Goal: Task Accomplishment & Management: Manage account settings

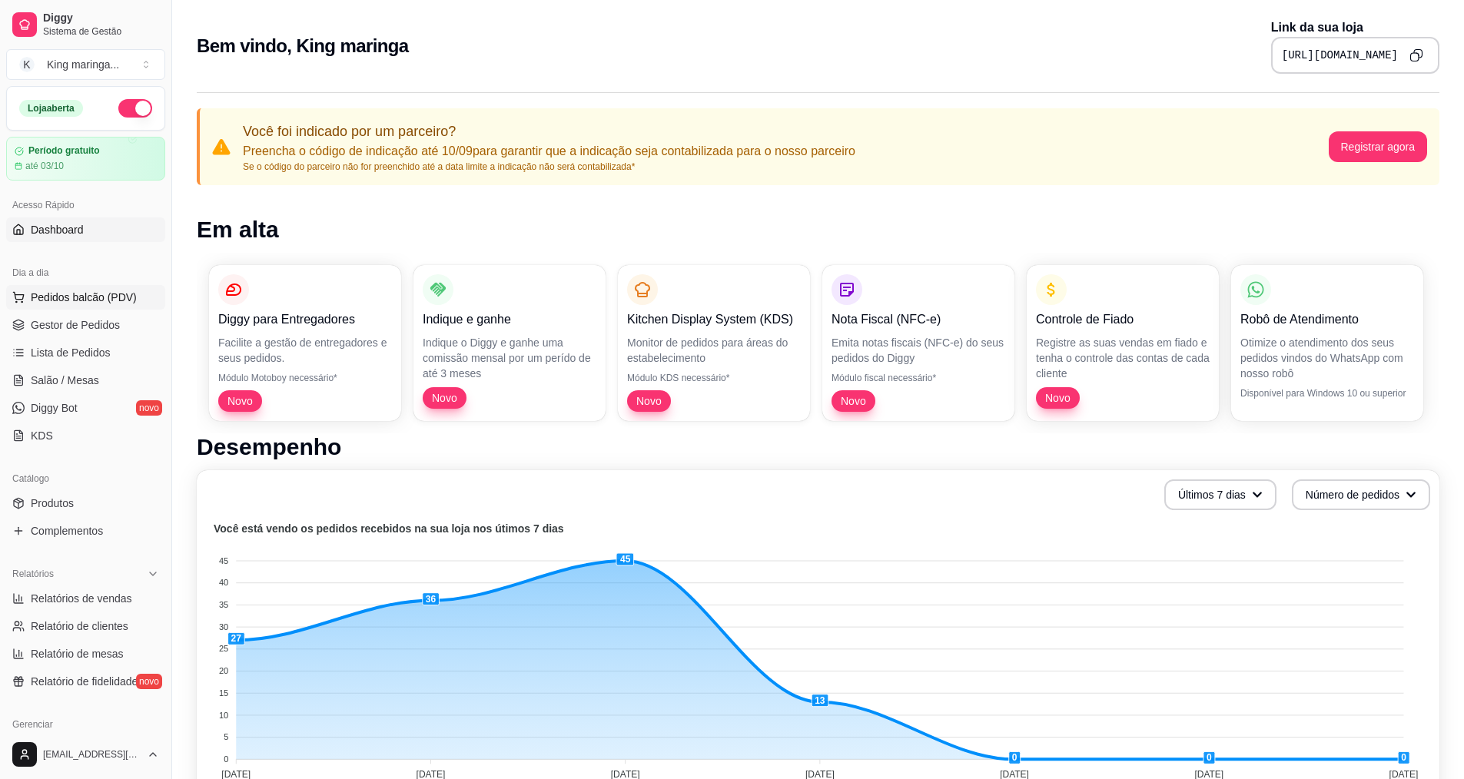
click at [34, 303] on span "Pedidos balcão (PDV)" at bounding box center [84, 297] width 106 height 15
click at [67, 316] on link "Gestor de Pedidos" at bounding box center [85, 325] width 159 height 25
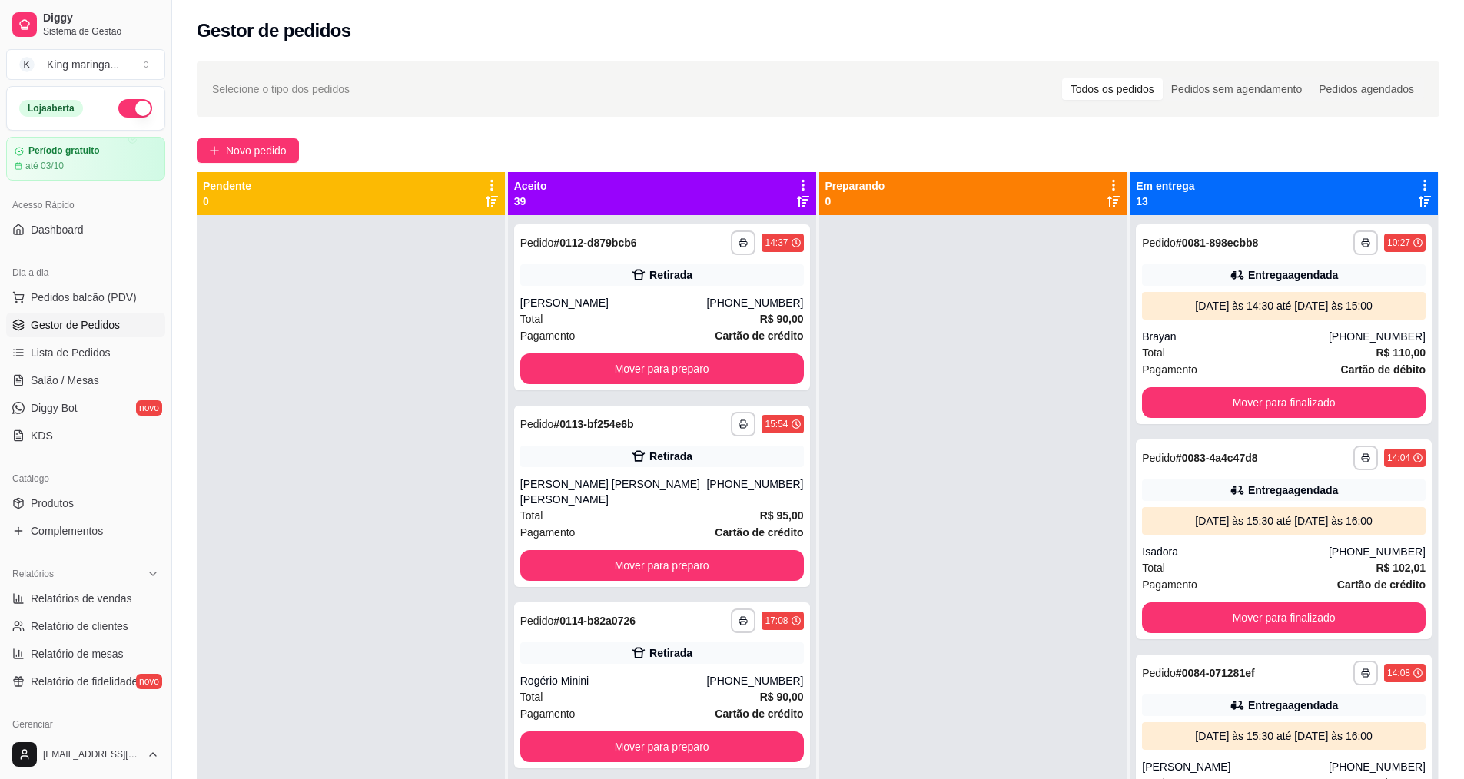
drag, startPoint x: 907, startPoint y: 408, endPoint x: 924, endPoint y: 413, distance: 18.5
click at [907, 407] on div at bounding box center [973, 604] width 308 height 779
click at [1310, 403] on button "Mover para finalizado" at bounding box center [1283, 403] width 275 height 30
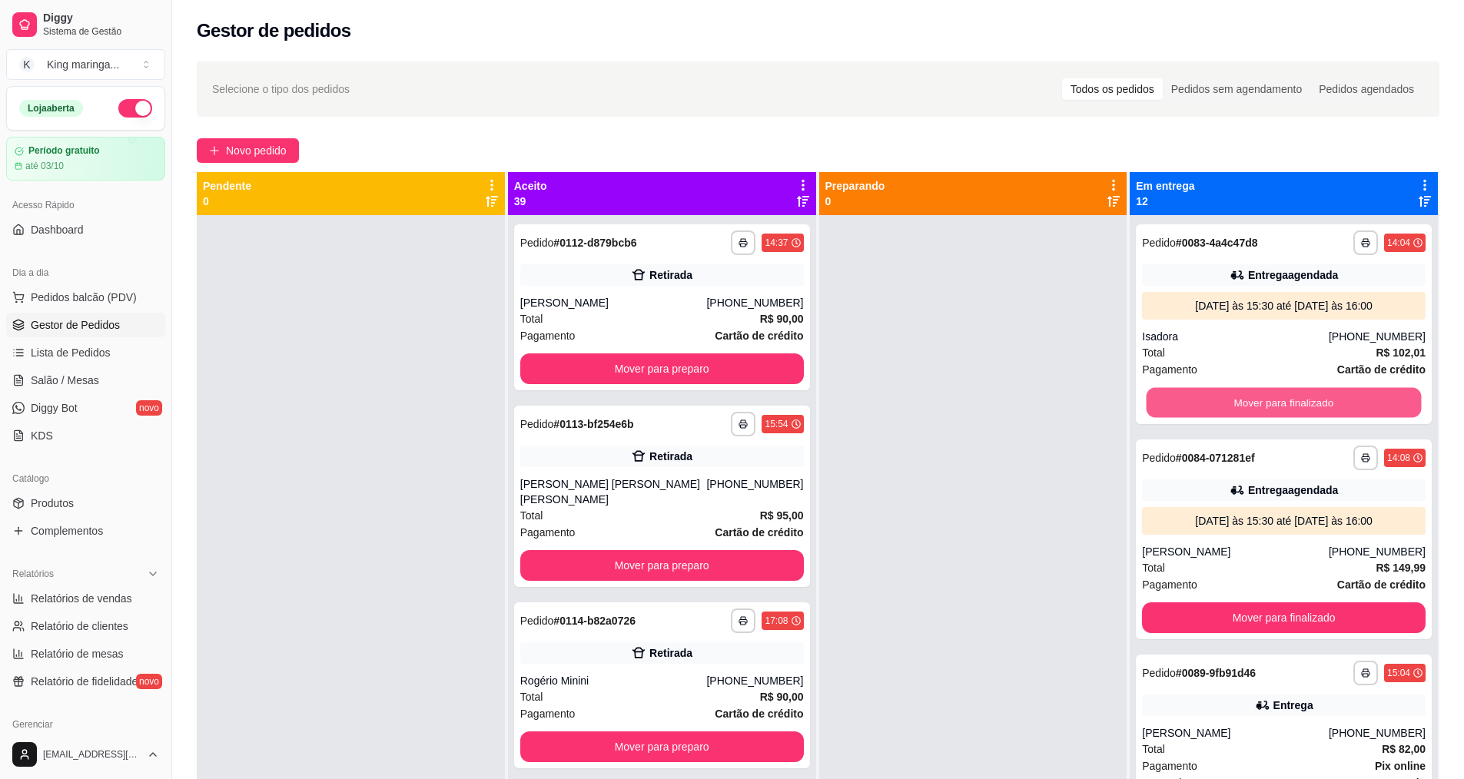
click at [1310, 403] on button "Mover para finalizado" at bounding box center [1283, 403] width 275 height 30
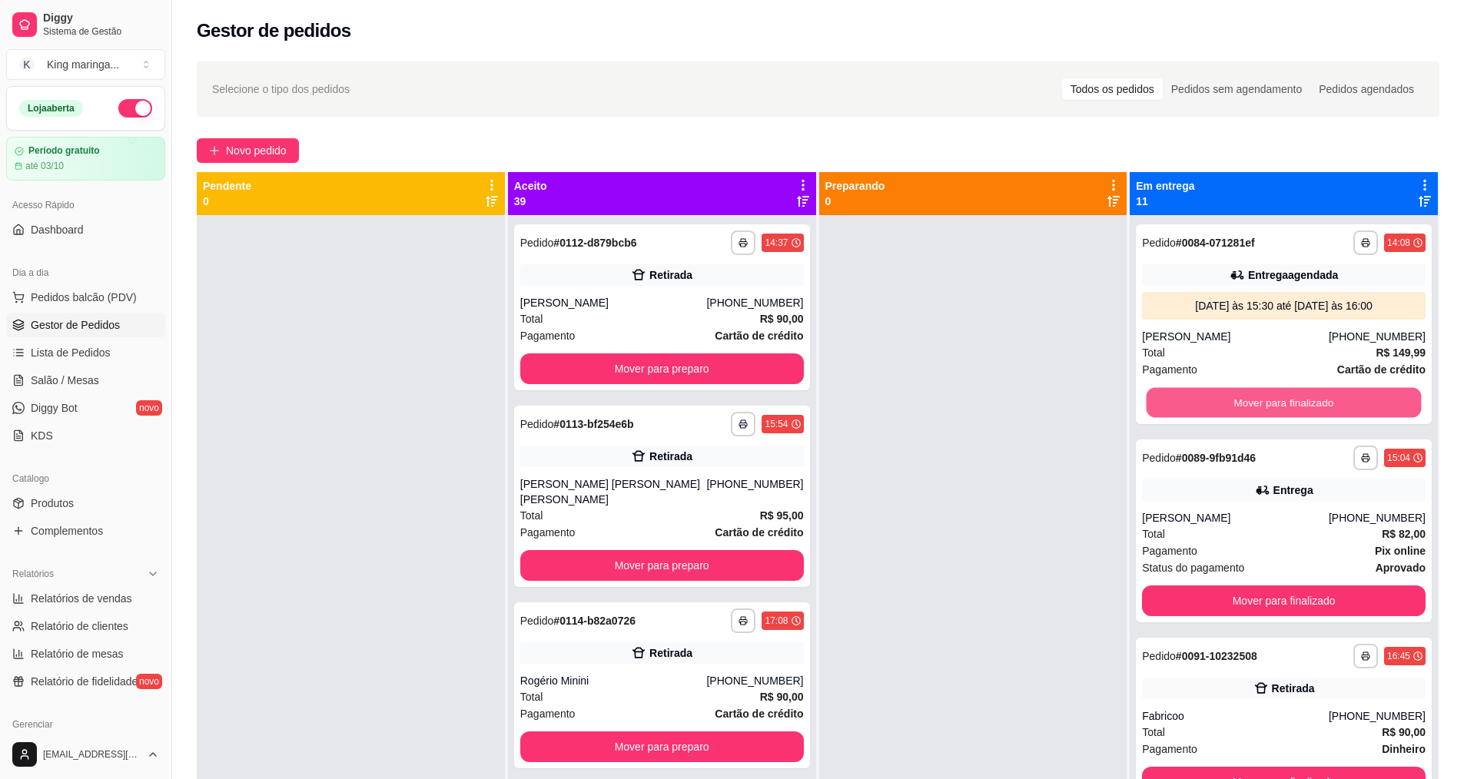
click at [1310, 403] on button "Mover para finalizado" at bounding box center [1283, 403] width 275 height 30
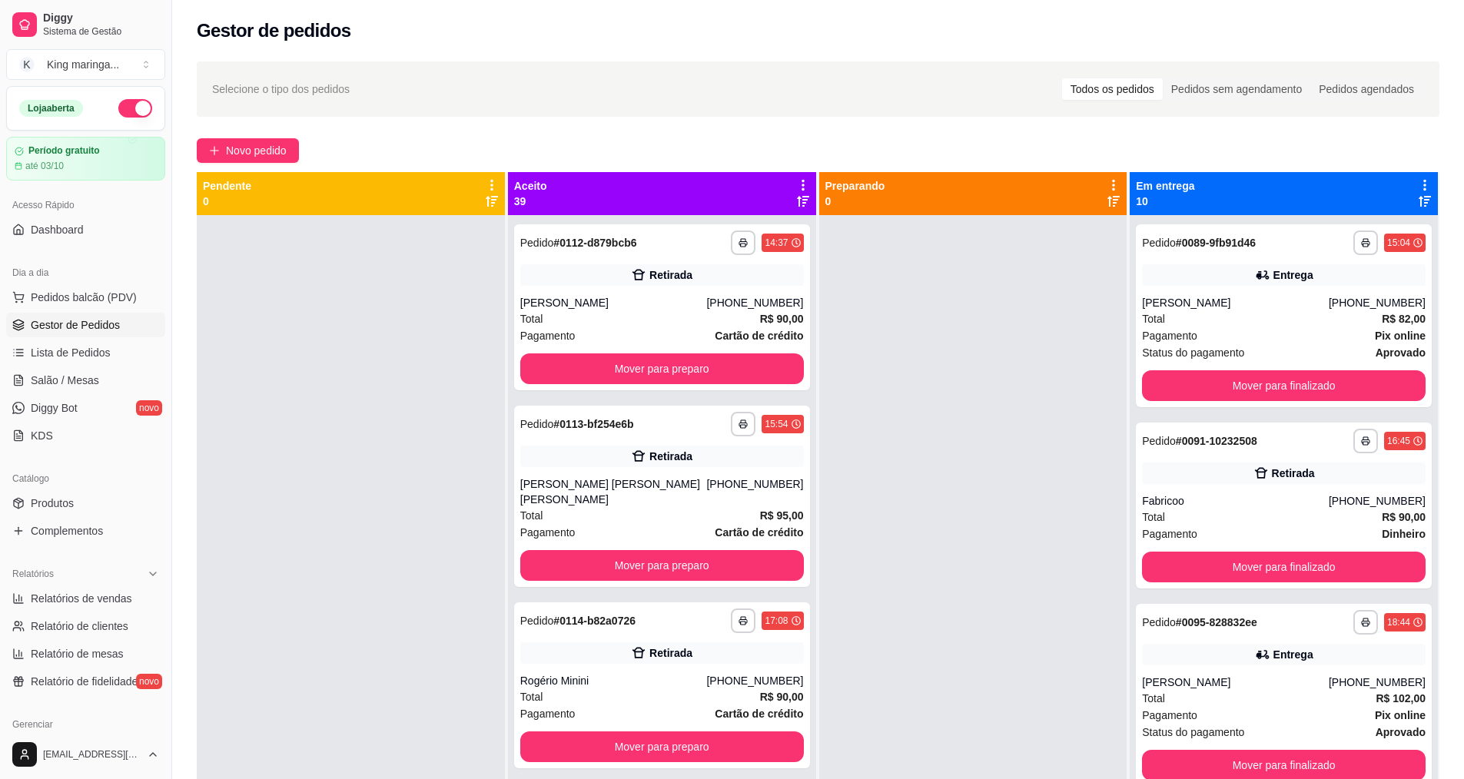
click at [1310, 403] on div "**********" at bounding box center [1284, 315] width 296 height 183
click at [1315, 375] on button "Mover para finalizado" at bounding box center [1283, 386] width 275 height 30
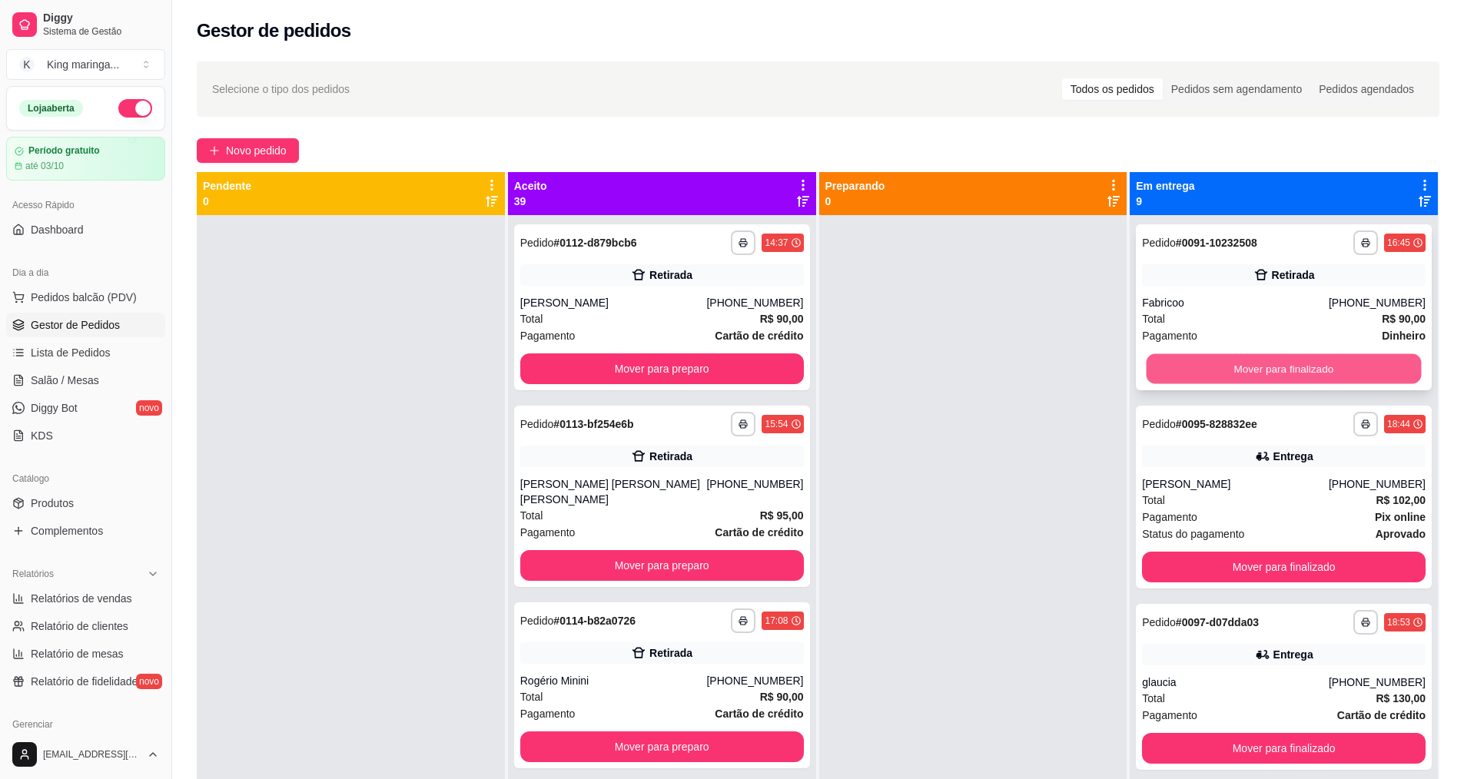
click at [1305, 378] on button "Mover para finalizado" at bounding box center [1283, 369] width 275 height 30
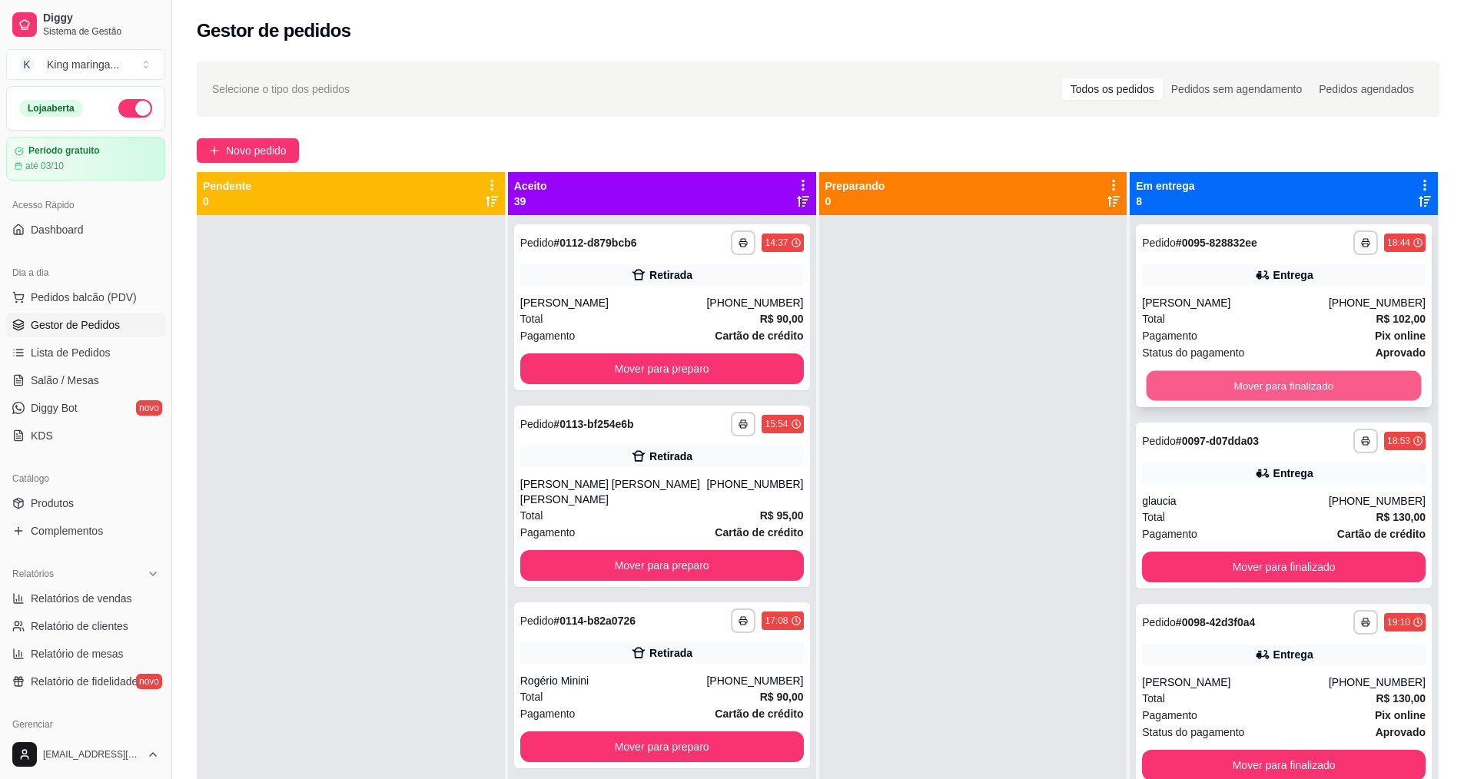
click at [1306, 376] on button "Mover para finalizado" at bounding box center [1283, 386] width 275 height 30
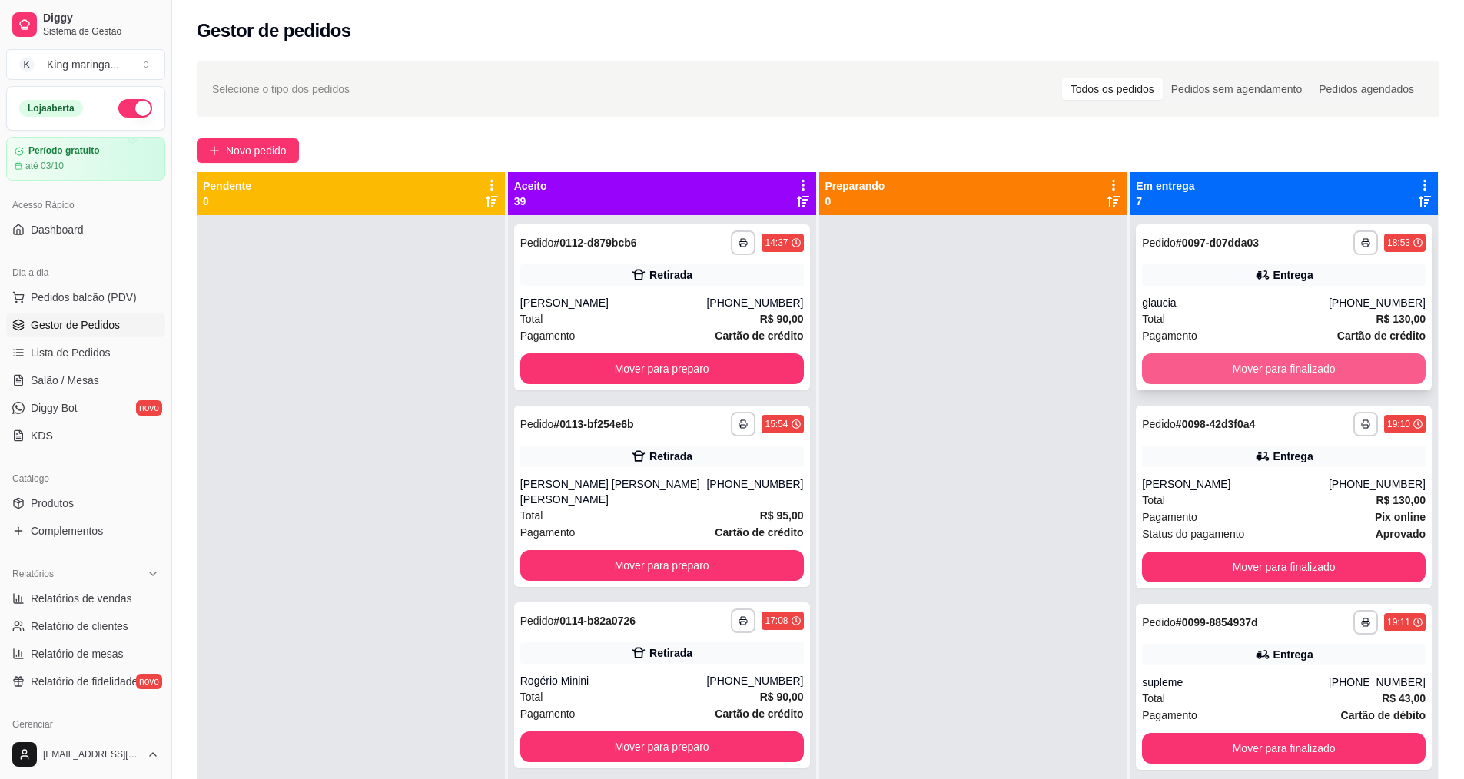
click at [1308, 363] on button "Mover para finalizado" at bounding box center [1284, 368] width 284 height 31
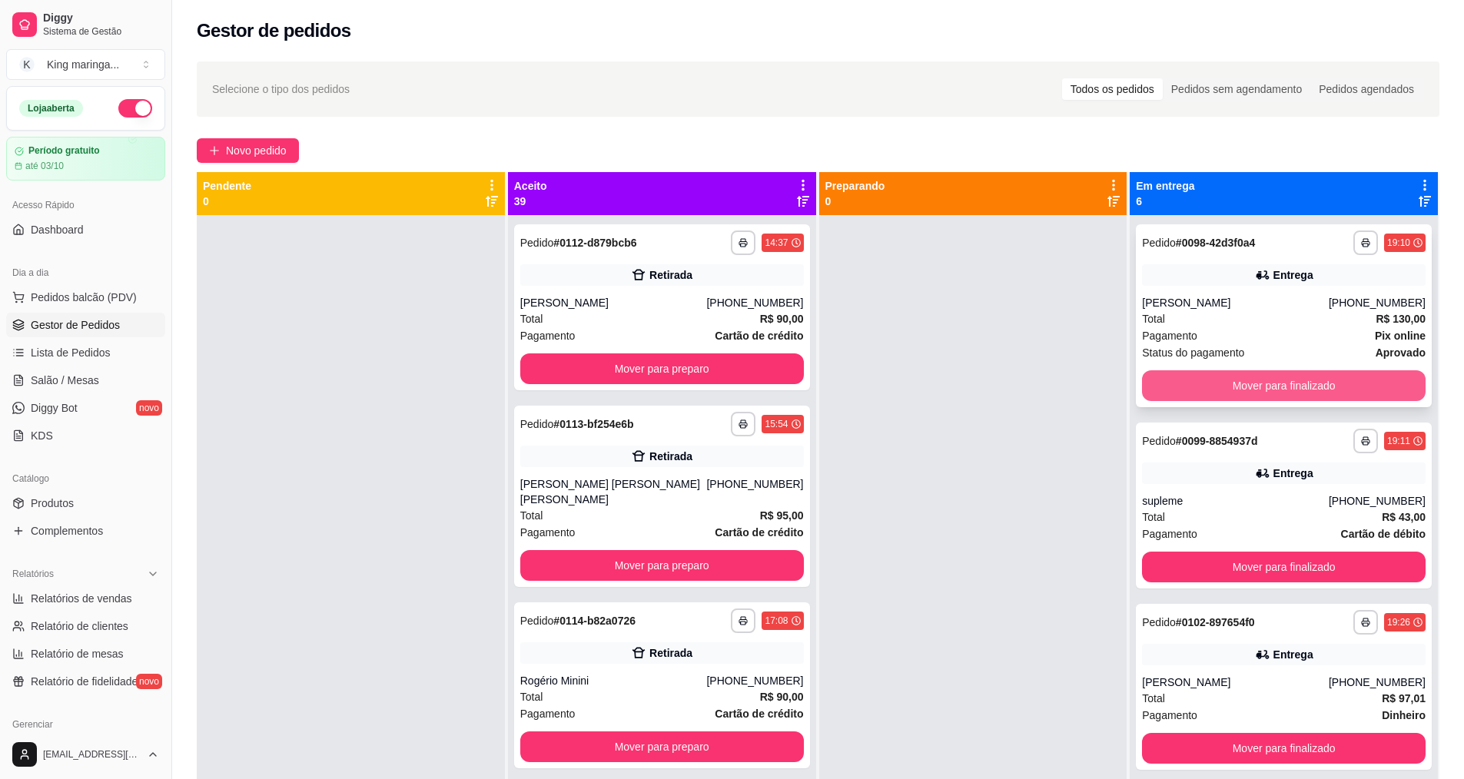
click at [1307, 389] on button "Mover para finalizado" at bounding box center [1284, 385] width 284 height 31
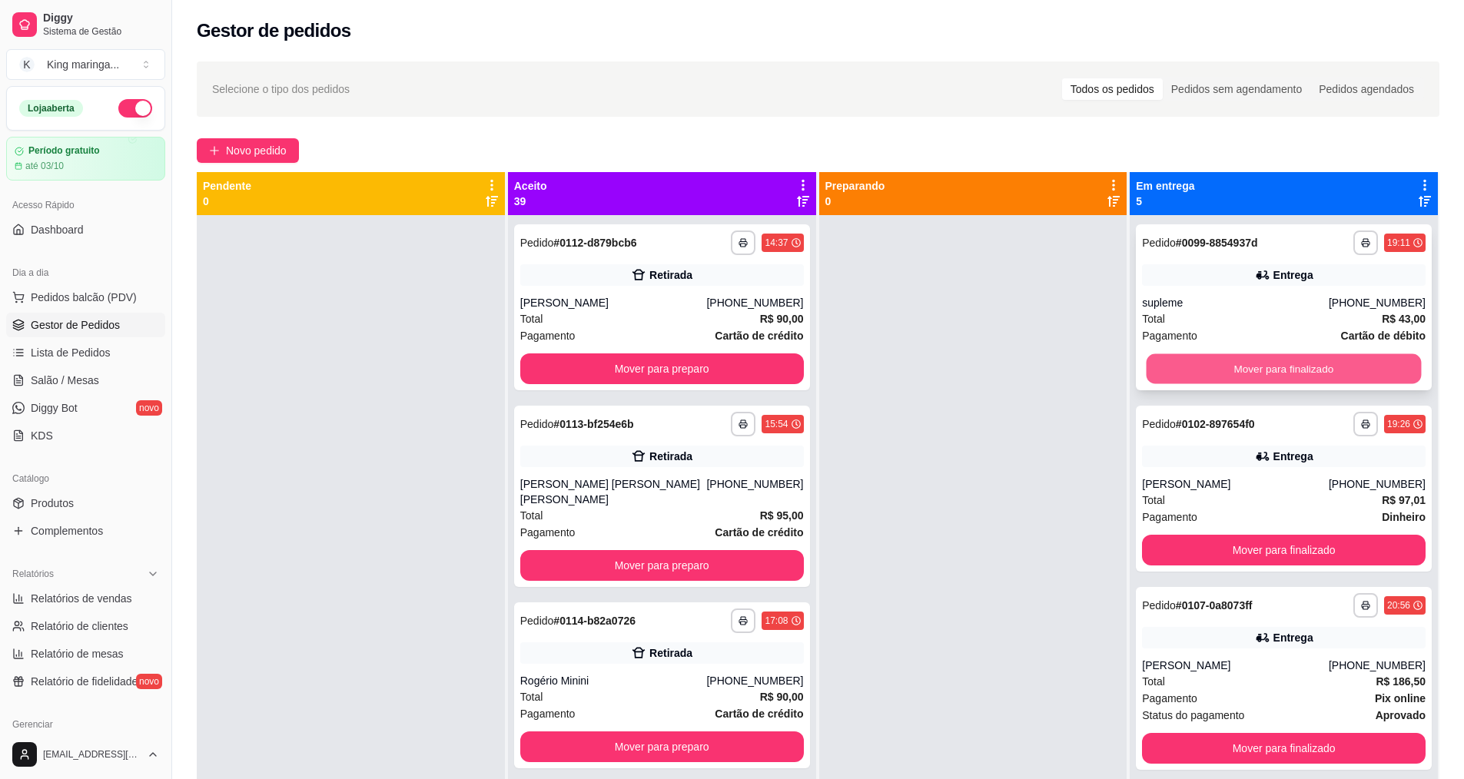
click at [1315, 374] on button "Mover para finalizado" at bounding box center [1283, 369] width 275 height 30
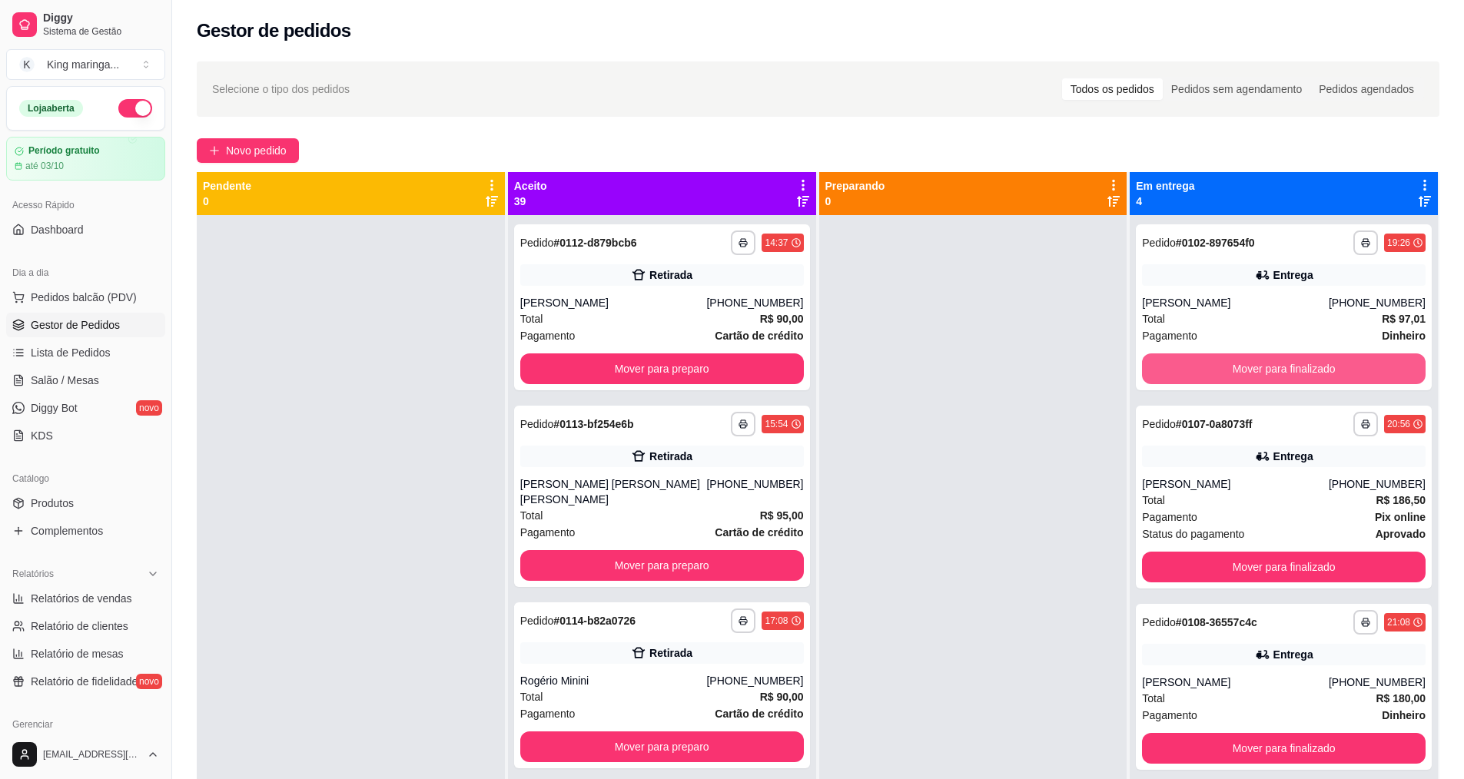
click at [1315, 374] on button "Mover para finalizado" at bounding box center [1284, 368] width 284 height 31
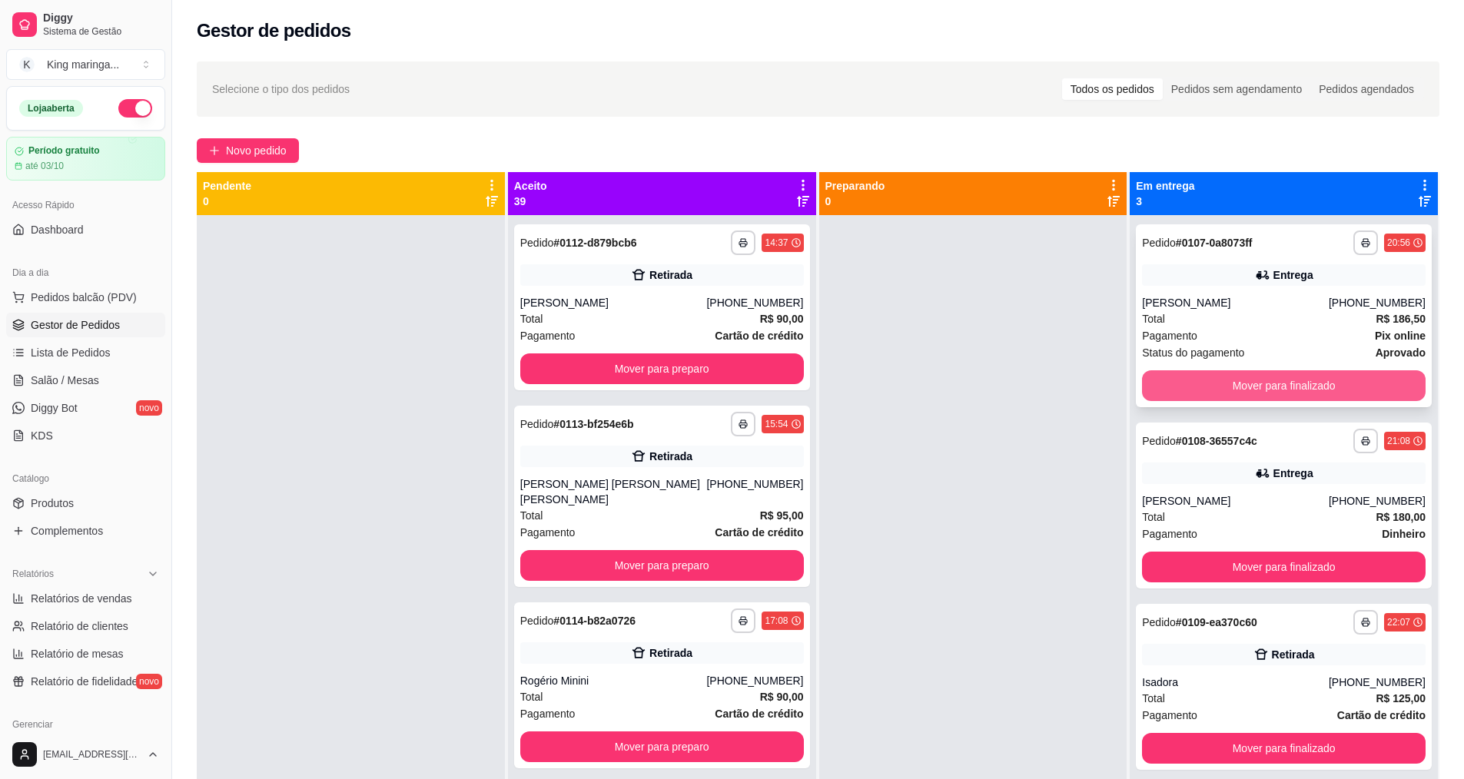
click at [1315, 374] on button "Mover para finalizado" at bounding box center [1284, 385] width 284 height 31
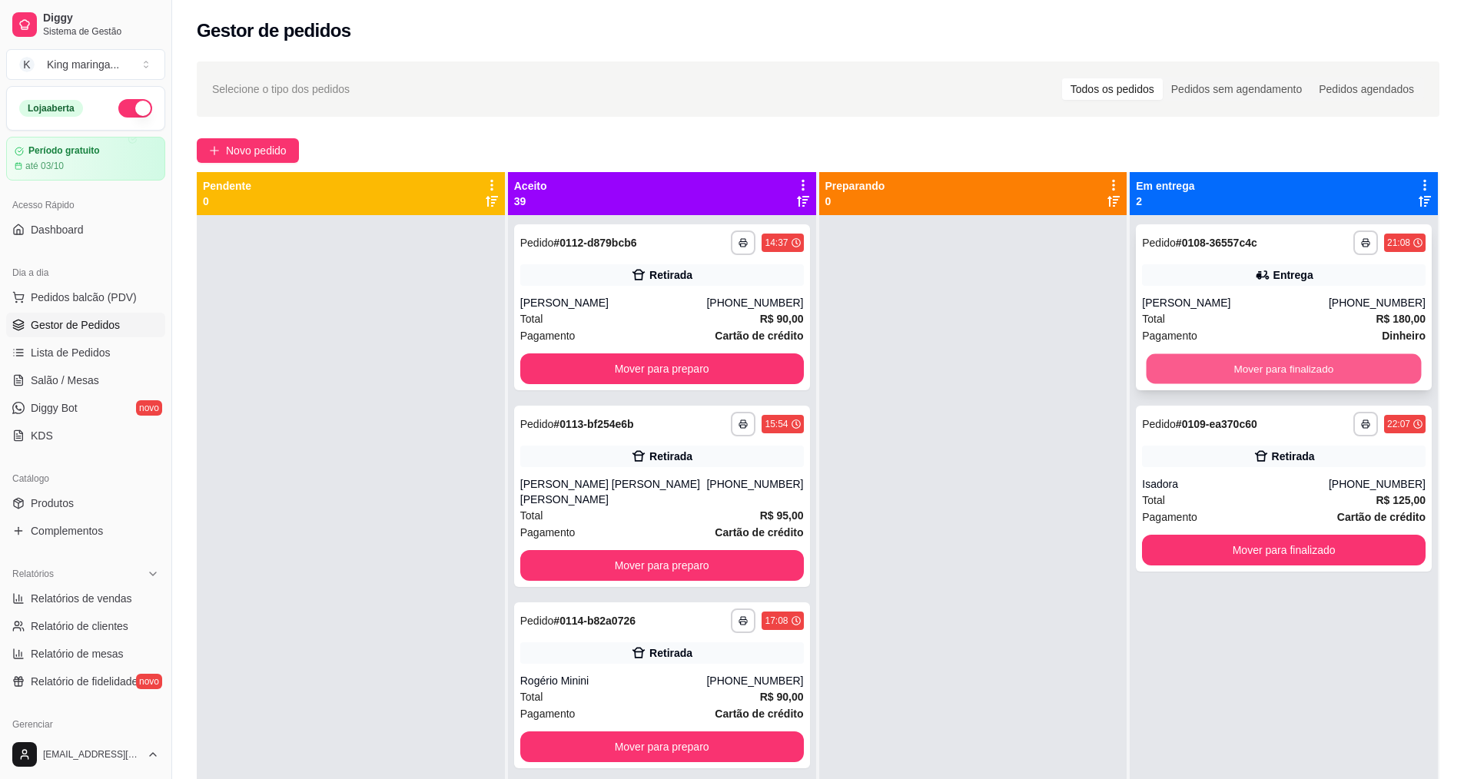
click at [1315, 373] on button "Mover para finalizado" at bounding box center [1283, 369] width 275 height 30
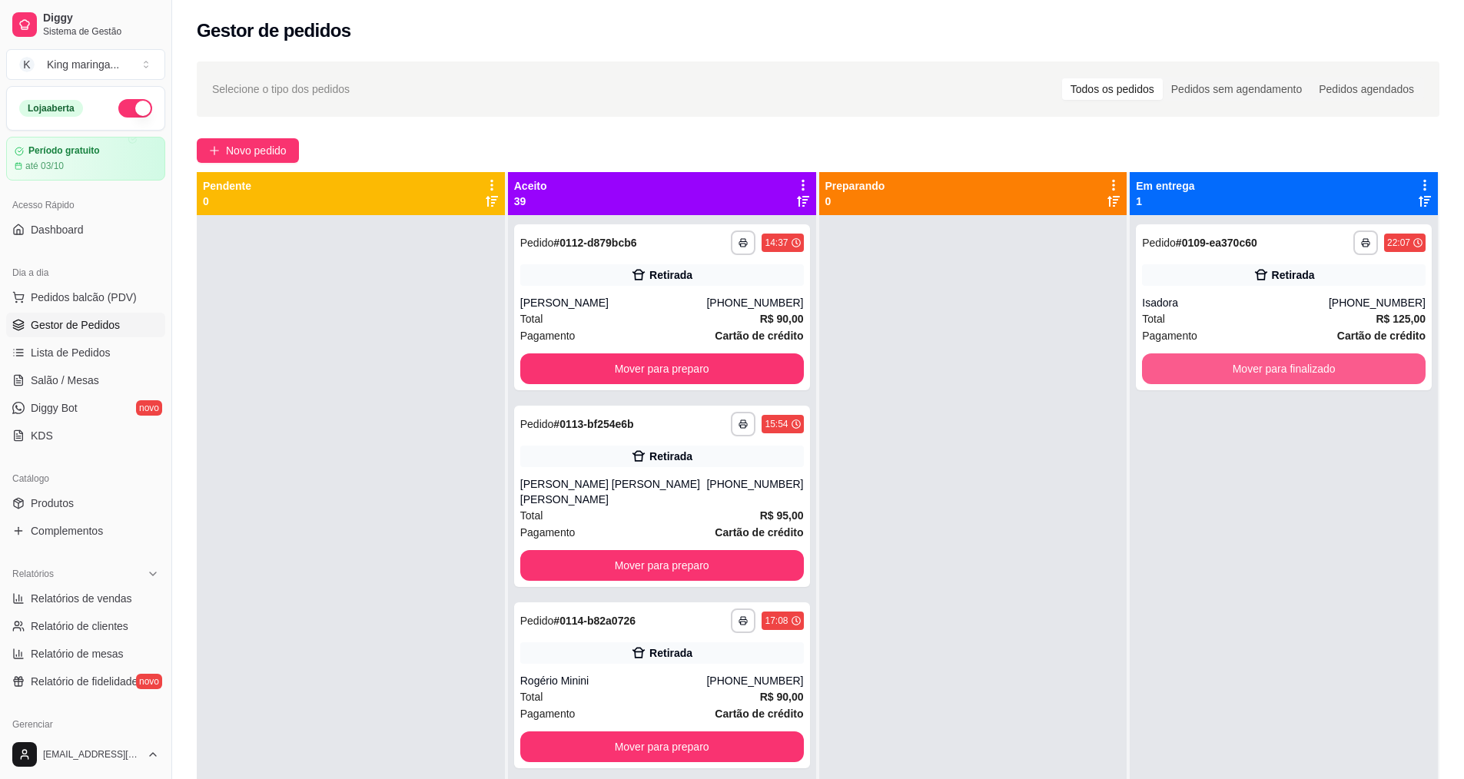
click at [1315, 373] on button "Mover para finalizado" at bounding box center [1284, 368] width 284 height 31
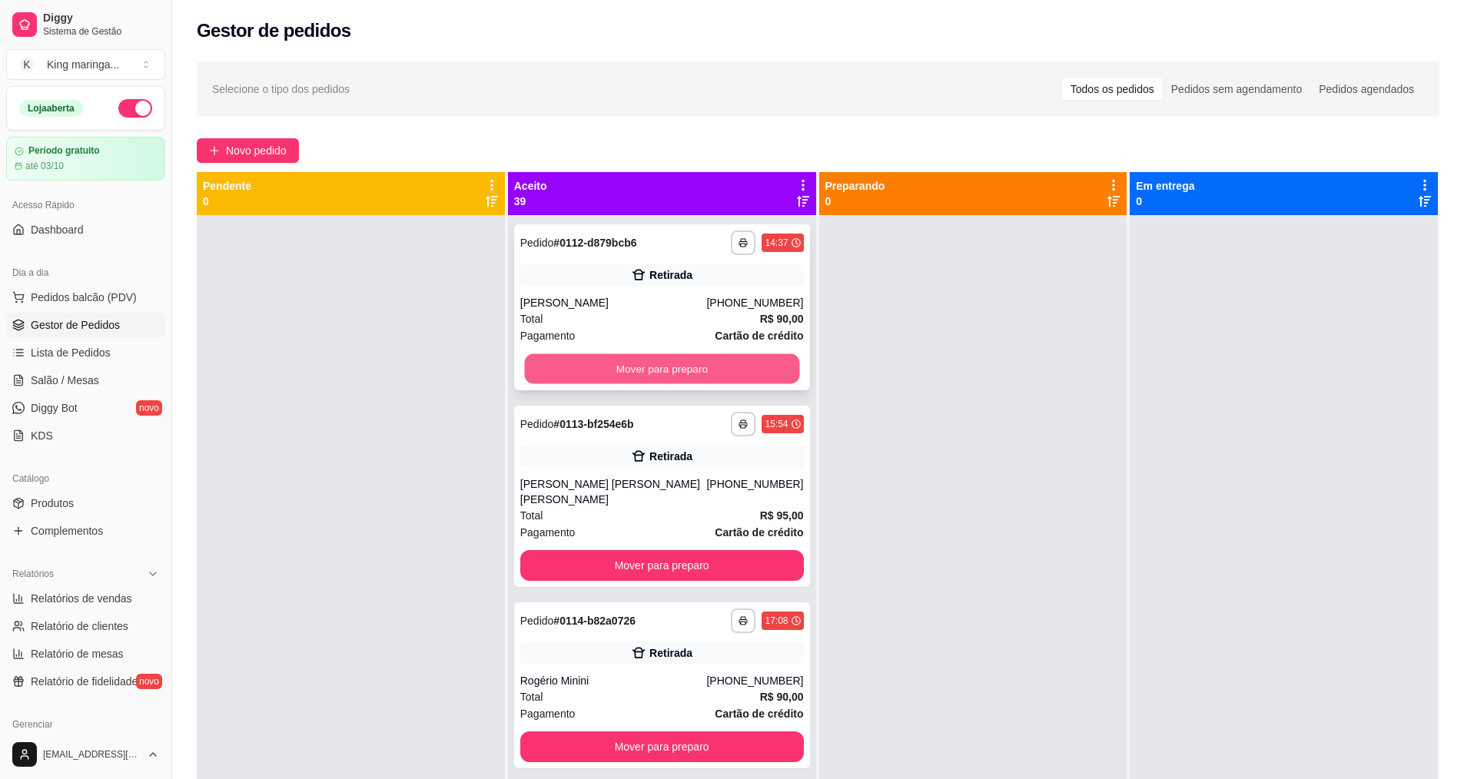
click at [626, 361] on button "Mover para preparo" at bounding box center [661, 369] width 275 height 30
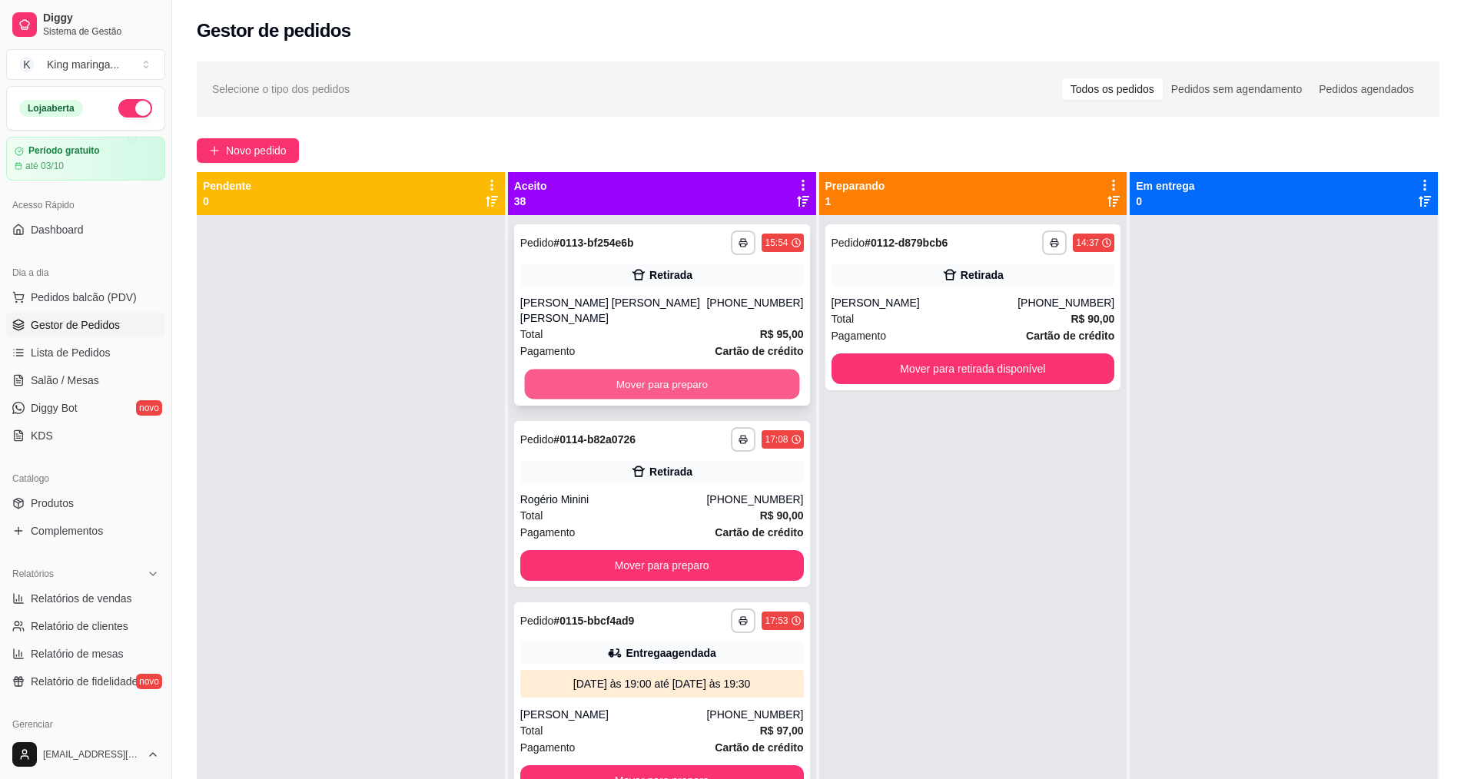
click at [620, 370] on button "Mover para preparo" at bounding box center [661, 385] width 275 height 30
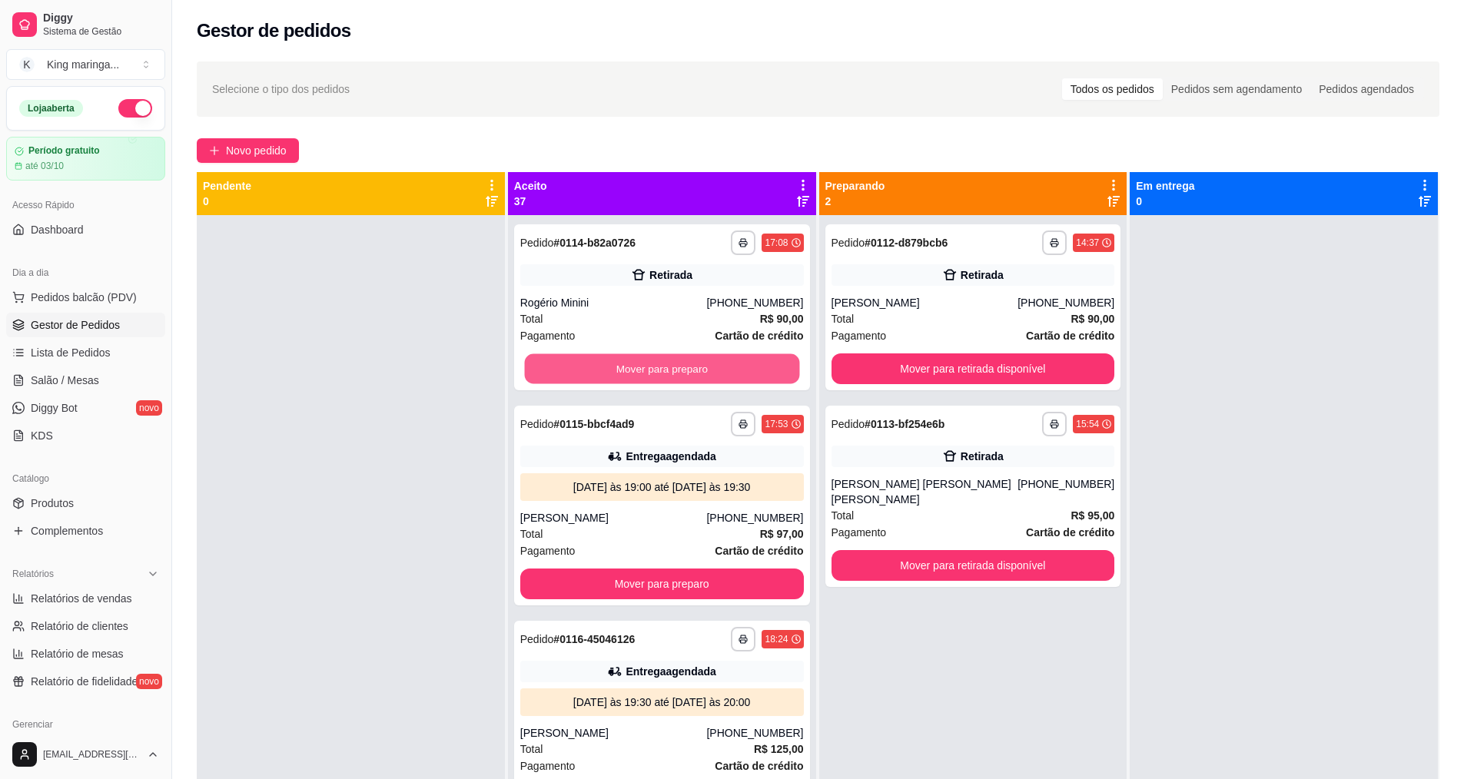
click at [620, 370] on button "Mover para preparo" at bounding box center [661, 369] width 275 height 30
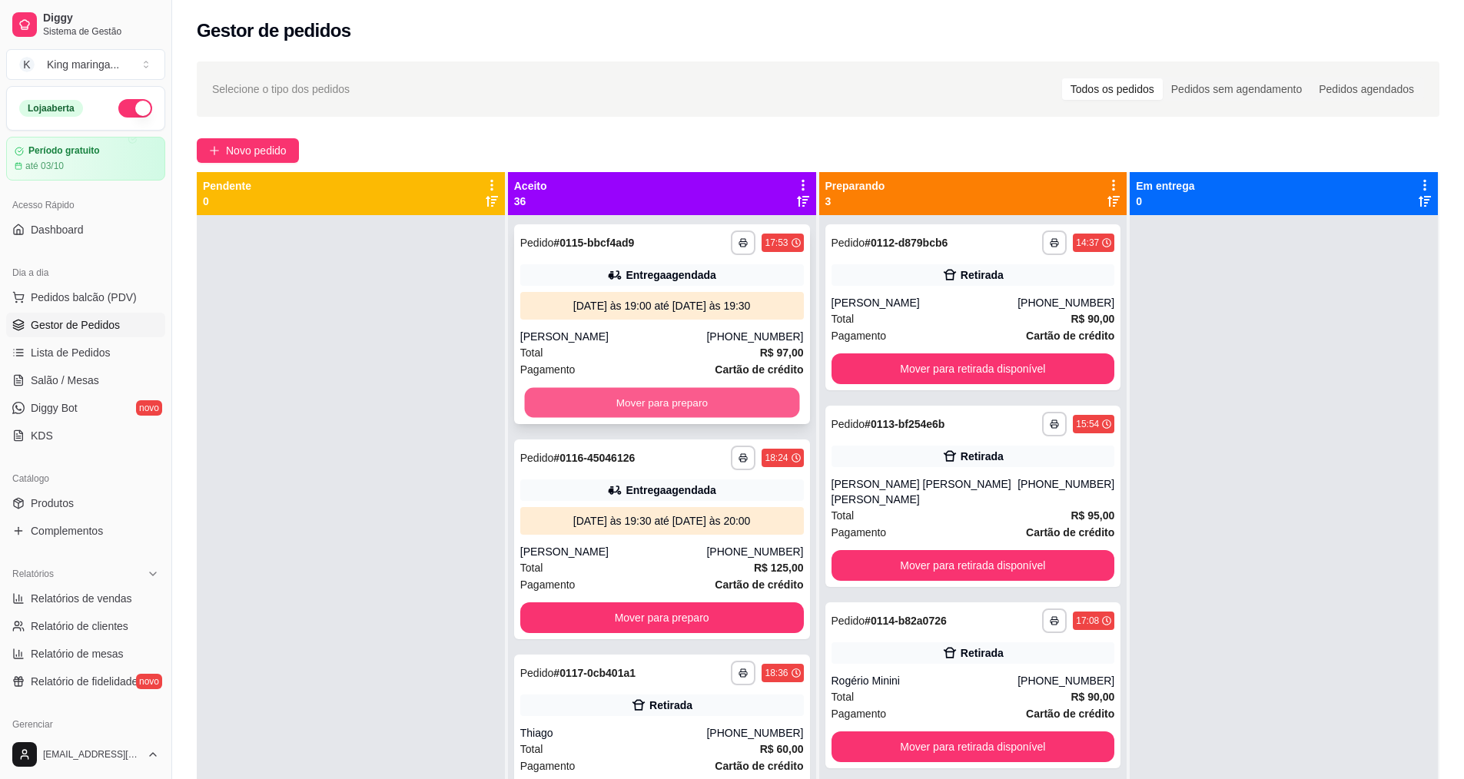
click at [618, 396] on button "Mover para preparo" at bounding box center [661, 403] width 275 height 30
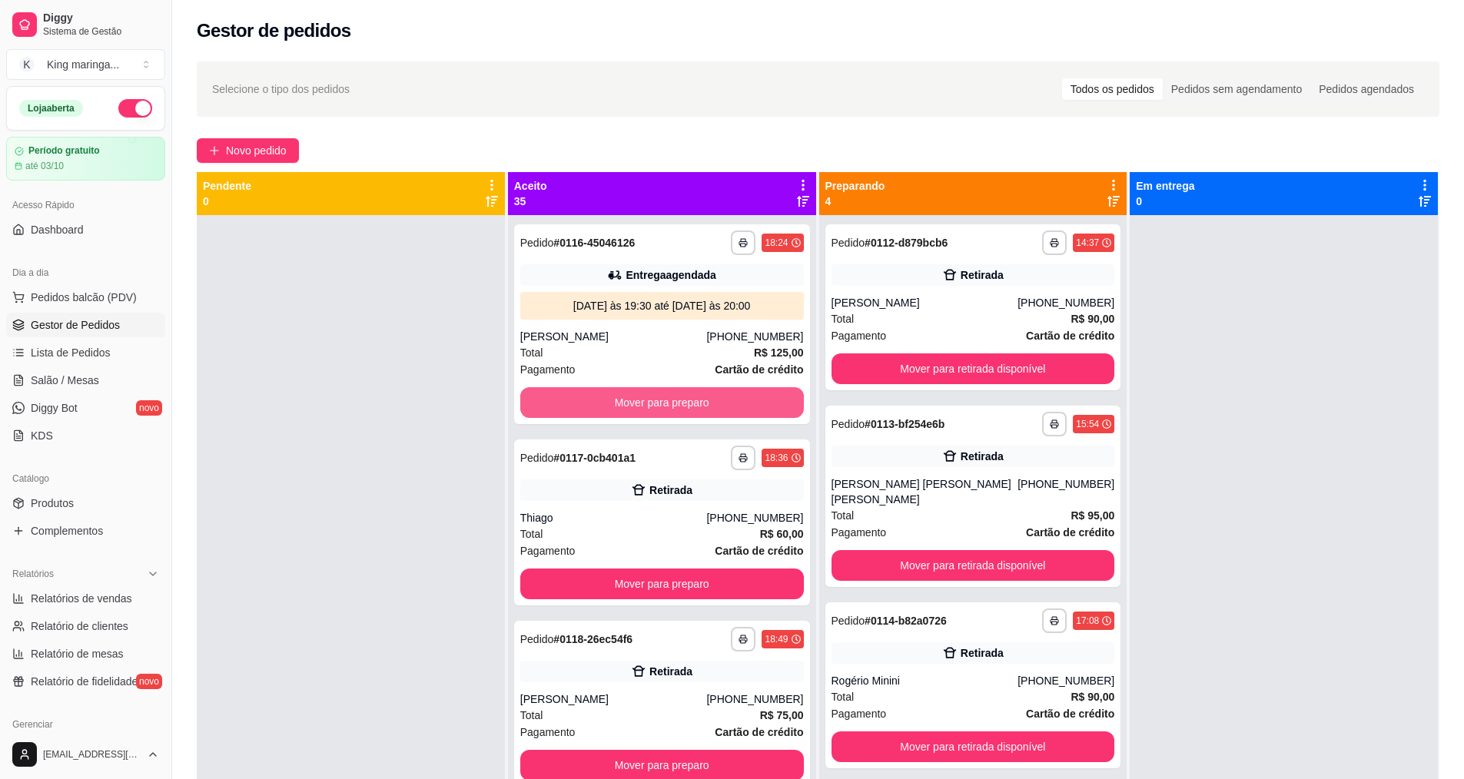
click at [618, 396] on button "Mover para preparo" at bounding box center [662, 402] width 284 height 31
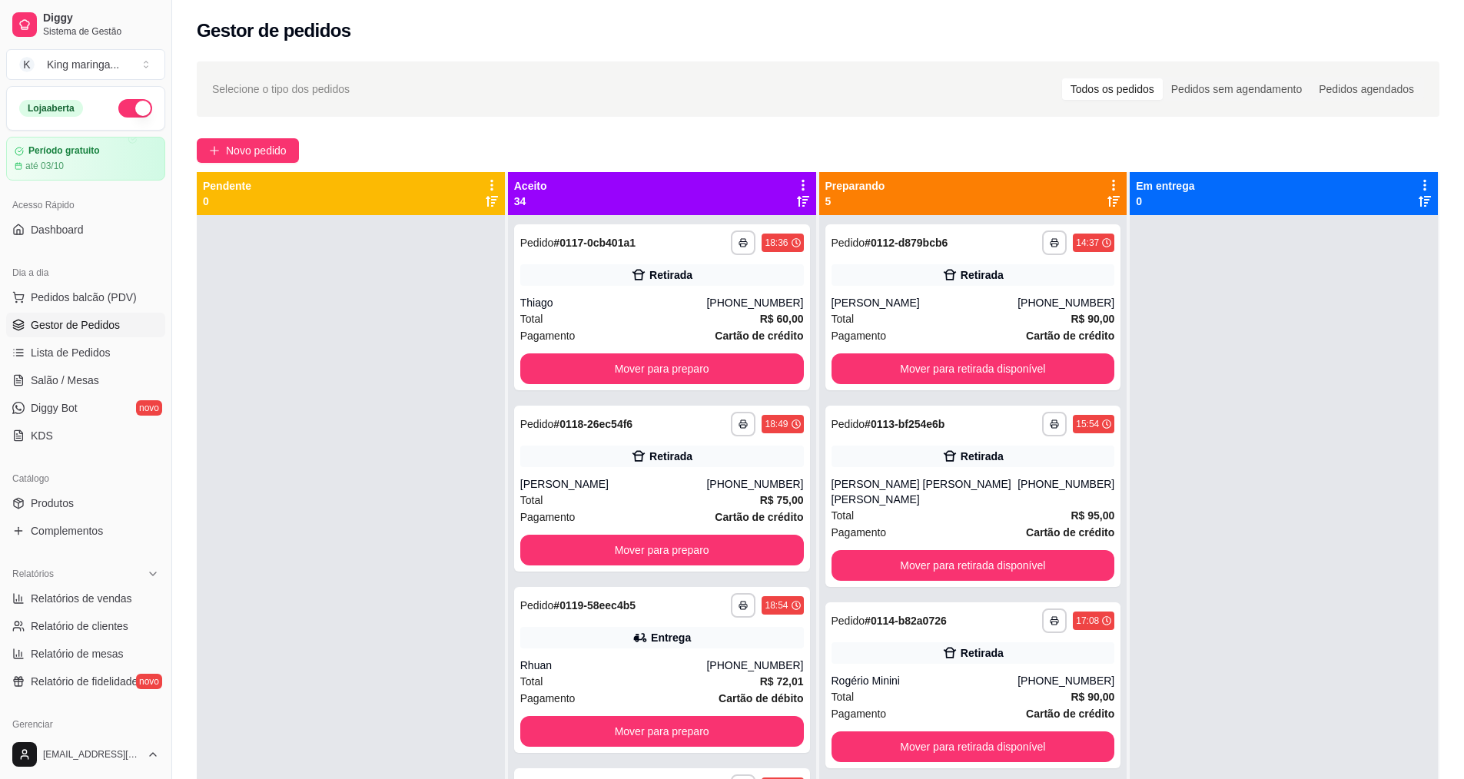
click at [618, 396] on div "**********" at bounding box center [662, 604] width 308 height 779
click at [632, 372] on button "Mover para preparo" at bounding box center [662, 368] width 284 height 31
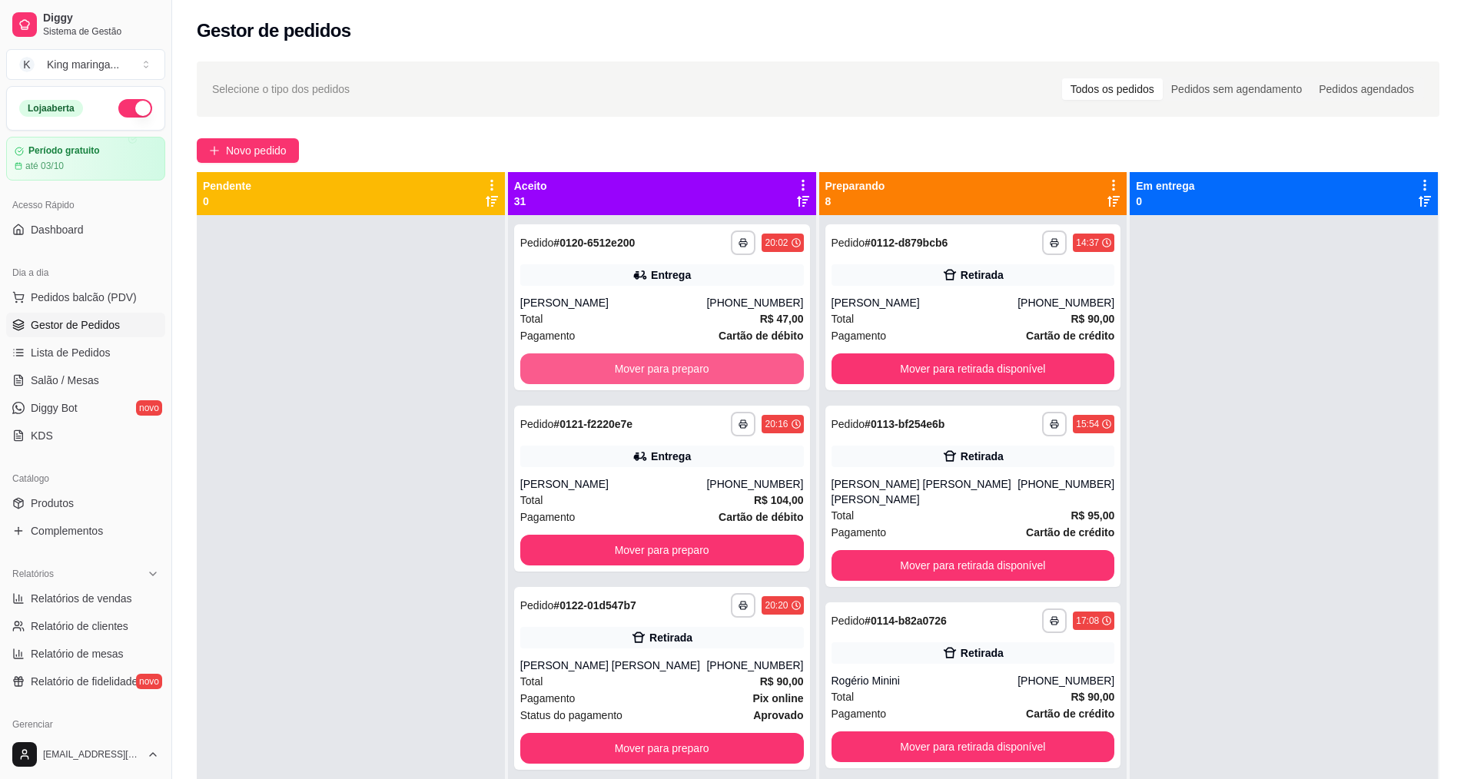
click at [632, 372] on button "Mover para preparo" at bounding box center [662, 368] width 284 height 31
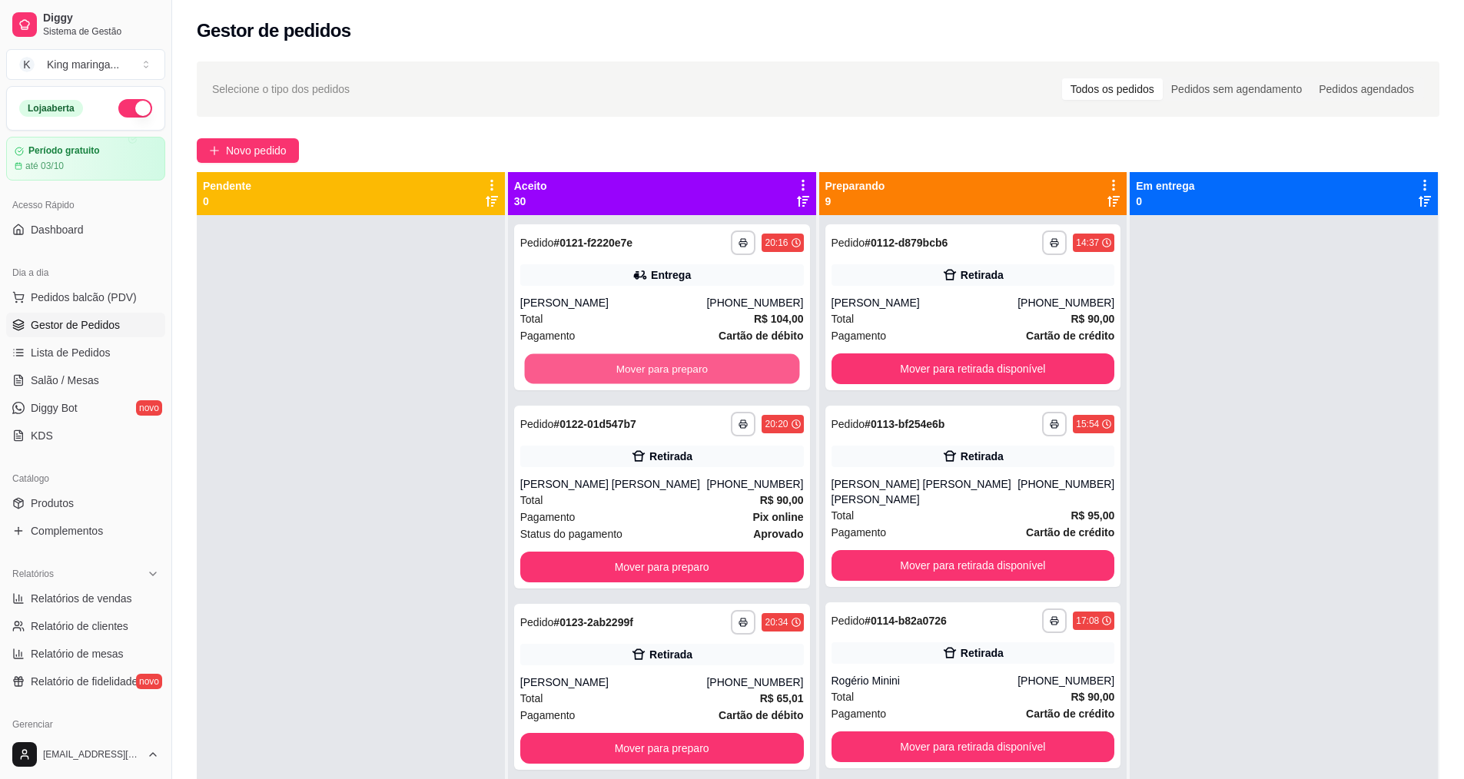
click at [632, 372] on button "Mover para preparo" at bounding box center [661, 369] width 275 height 30
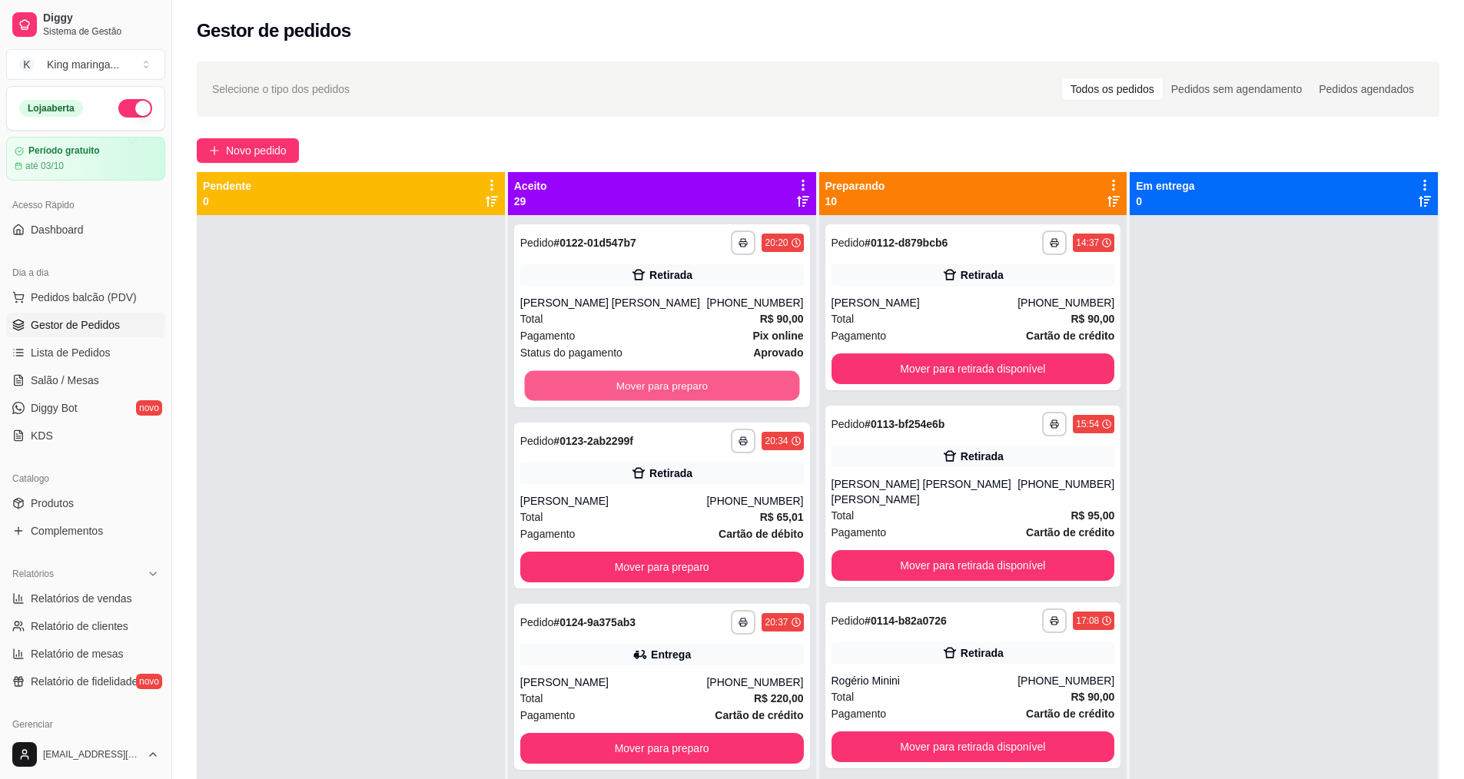
click at [632, 372] on button "Mover para preparo" at bounding box center [661, 386] width 275 height 30
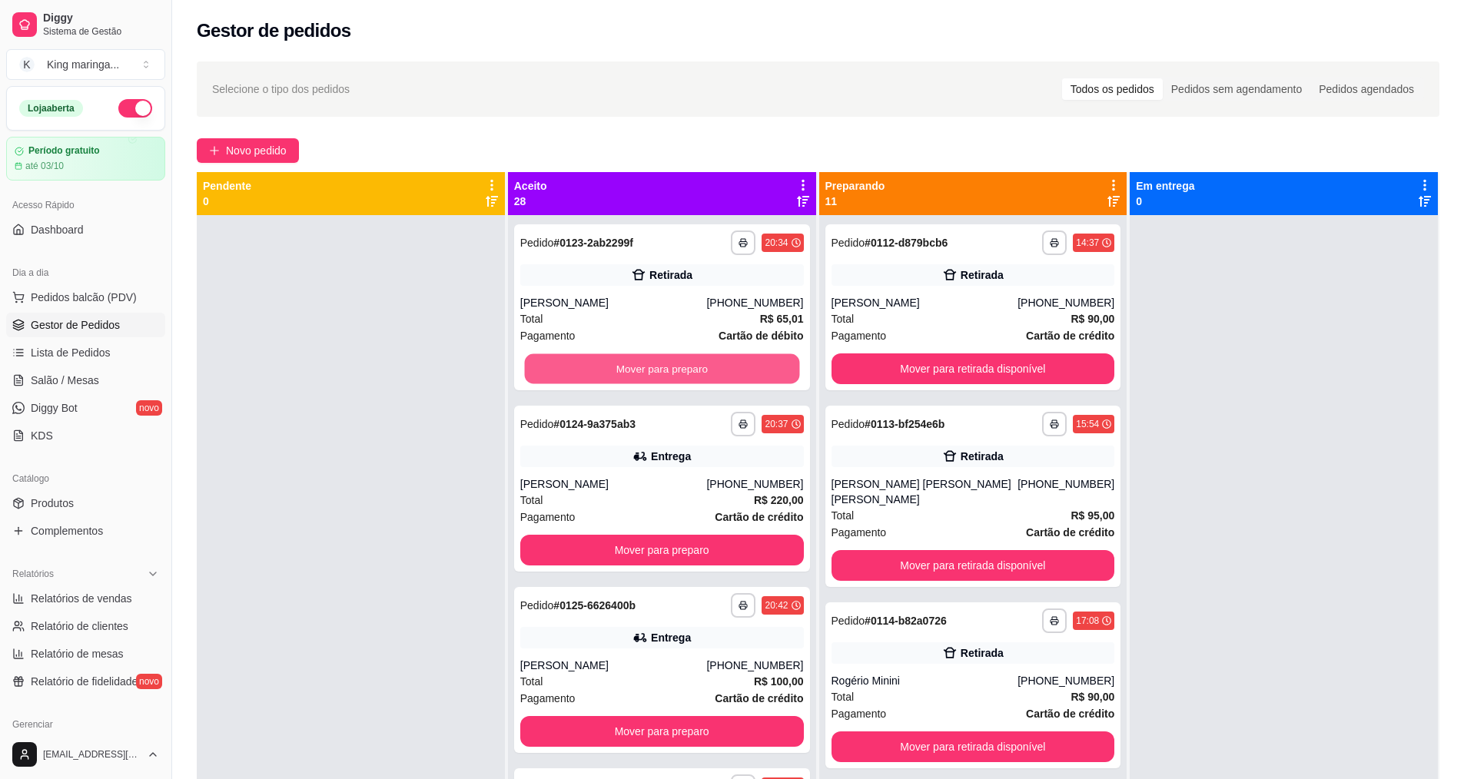
click at [632, 372] on button "Mover para preparo" at bounding box center [661, 369] width 275 height 30
click at [632, 372] on button "Mover para preparo" at bounding box center [662, 368] width 284 height 31
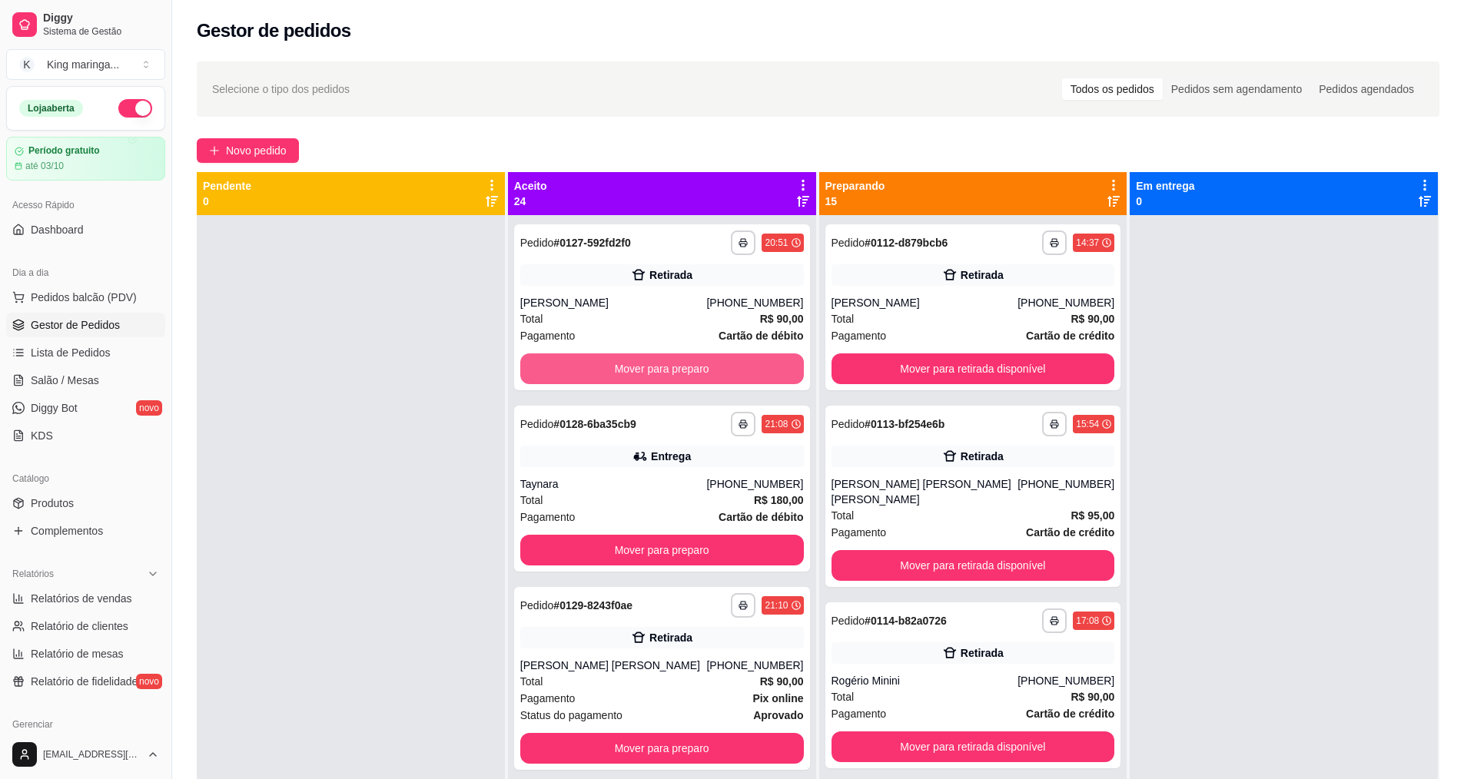
click at [632, 372] on button "Mover para preparo" at bounding box center [662, 368] width 284 height 31
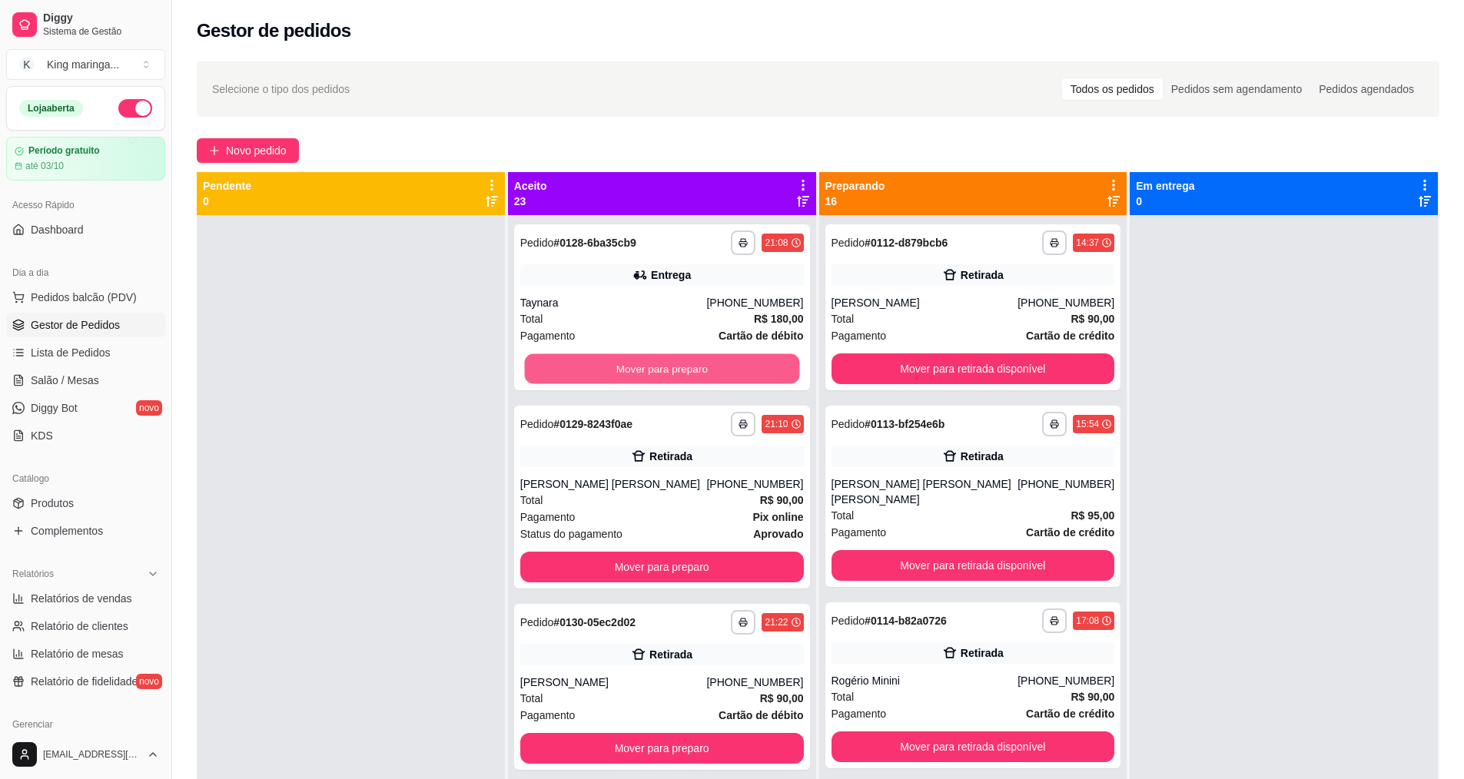
click at [632, 372] on button "Mover para preparo" at bounding box center [661, 369] width 275 height 30
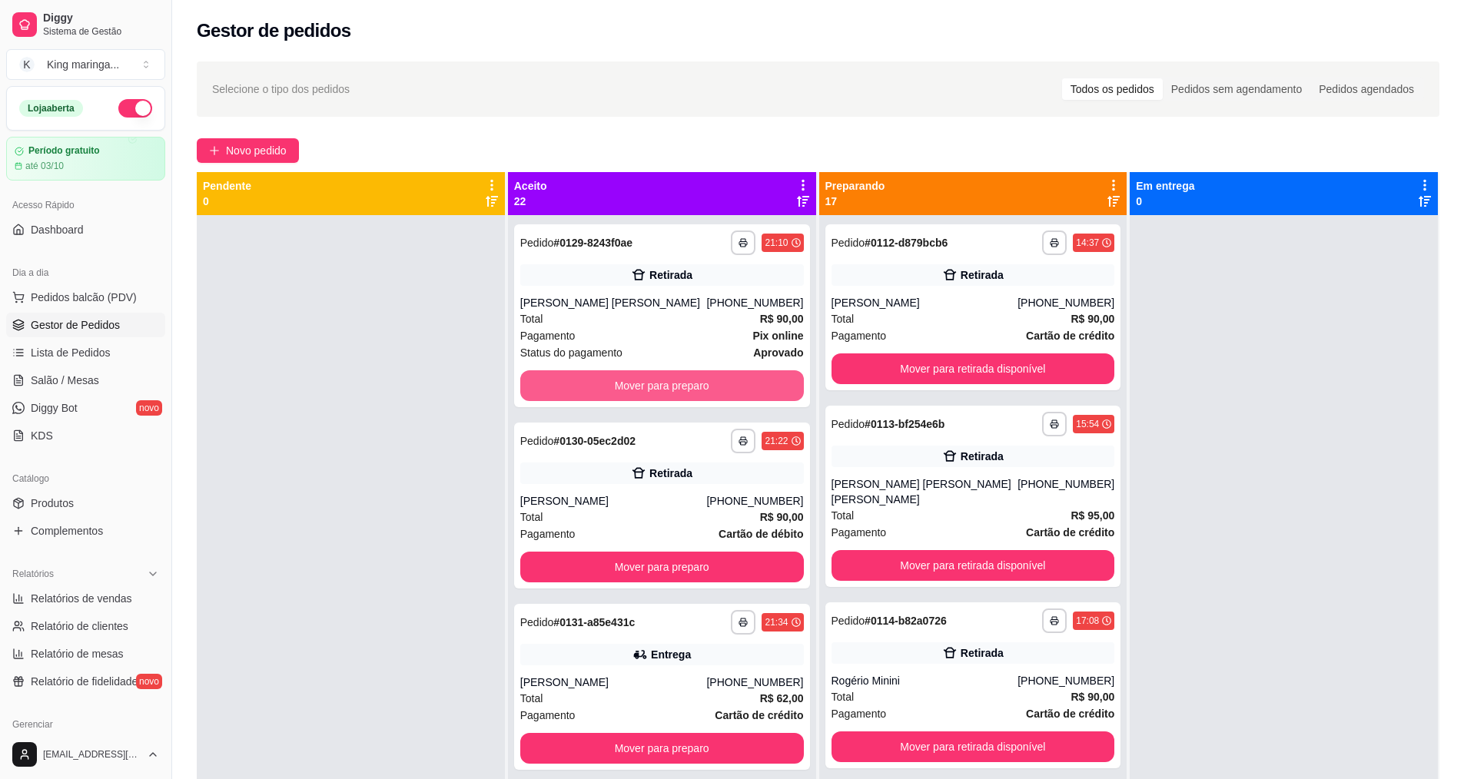
click at [632, 372] on button "Mover para preparo" at bounding box center [662, 385] width 284 height 31
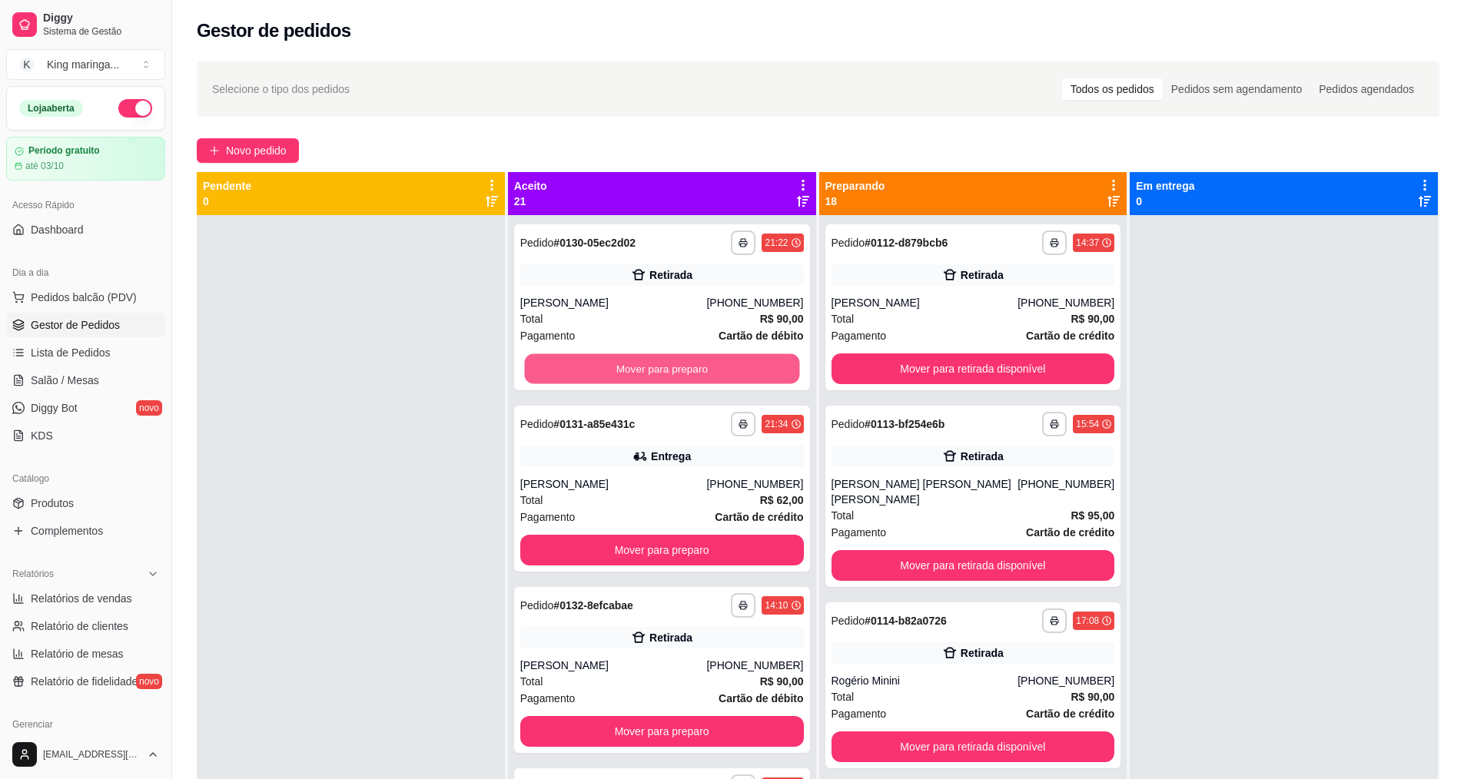
click at [632, 372] on button "Mover para preparo" at bounding box center [661, 369] width 275 height 30
click at [632, 373] on button "Mover para preparo" at bounding box center [661, 369] width 275 height 30
click at [632, 373] on button "Mover para preparo" at bounding box center [662, 368] width 284 height 31
click at [632, 373] on button "Mover para preparo" at bounding box center [661, 369] width 275 height 30
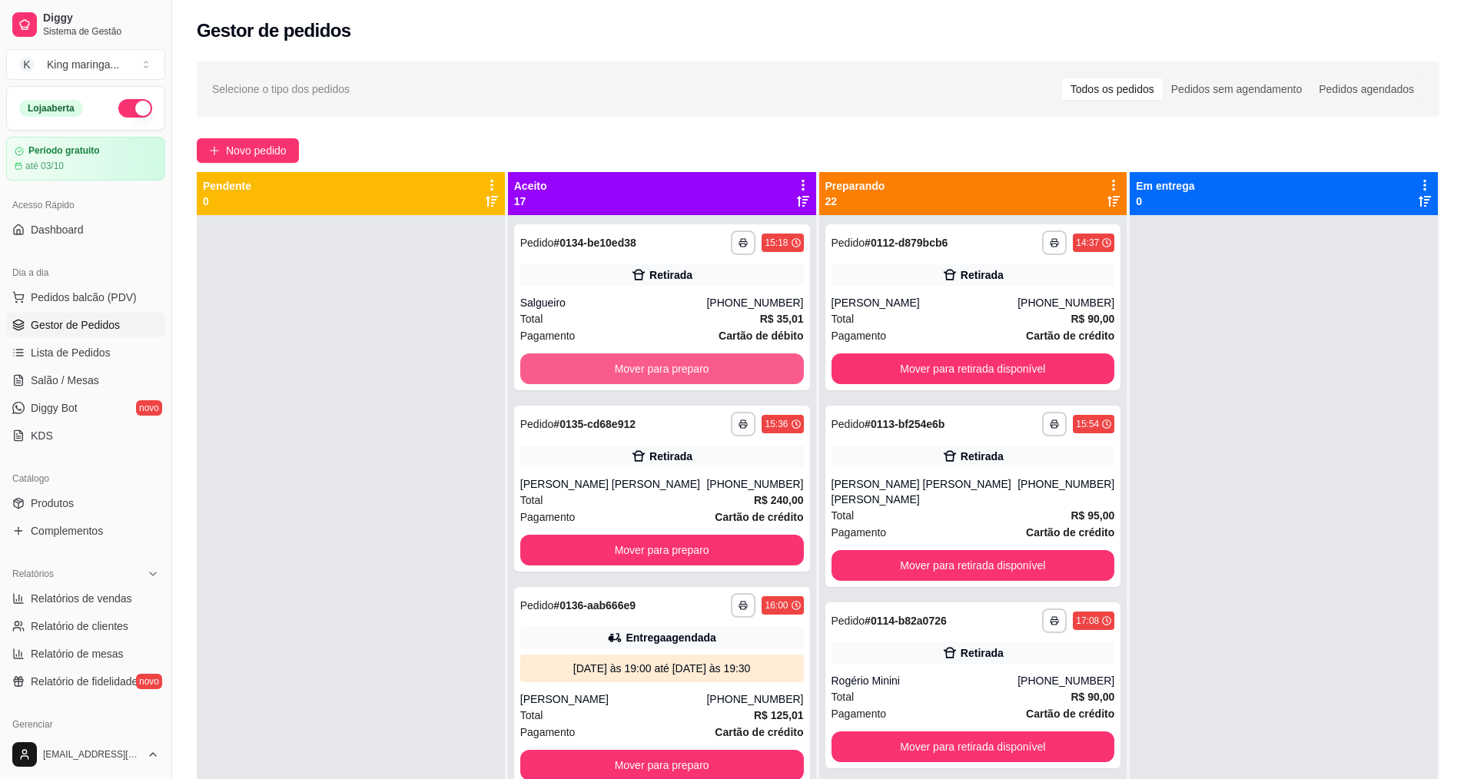
click at [632, 373] on button "Mover para preparo" at bounding box center [662, 368] width 284 height 31
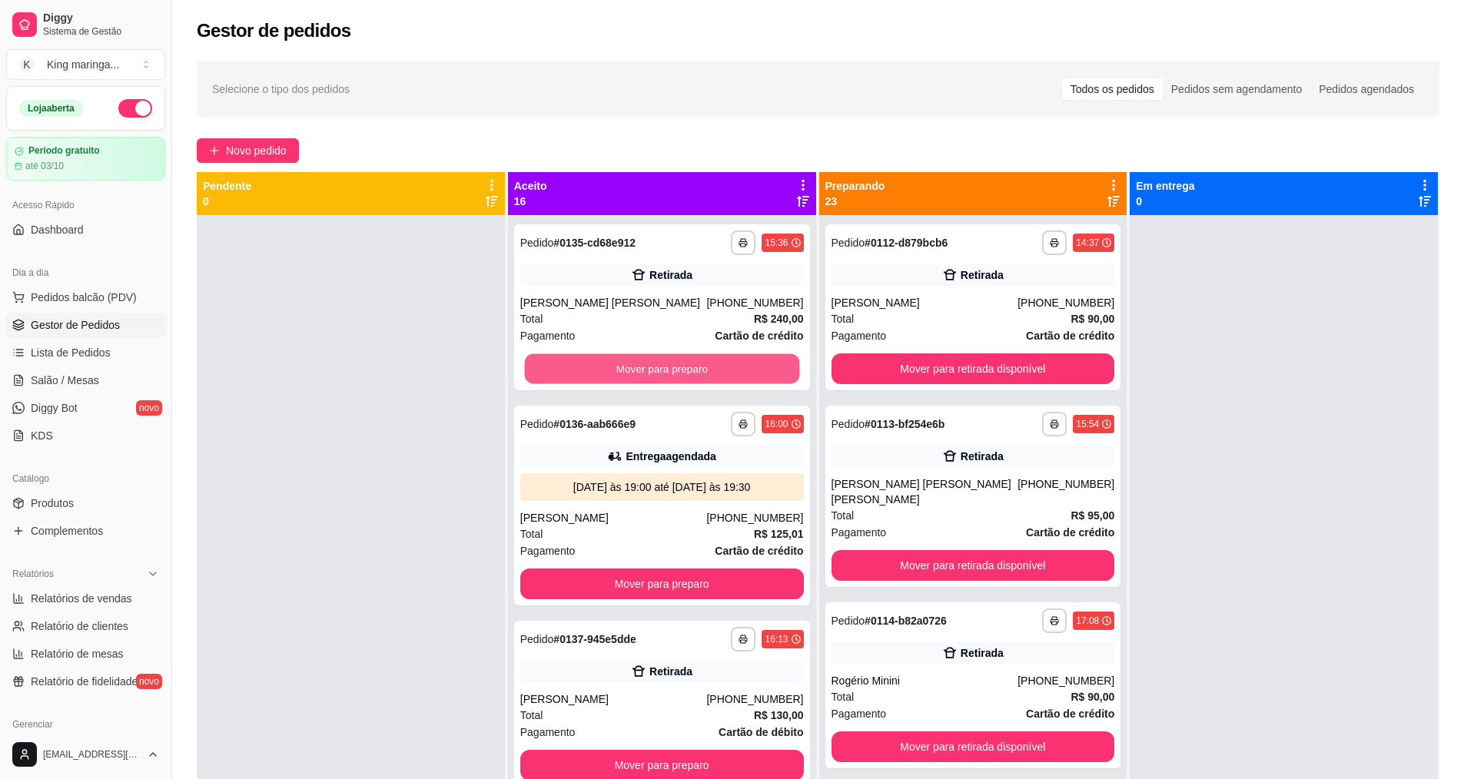
click at [632, 373] on button "Mover para preparo" at bounding box center [661, 369] width 275 height 30
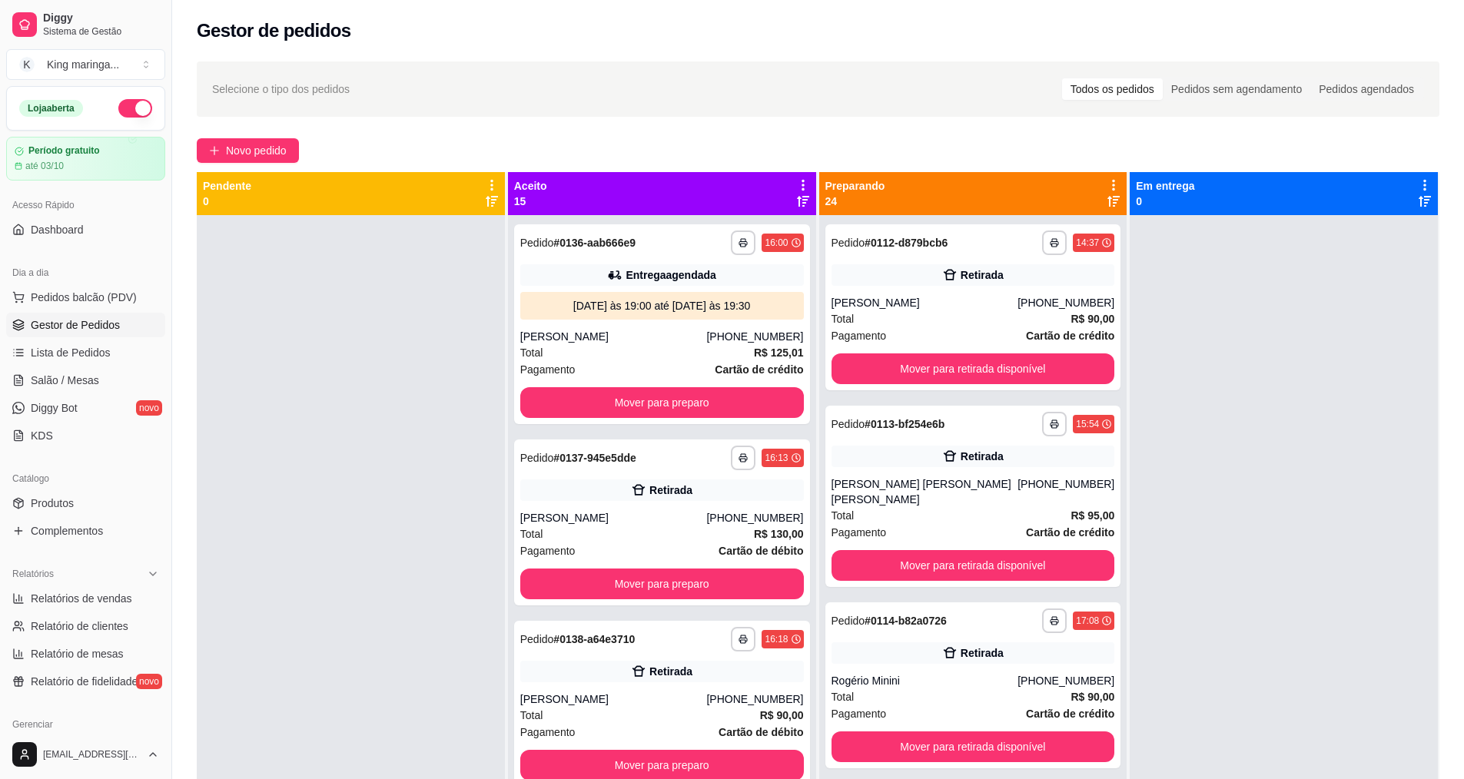
click at [632, 373] on div "Pagamento Cartão de crédito" at bounding box center [662, 369] width 284 height 17
click at [624, 404] on button "Mover para preparo" at bounding box center [662, 402] width 284 height 31
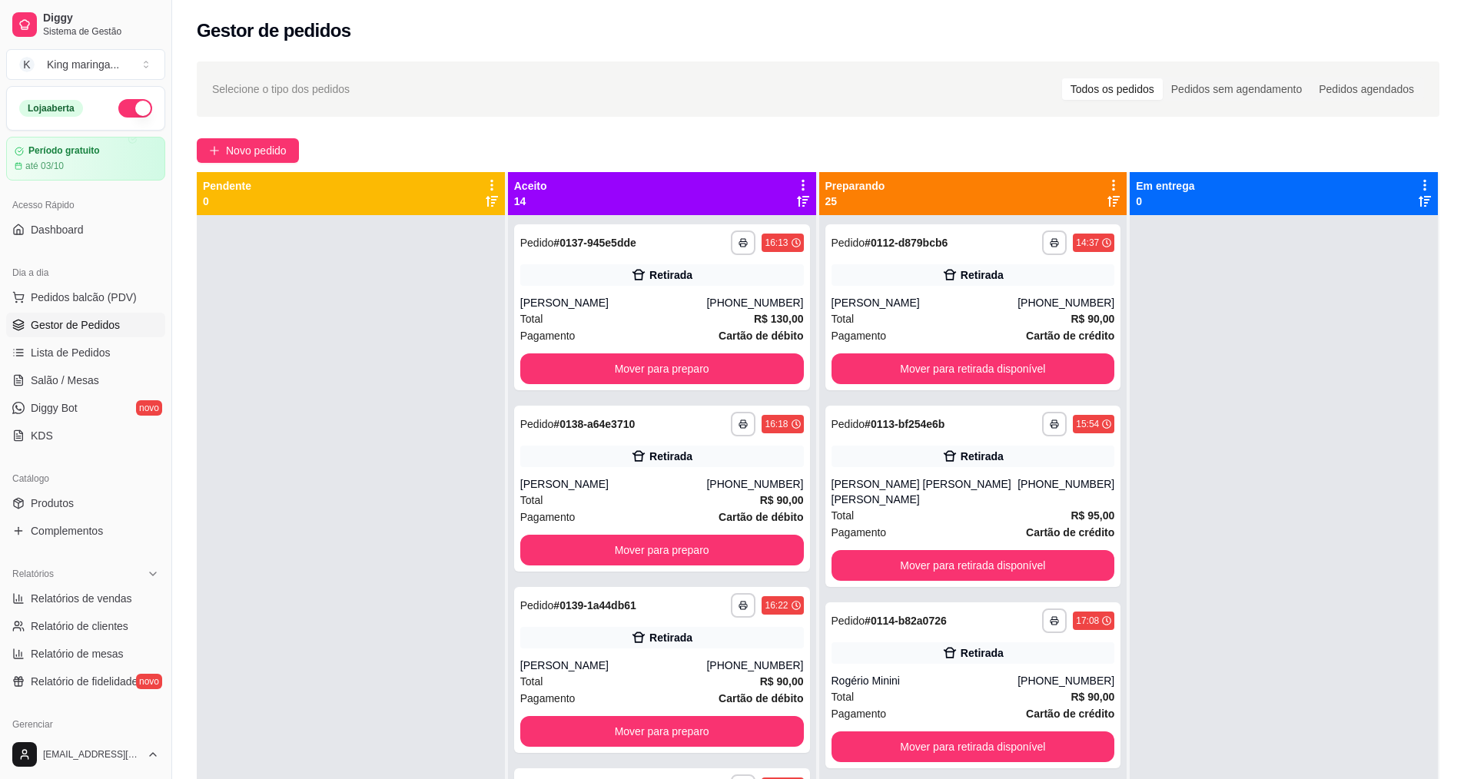
click at [624, 404] on div "**********" at bounding box center [662, 604] width 308 height 779
click at [645, 366] on button "Mover para preparo" at bounding box center [661, 369] width 275 height 30
click at [645, 366] on button "Mover para preparo" at bounding box center [662, 368] width 284 height 31
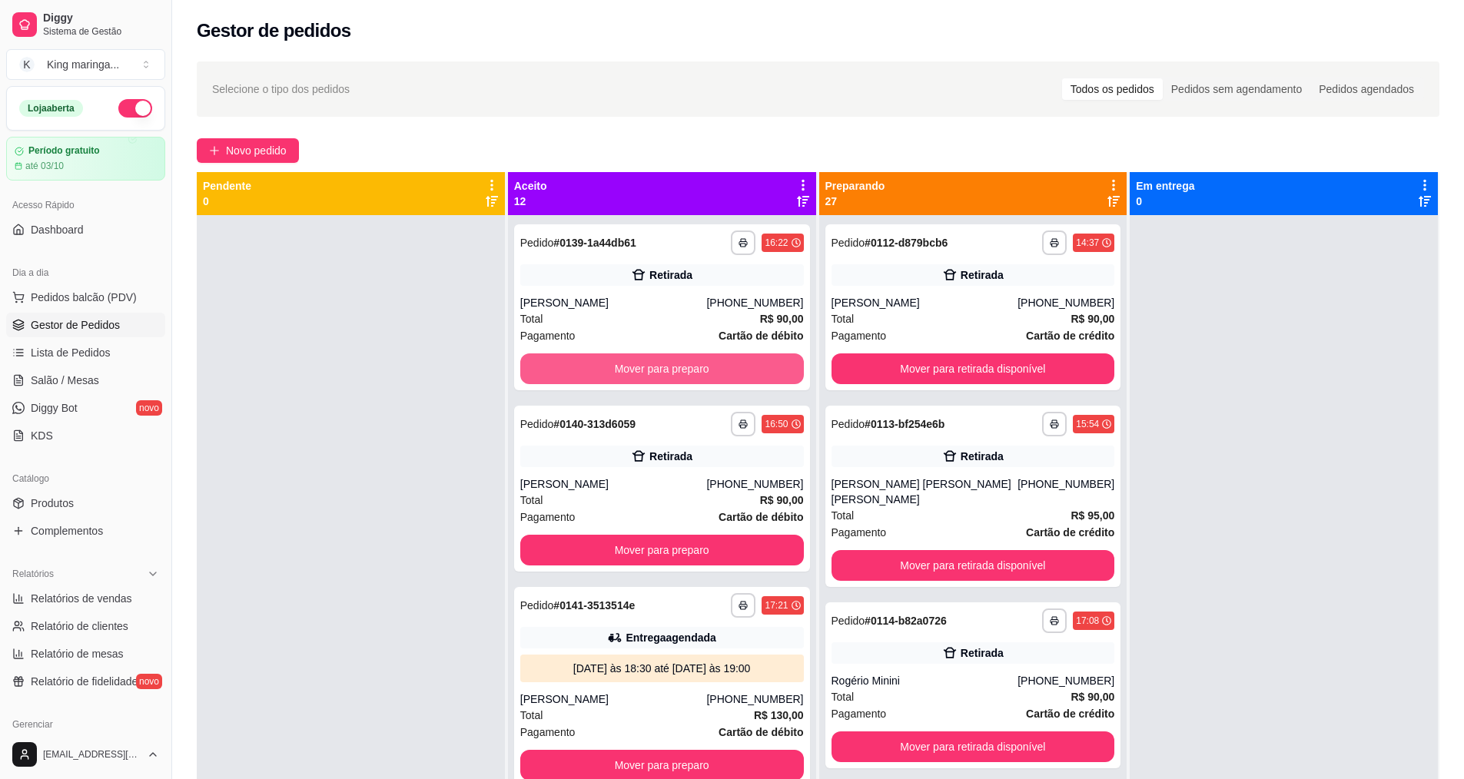
click at [645, 366] on button "Mover para preparo" at bounding box center [662, 368] width 284 height 31
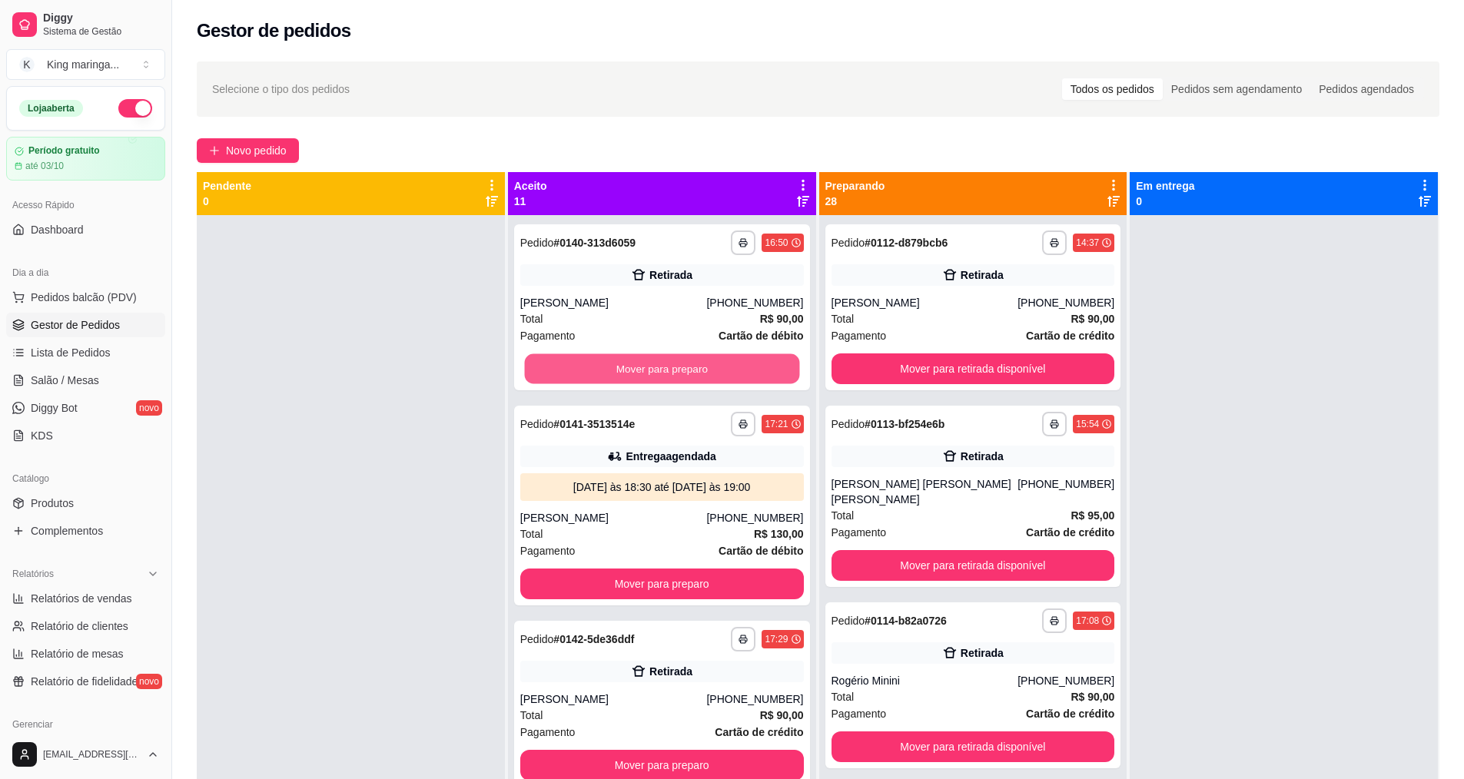
click at [645, 366] on button "Mover para preparo" at bounding box center [661, 369] width 275 height 30
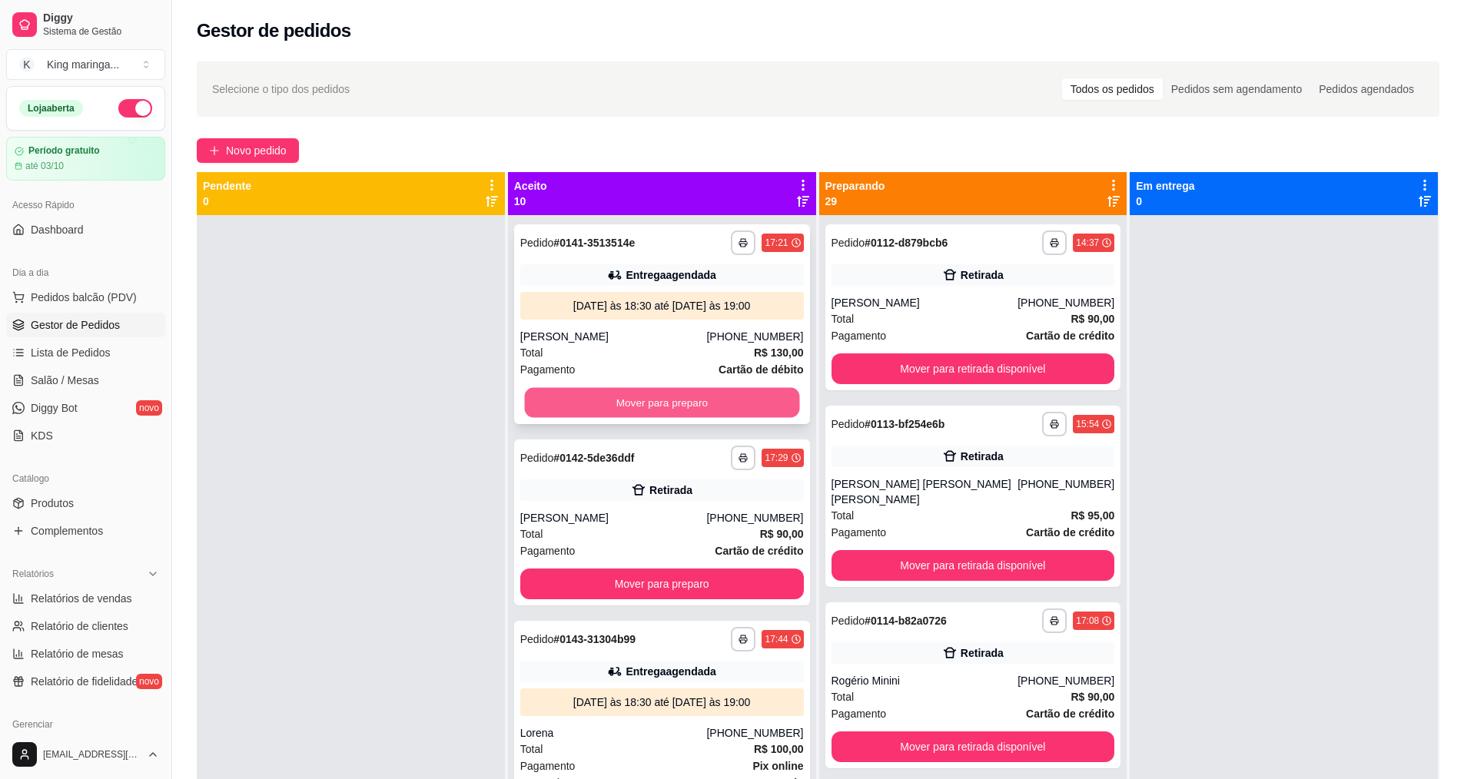
click at [648, 395] on button "Mover para preparo" at bounding box center [661, 403] width 275 height 30
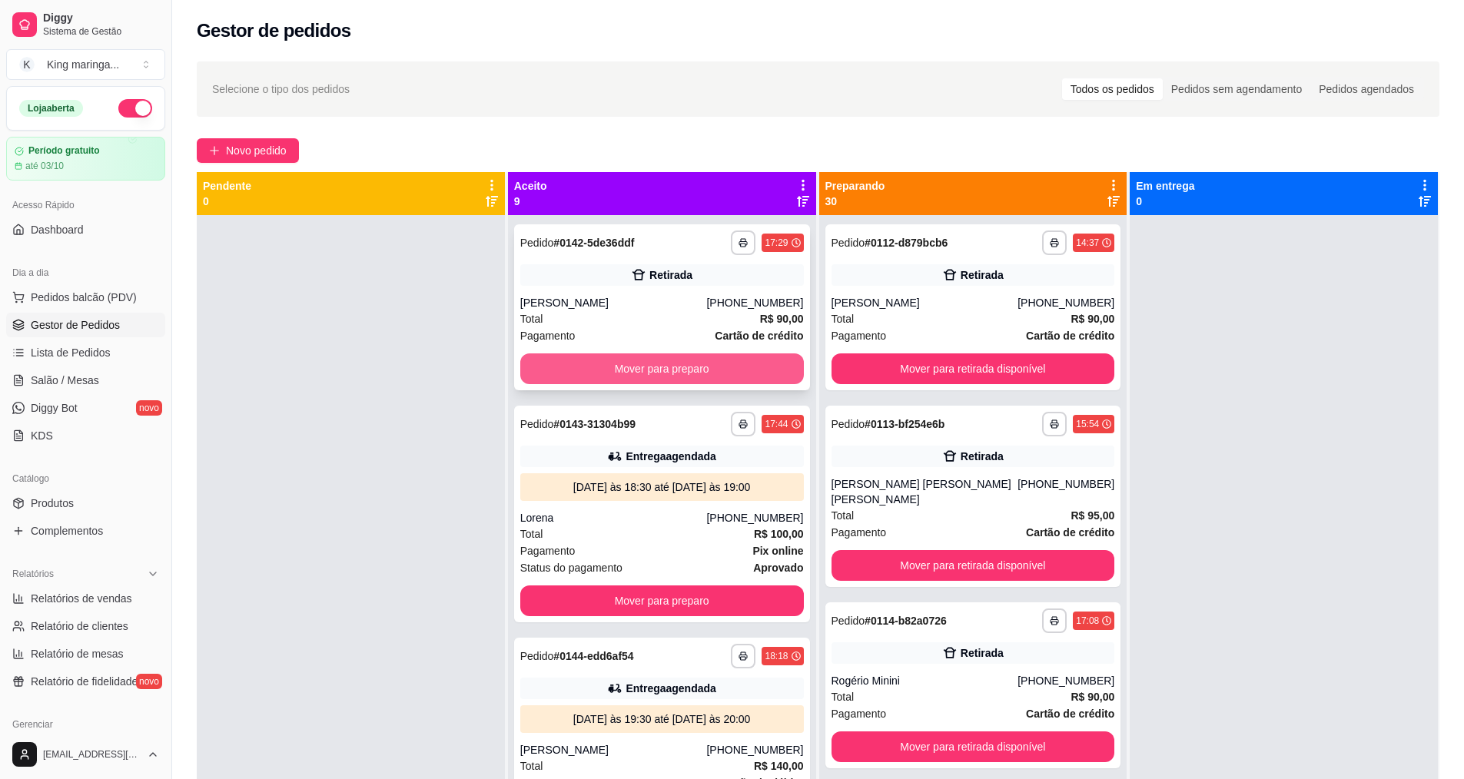
click at [672, 360] on button "Mover para preparo" at bounding box center [662, 368] width 284 height 31
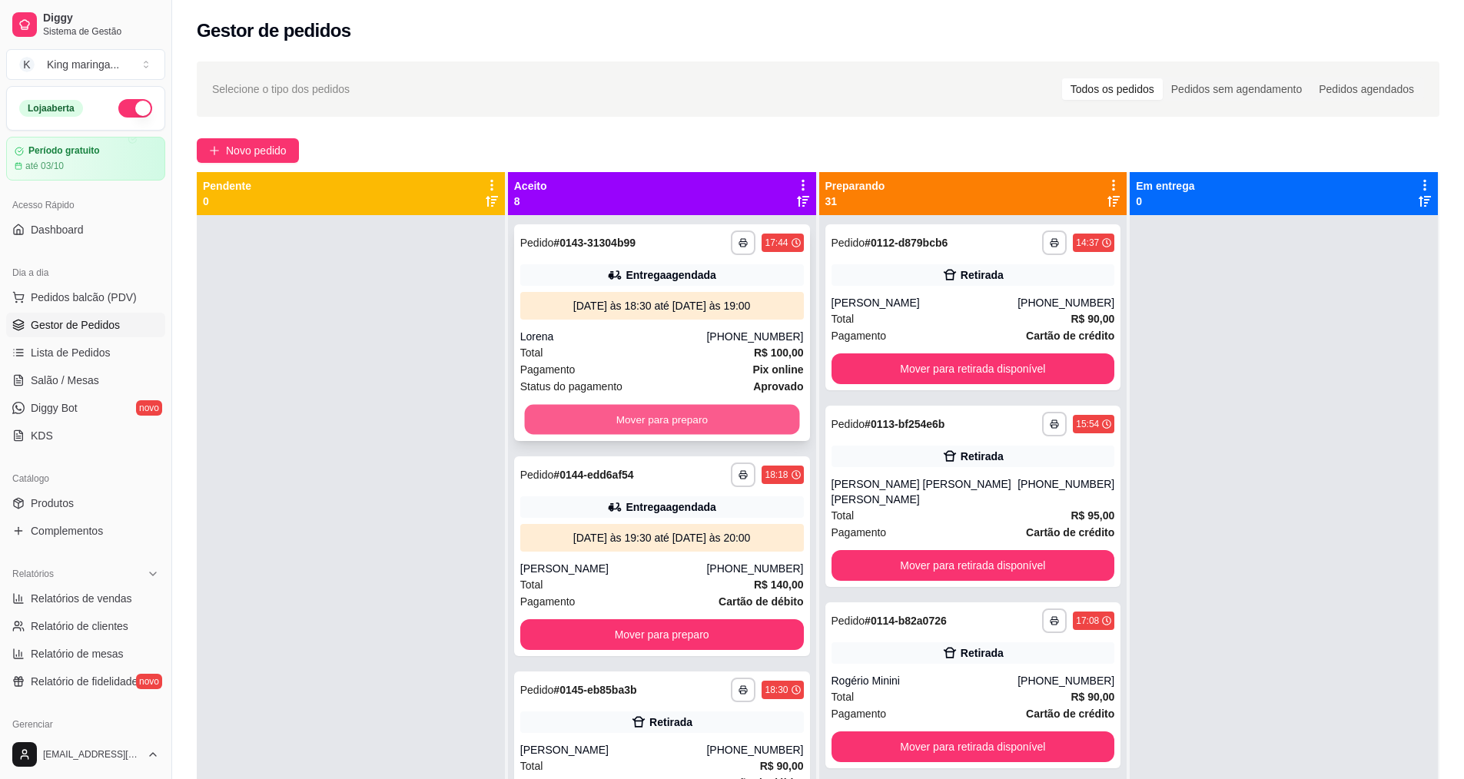
click at [663, 418] on button "Mover para preparo" at bounding box center [661, 420] width 275 height 30
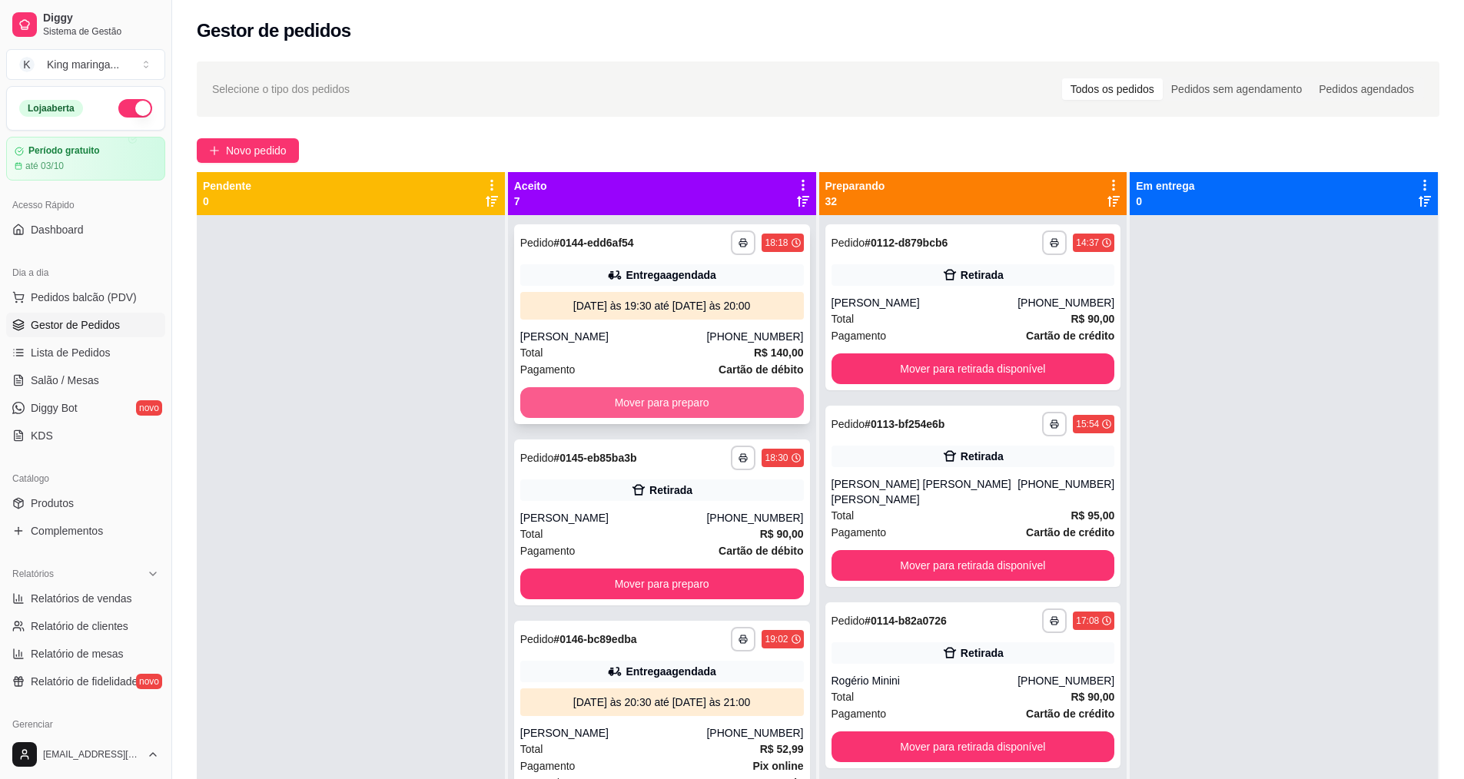
click at [670, 398] on button "Mover para preparo" at bounding box center [662, 402] width 284 height 31
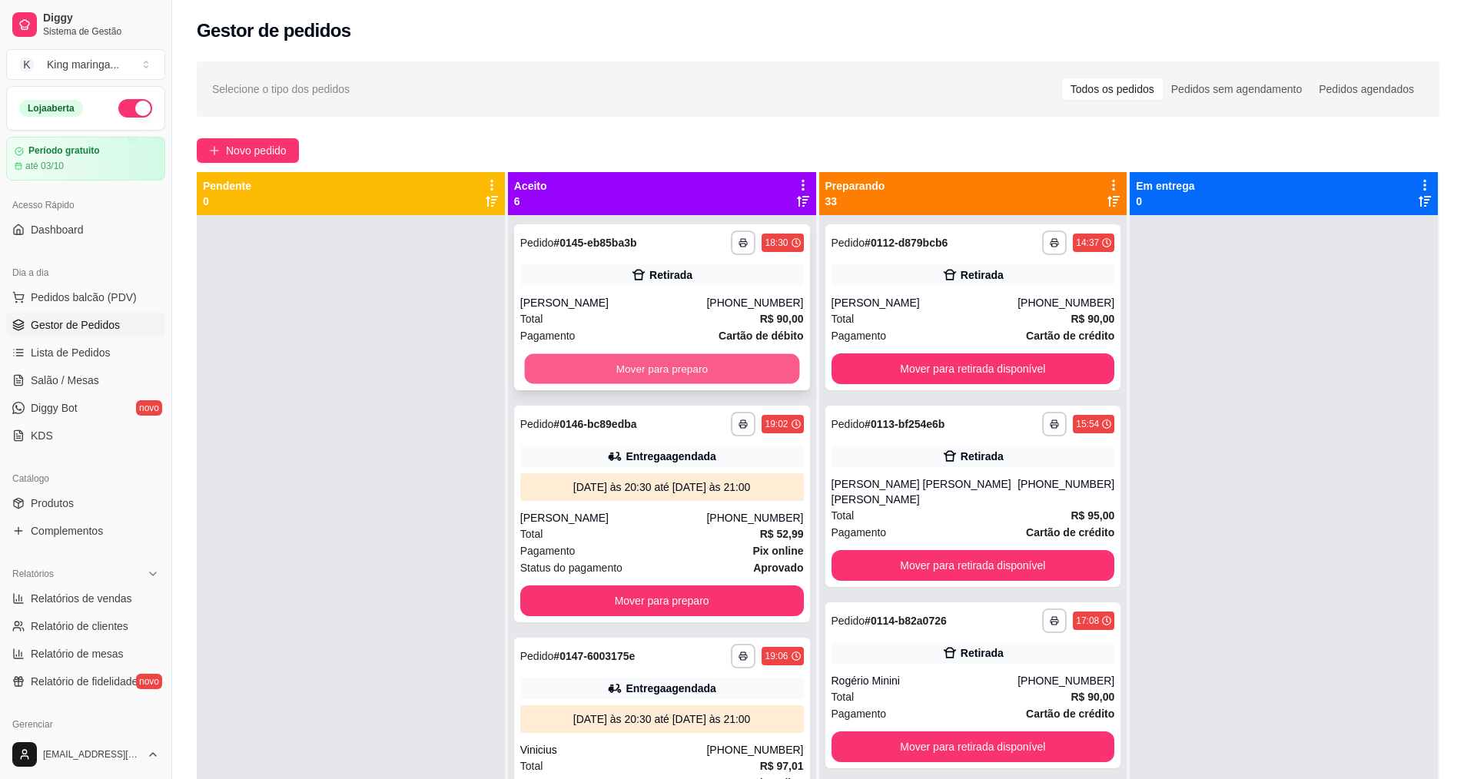
click at [657, 370] on button "Mover para preparo" at bounding box center [661, 369] width 275 height 30
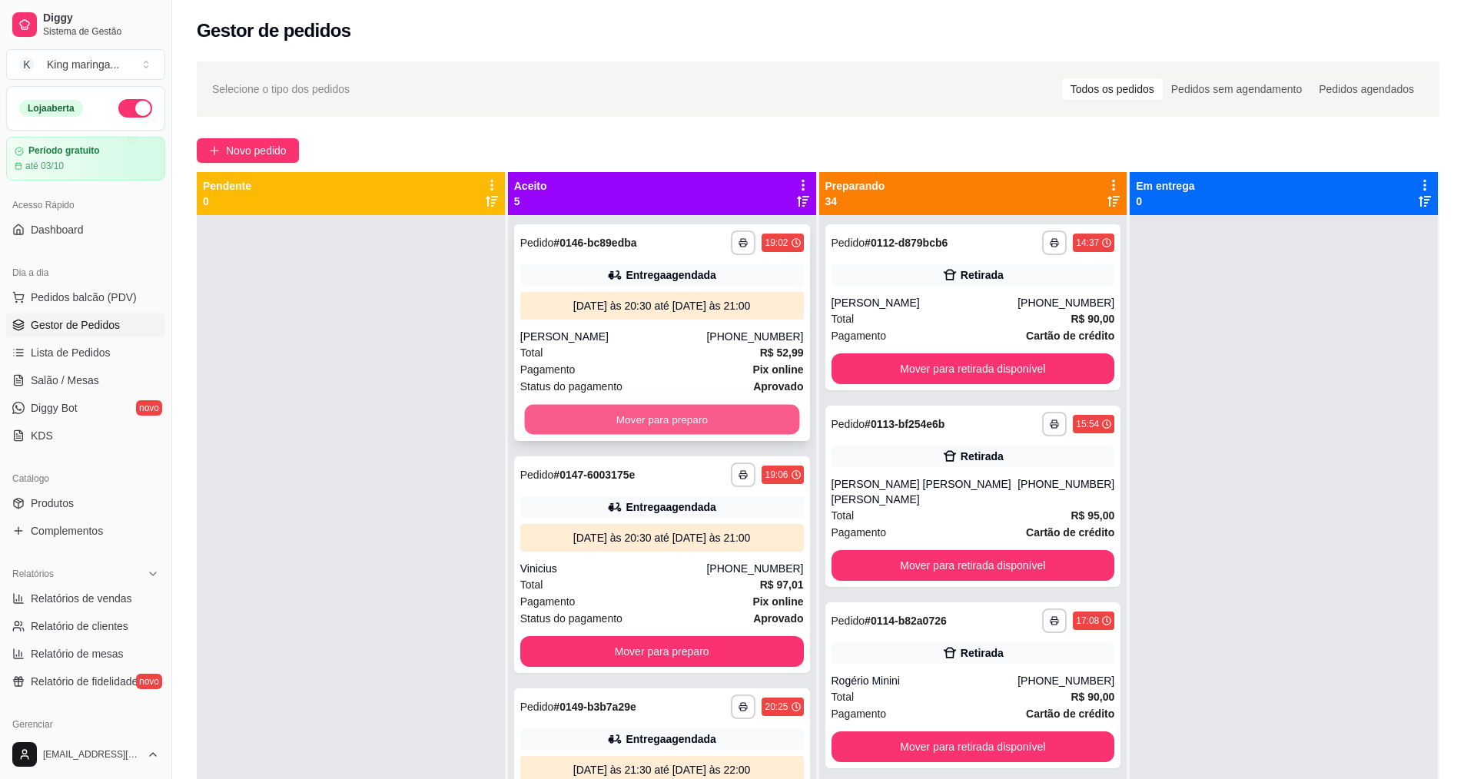
click at [654, 425] on button "Mover para preparo" at bounding box center [661, 420] width 275 height 30
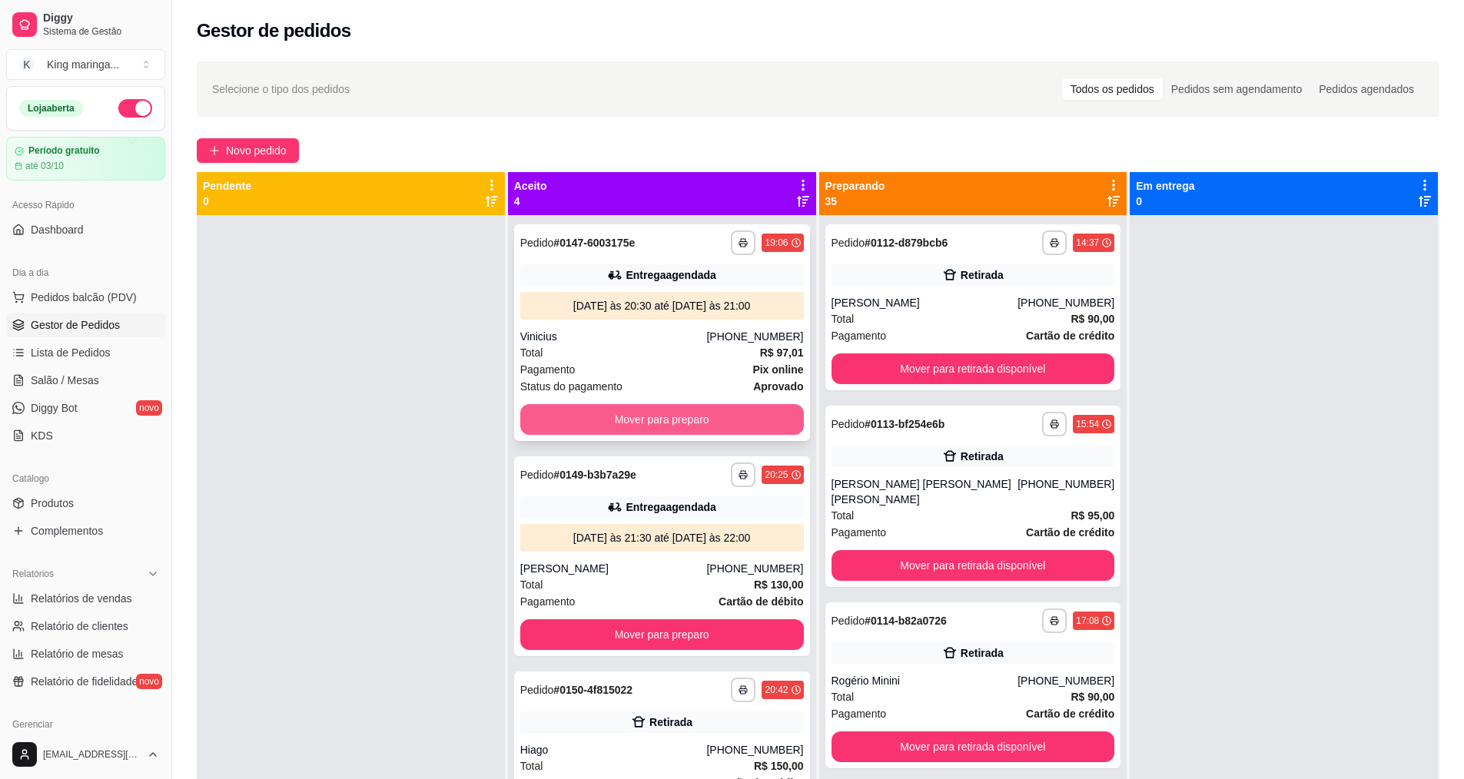
click at [662, 417] on button "Mover para preparo" at bounding box center [662, 419] width 284 height 31
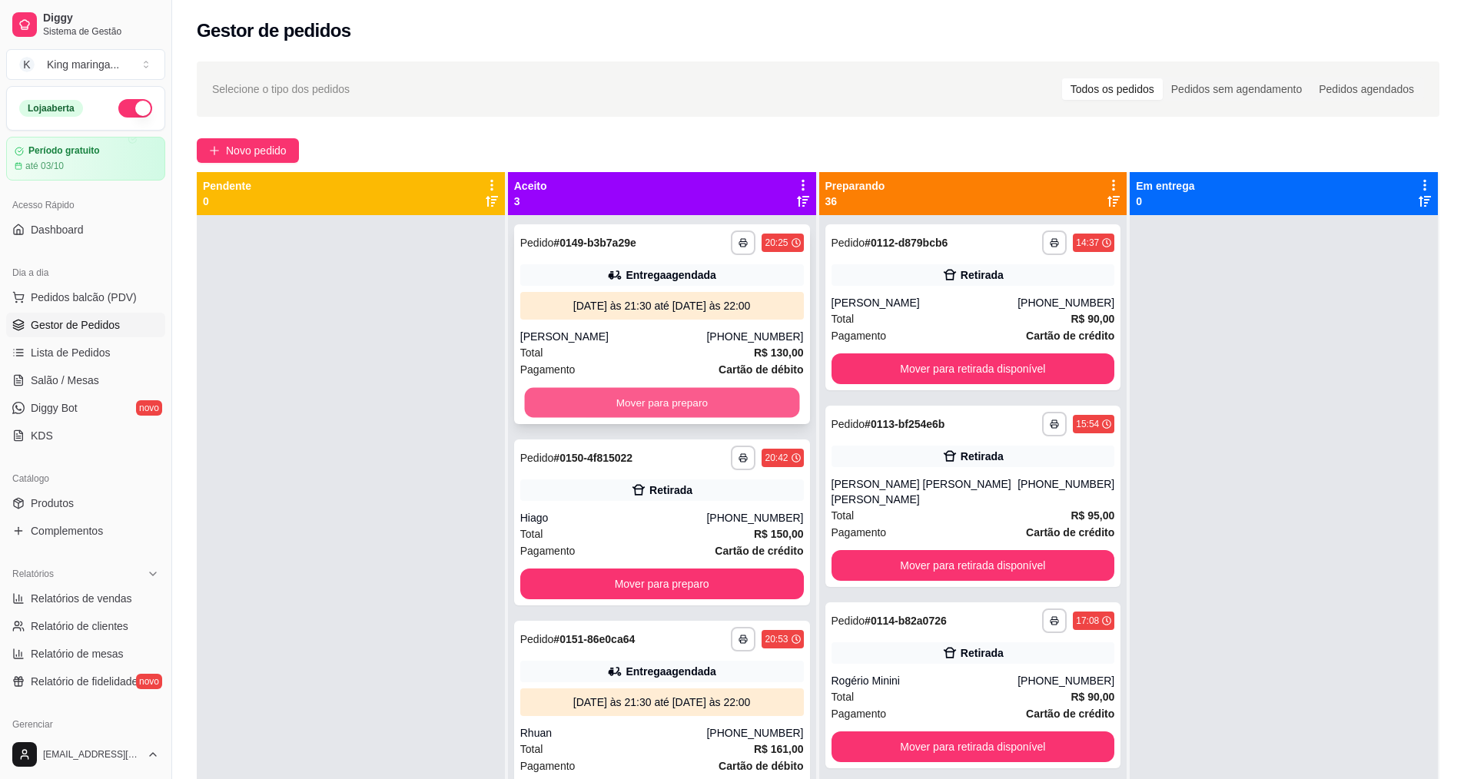
click at [672, 393] on button "Mover para preparo" at bounding box center [661, 403] width 275 height 30
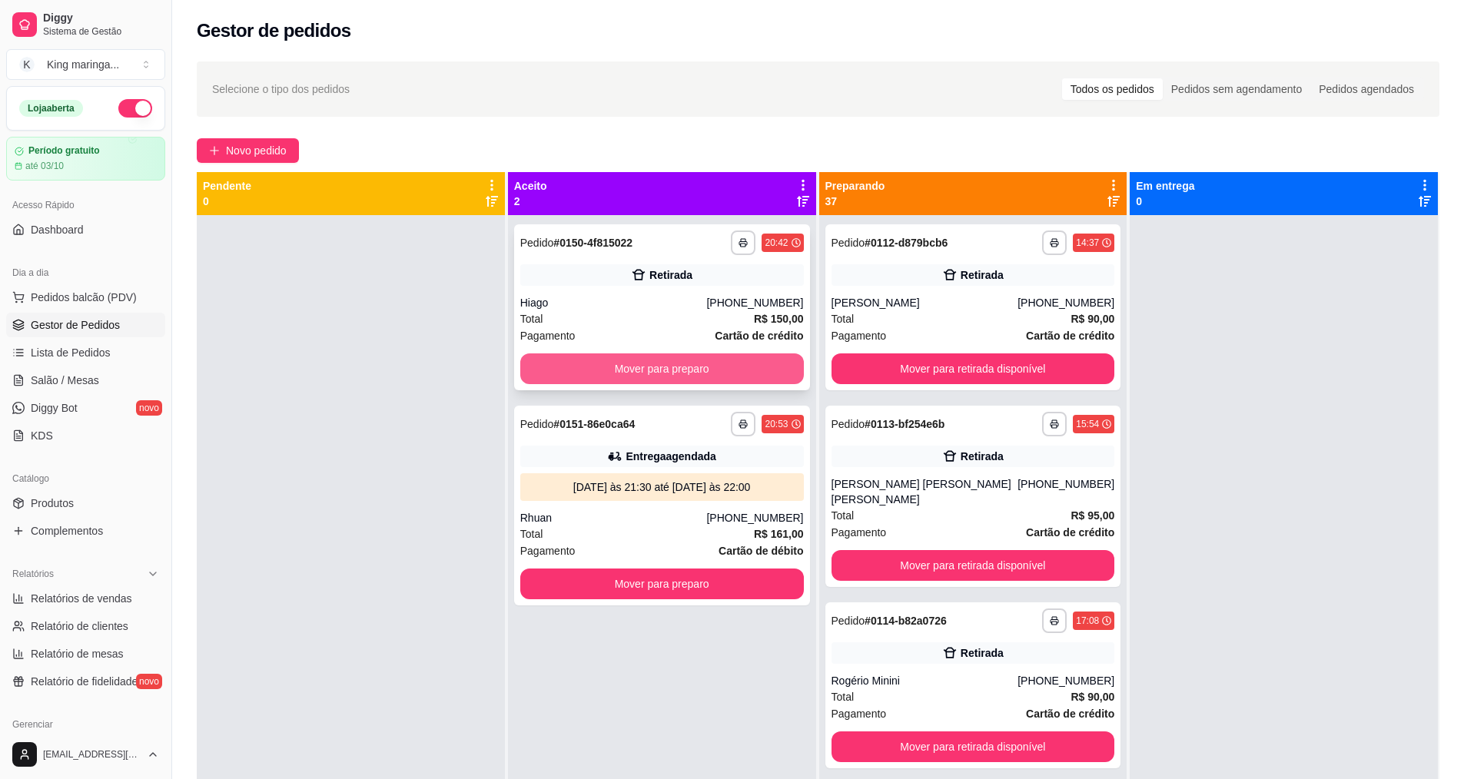
click at [665, 368] on button "Mover para preparo" at bounding box center [662, 368] width 284 height 31
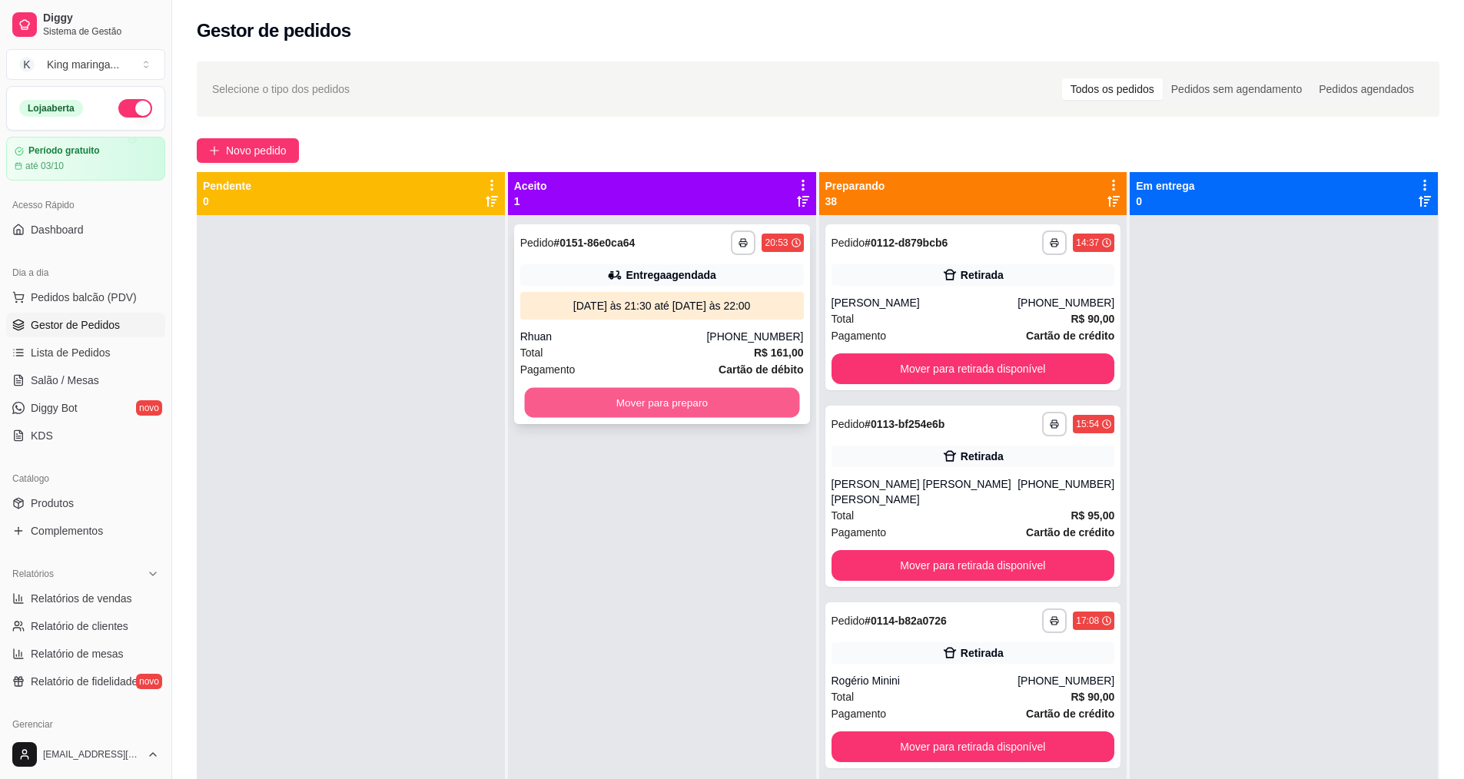
click at [691, 406] on button "Mover para preparo" at bounding box center [661, 403] width 275 height 30
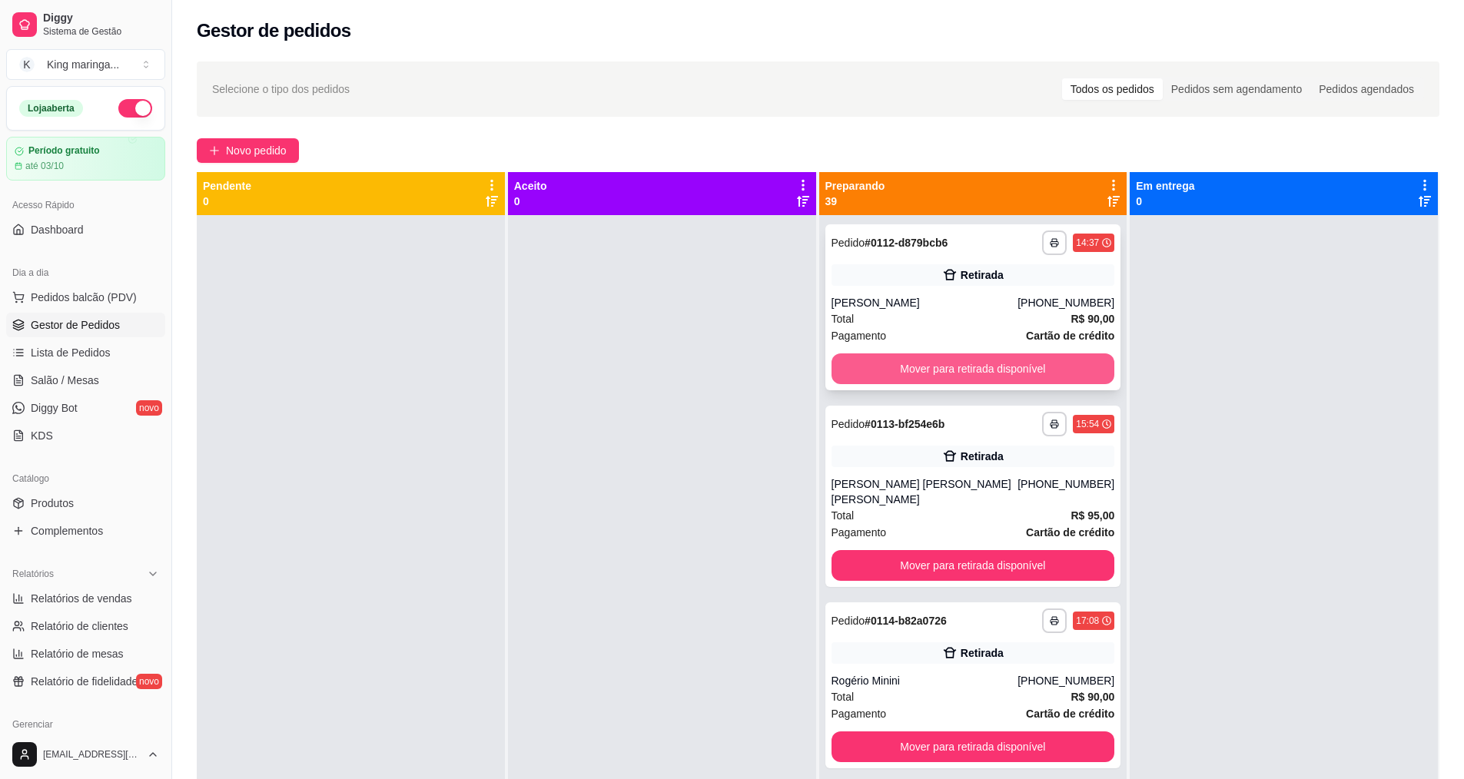
click at [951, 377] on button "Mover para retirada disponível" at bounding box center [973, 368] width 284 height 31
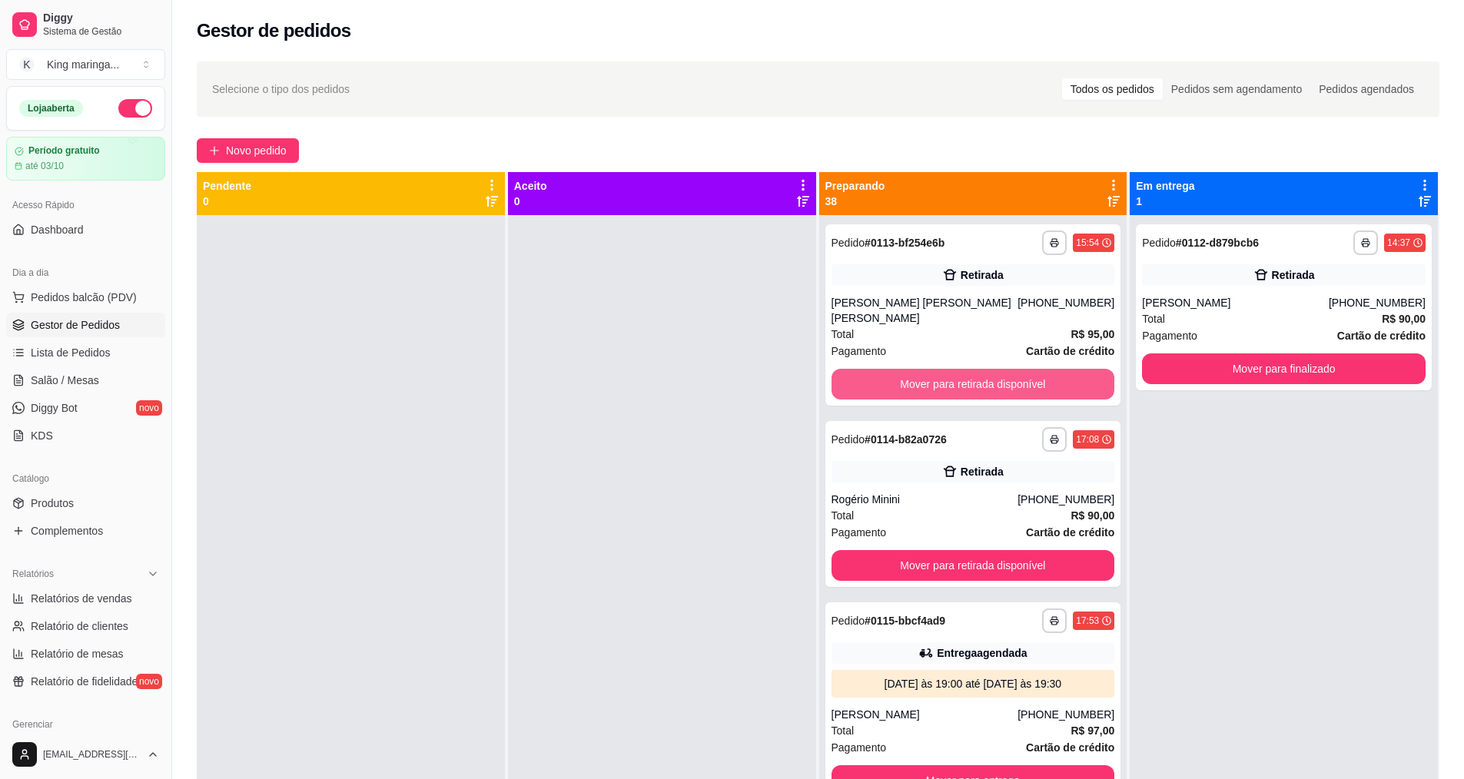
click at [951, 377] on button "Mover para retirada disponível" at bounding box center [973, 384] width 284 height 31
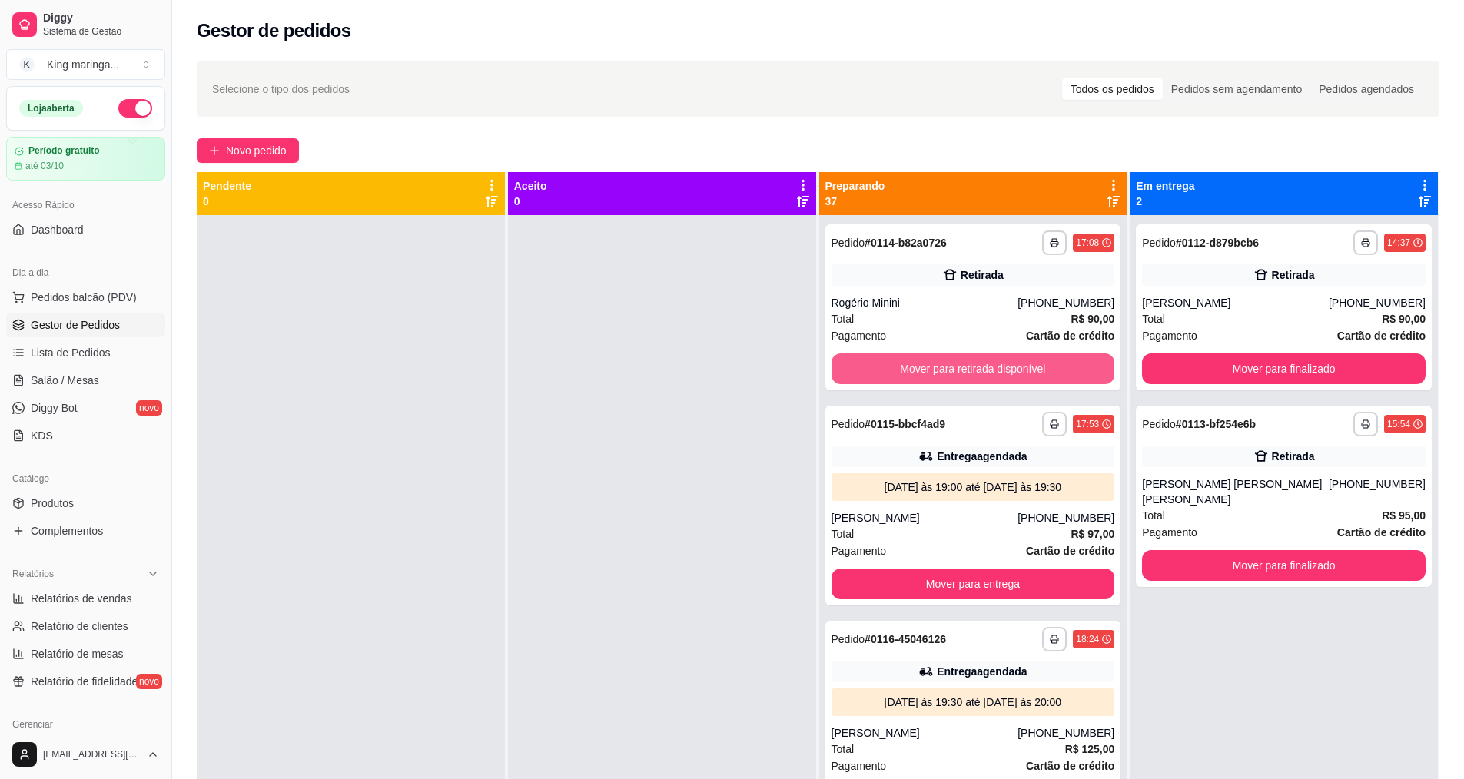
click at [951, 377] on button "Mover para retirada disponível" at bounding box center [973, 368] width 284 height 31
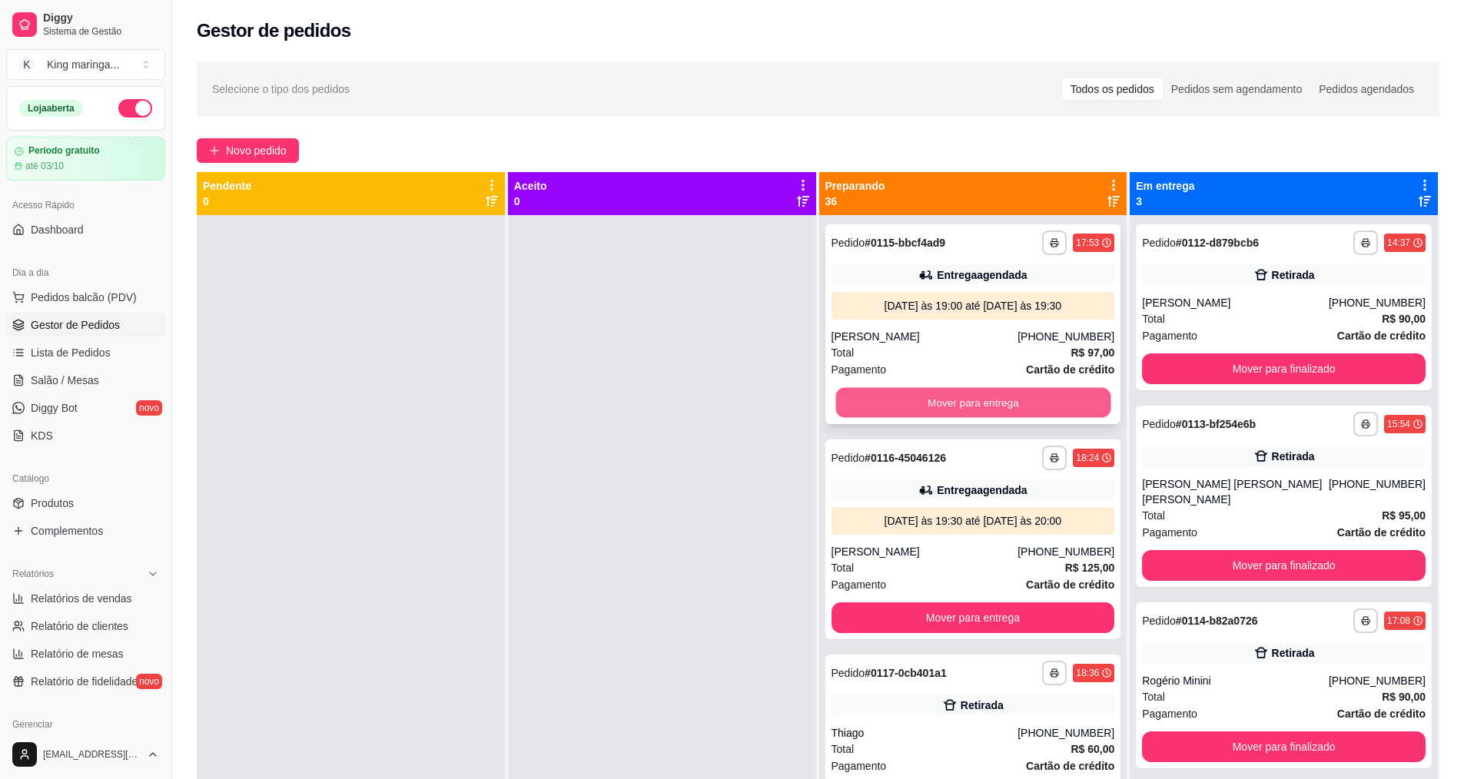
click at [950, 407] on button "Mover para entrega" at bounding box center [972, 403] width 275 height 30
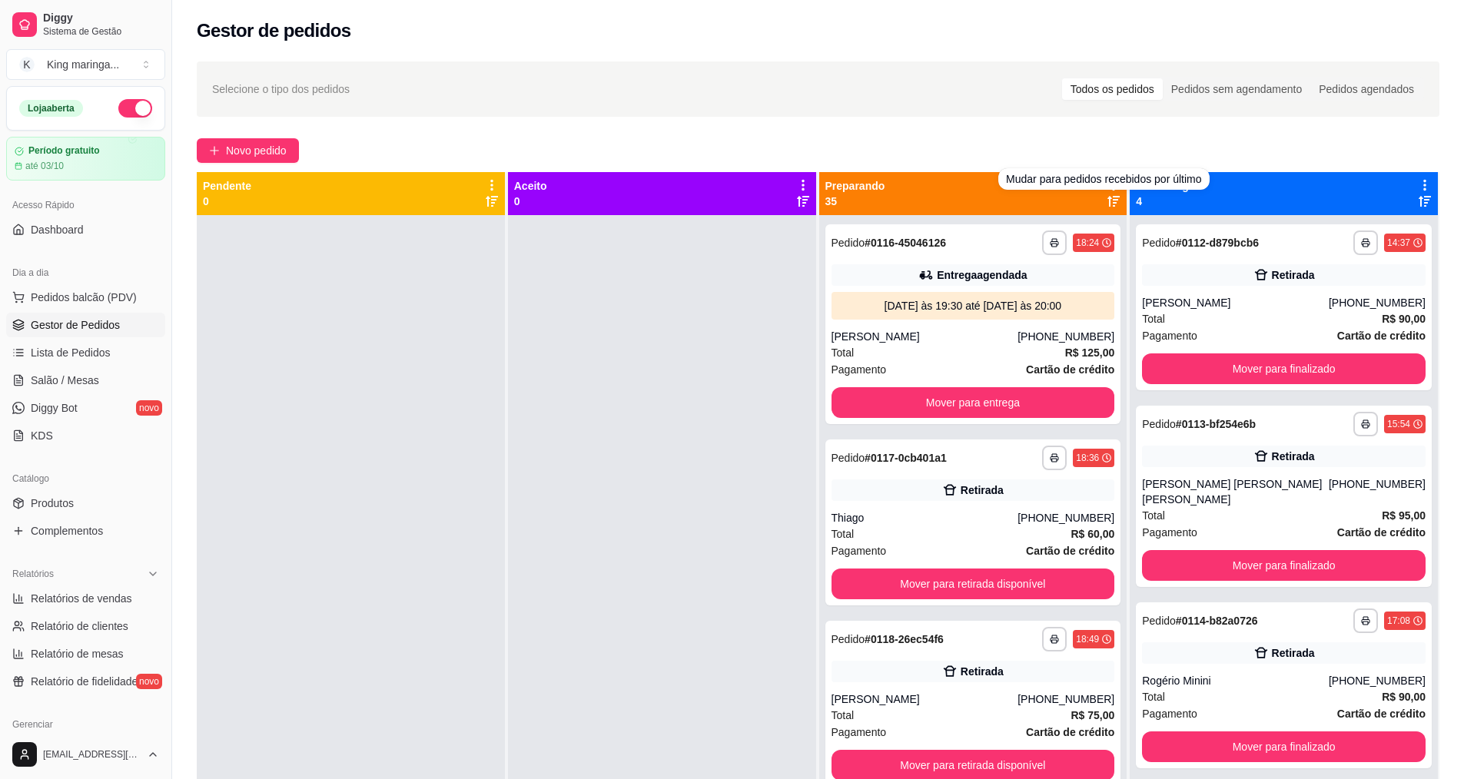
click at [1103, 187] on div "Mudar para pedidos recebidos por último" at bounding box center [1103, 179] width 211 height 22
drag, startPoint x: 1109, startPoint y: 181, endPoint x: 1049, endPoint y: 186, distance: 60.9
click at [1105, 183] on div "Mudar para pedidos recebidos por último" at bounding box center [1103, 179] width 211 height 22
drag, startPoint x: 927, startPoint y: 127, endPoint x: 1074, endPoint y: 187, distance: 158.8
click at [927, 128] on div "**********" at bounding box center [818, 510] width 1292 height 917
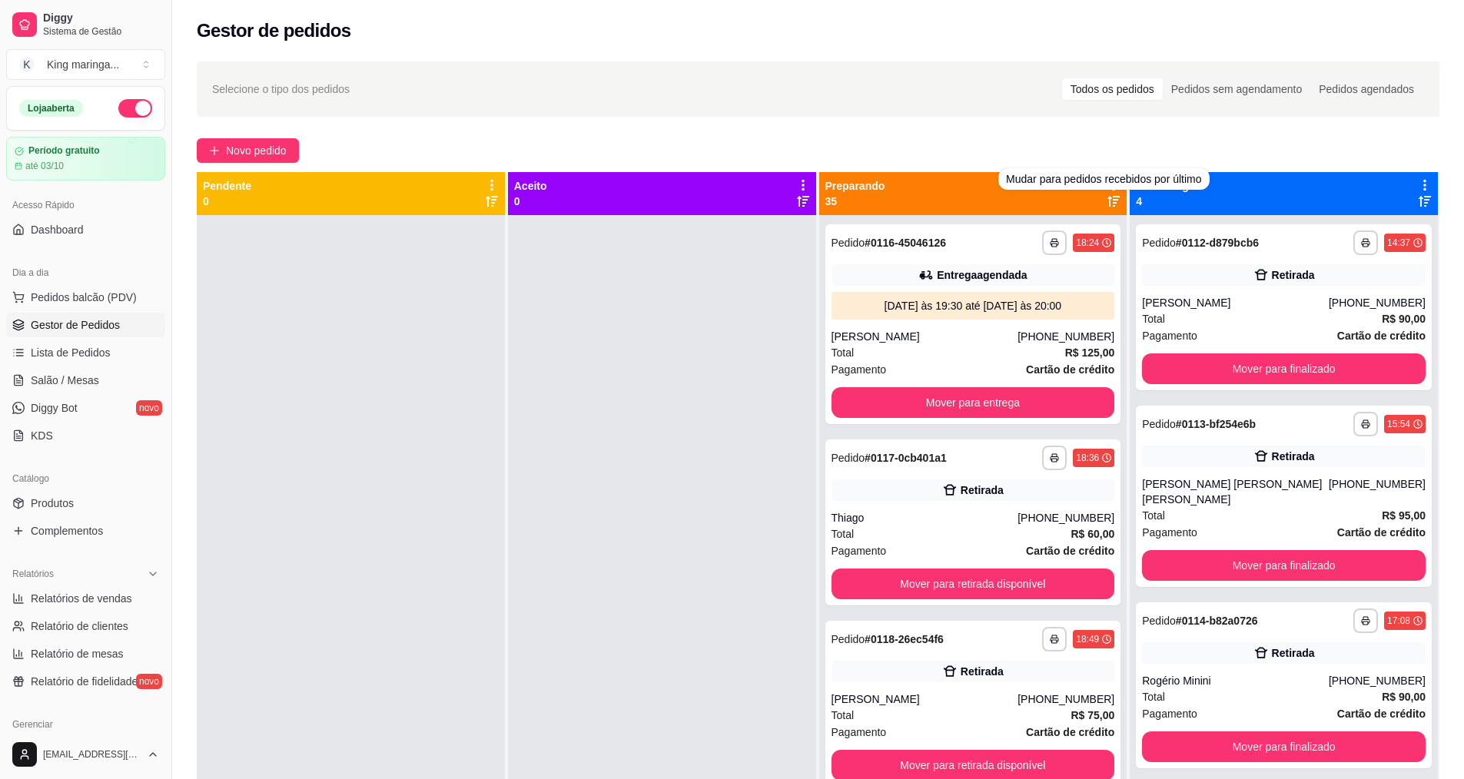
click at [1106, 183] on div "Mudar para pedidos recebidos por último" at bounding box center [1103, 179] width 211 height 22
click at [1107, 205] on icon at bounding box center [1113, 201] width 12 height 11
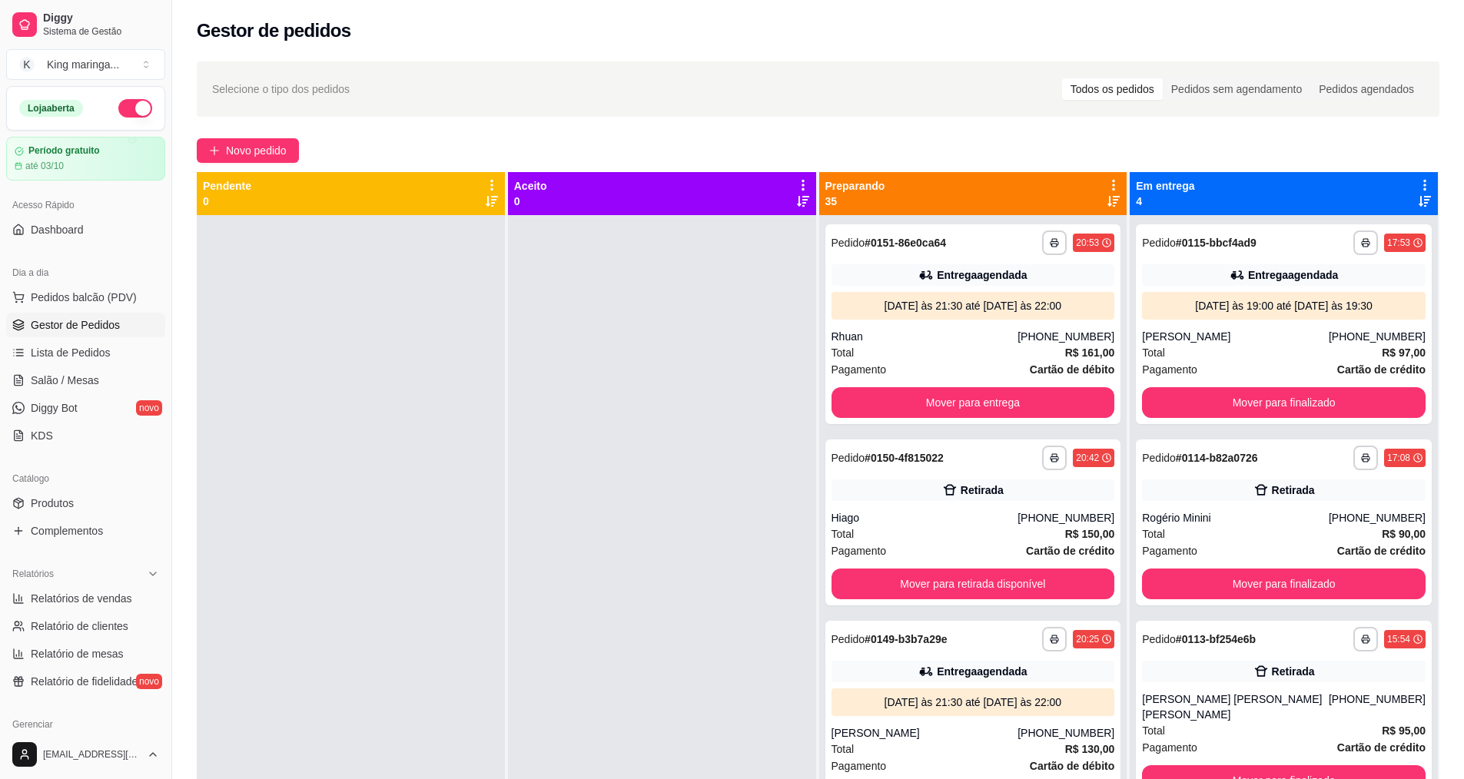
click at [1107, 205] on icon at bounding box center [1113, 201] width 12 height 11
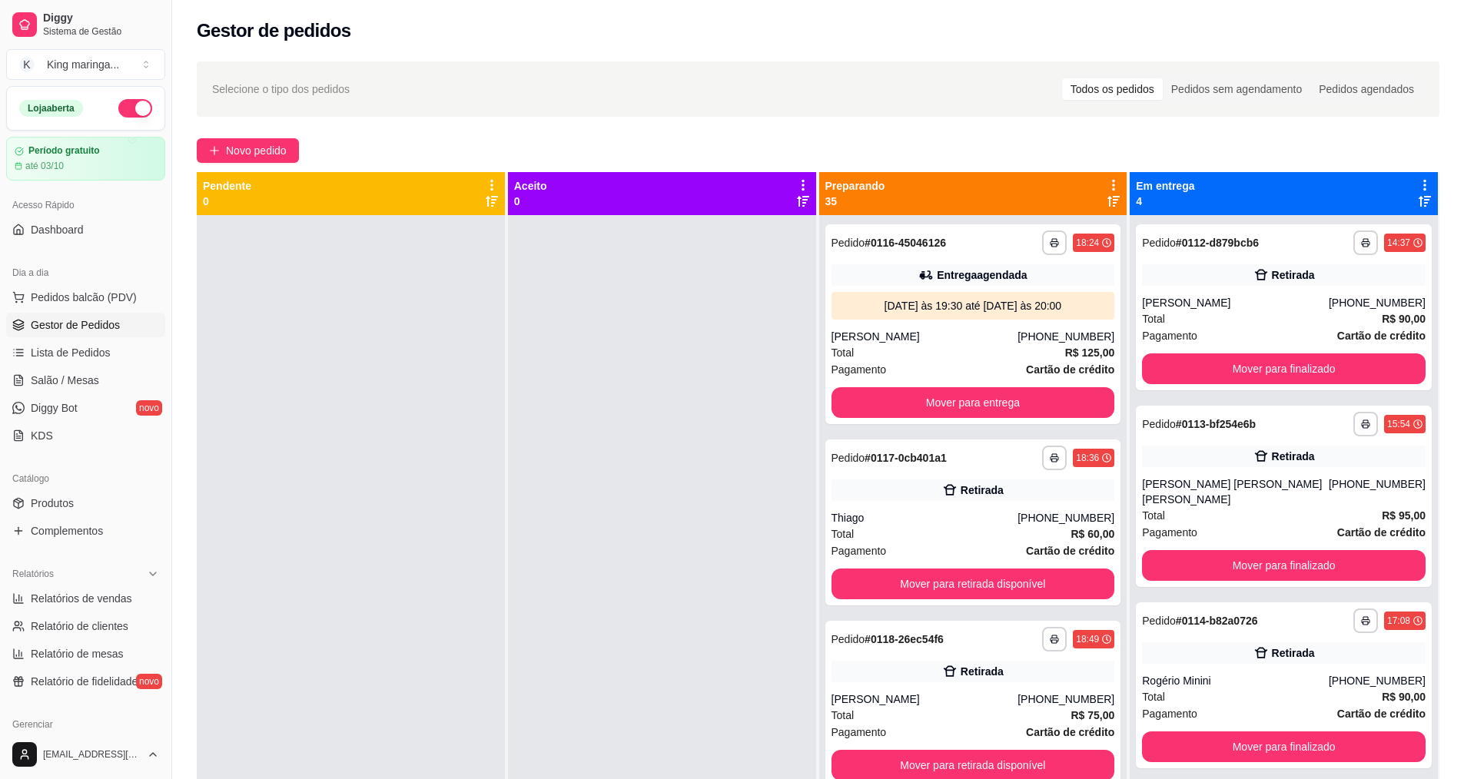
click at [1107, 205] on icon at bounding box center [1113, 201] width 12 height 11
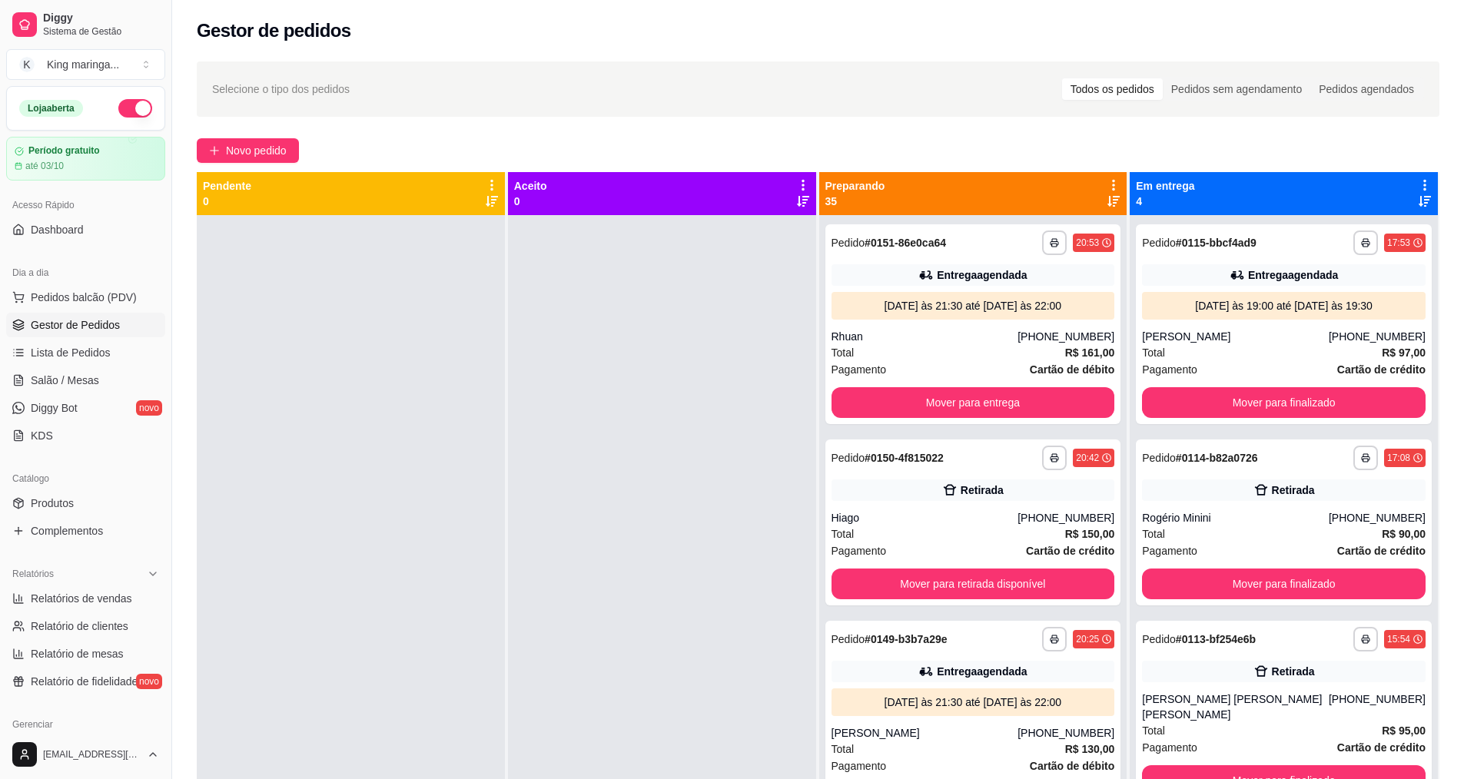
click at [1107, 205] on icon at bounding box center [1113, 201] width 12 height 11
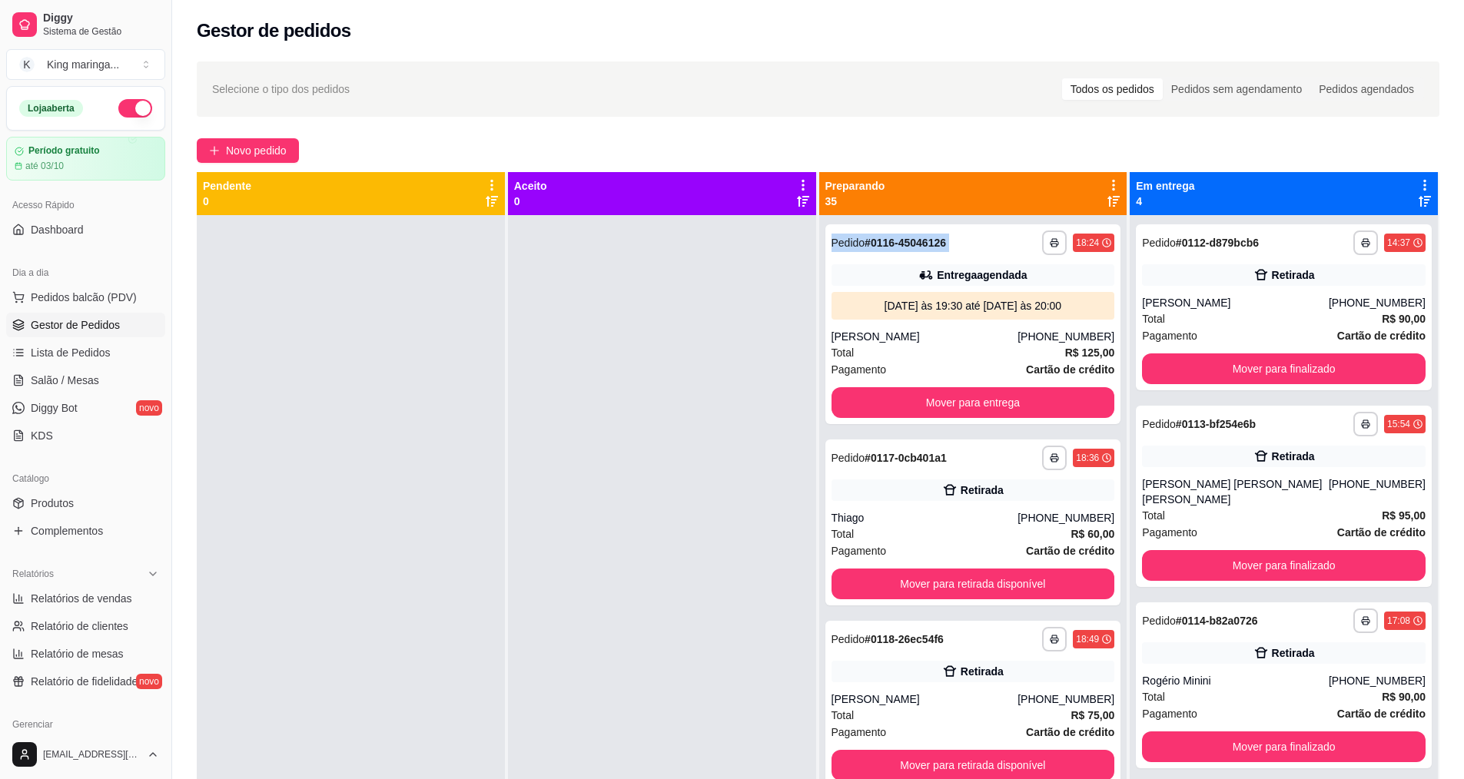
click at [1107, 205] on icon at bounding box center [1113, 201] width 12 height 11
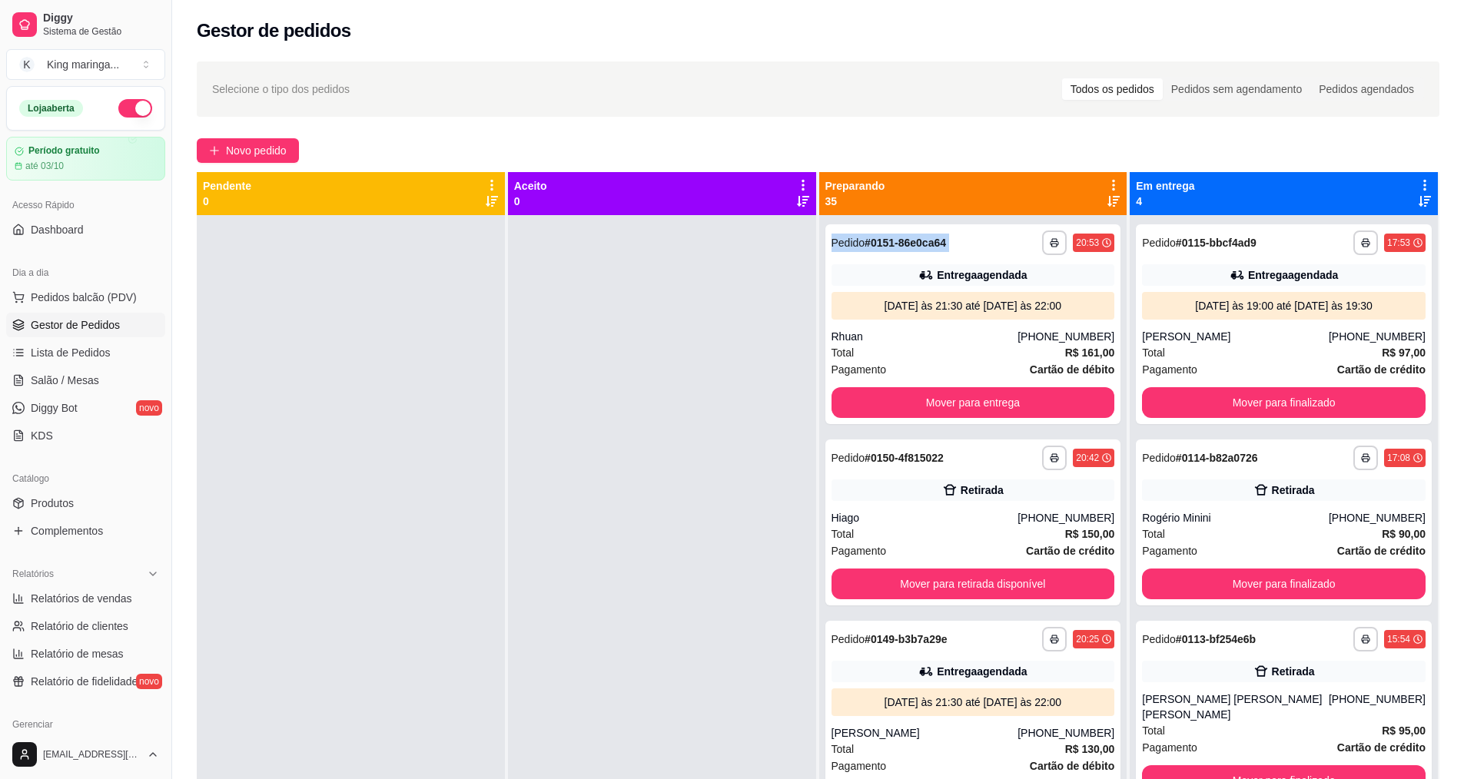
click at [1107, 205] on icon at bounding box center [1113, 201] width 12 height 11
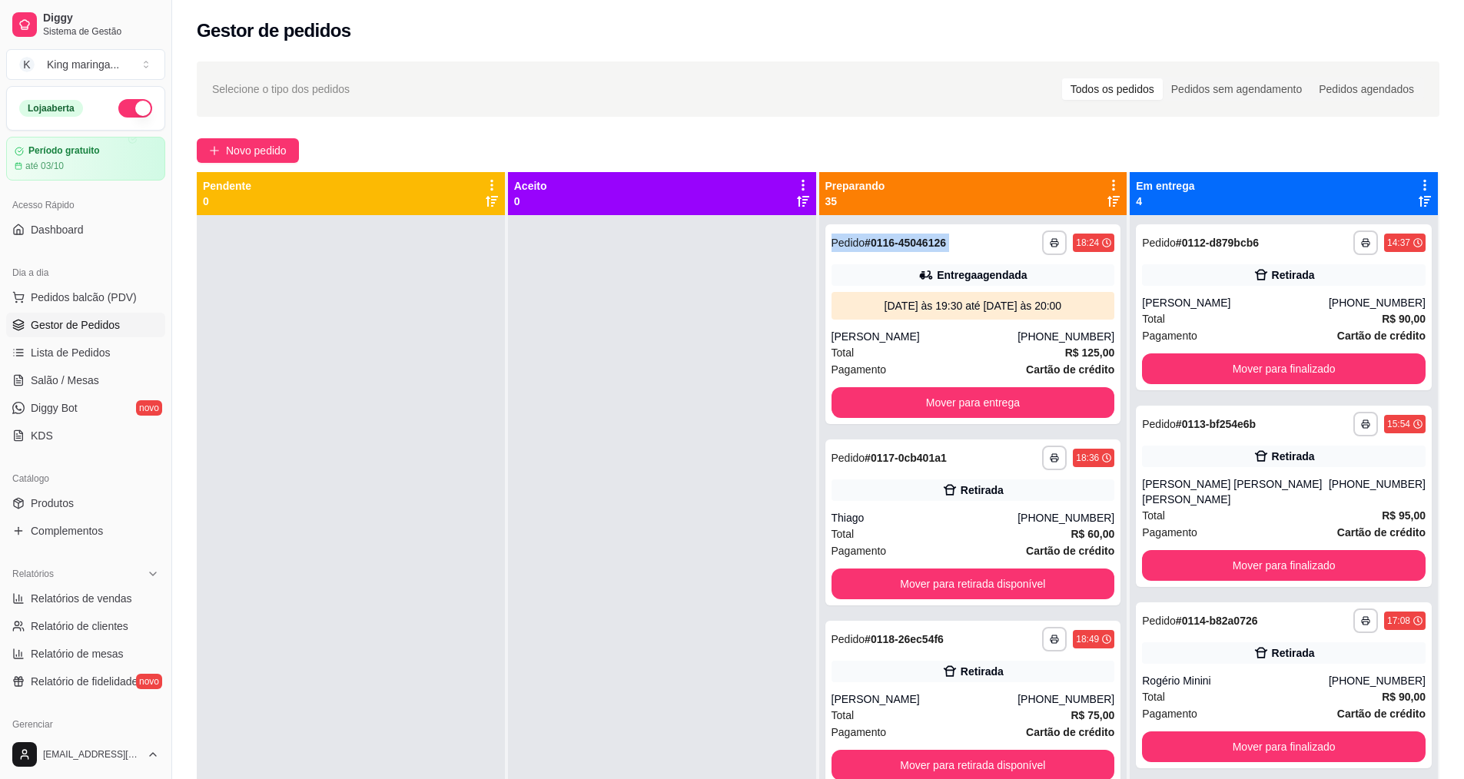
click at [1107, 205] on icon at bounding box center [1113, 201] width 12 height 11
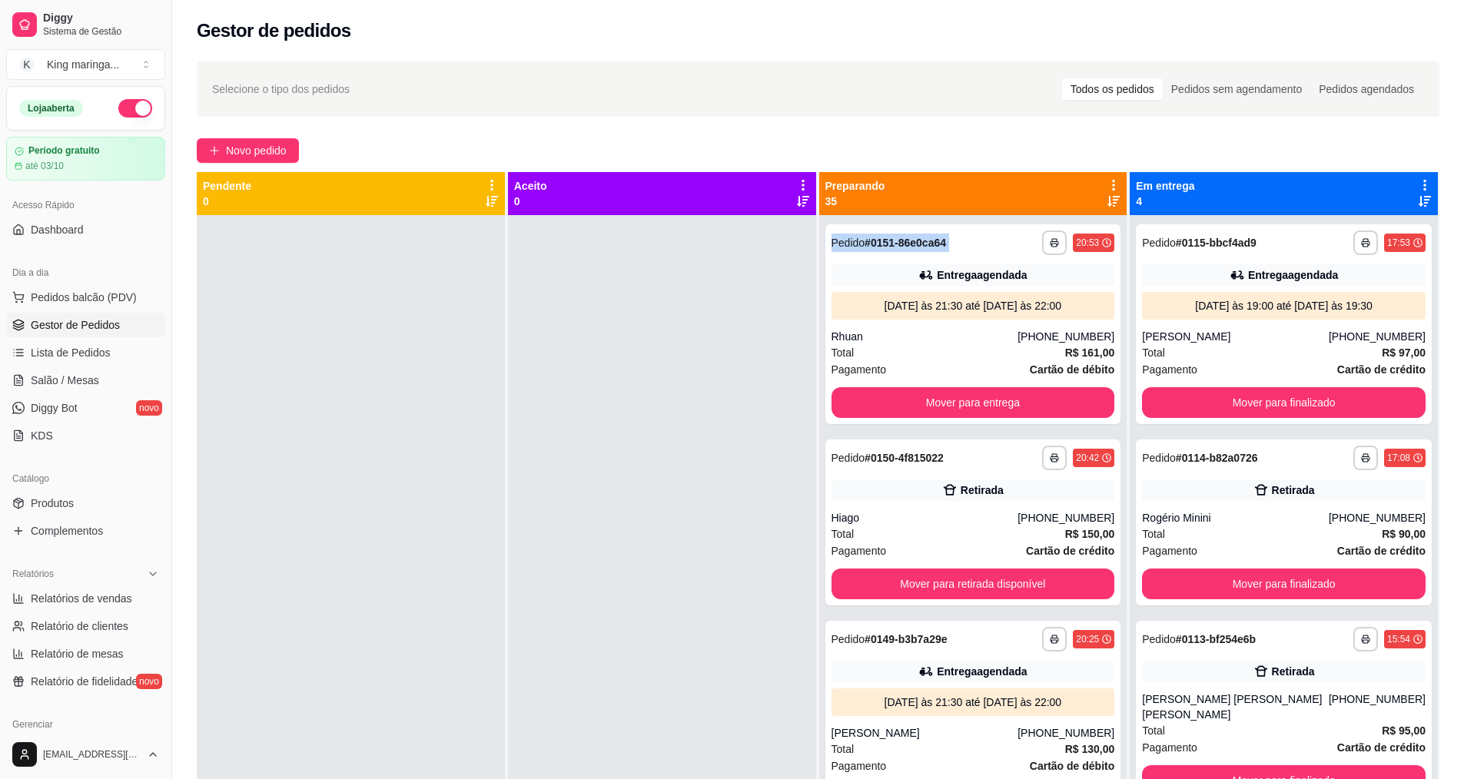
click at [1107, 205] on icon at bounding box center [1113, 201] width 12 height 11
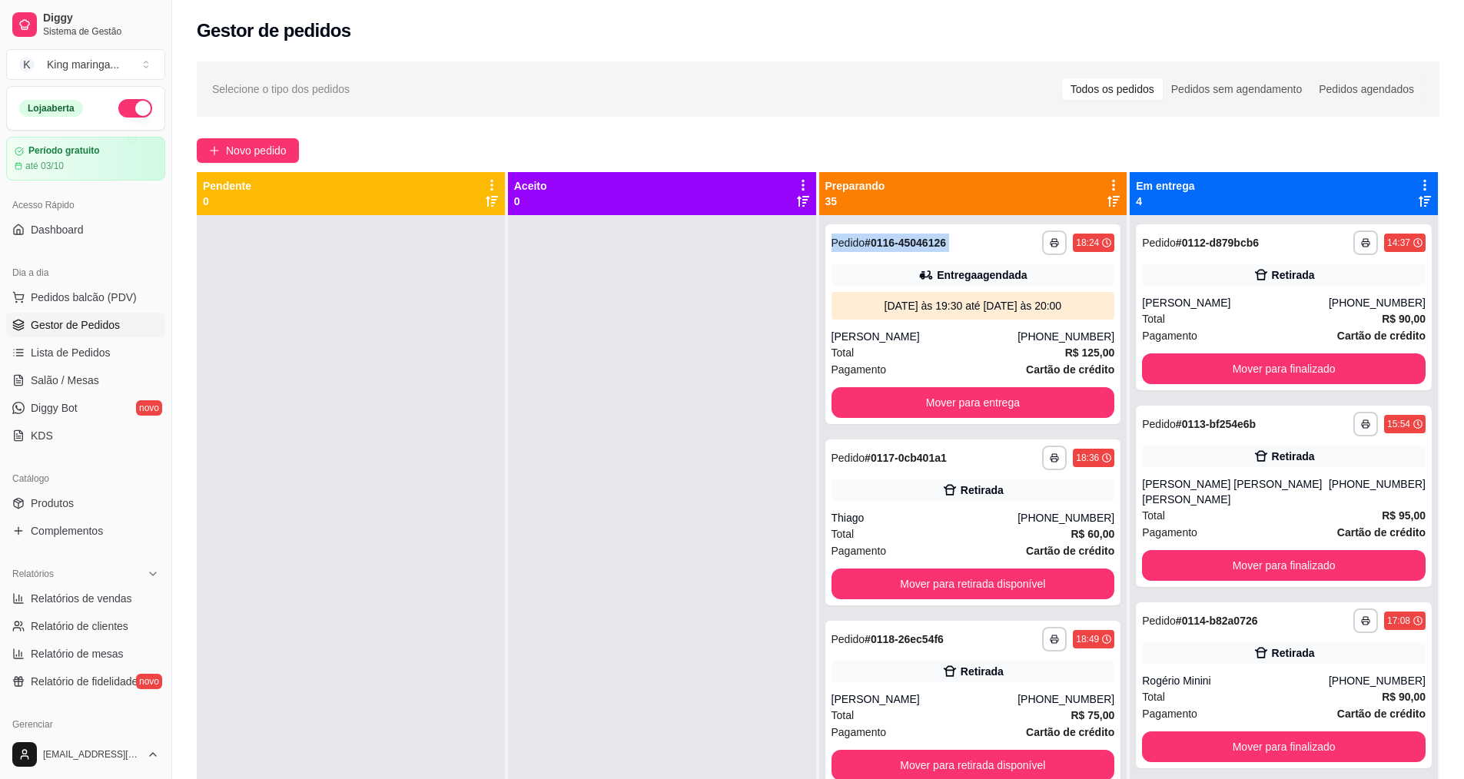
click at [1107, 205] on icon at bounding box center [1113, 201] width 12 height 11
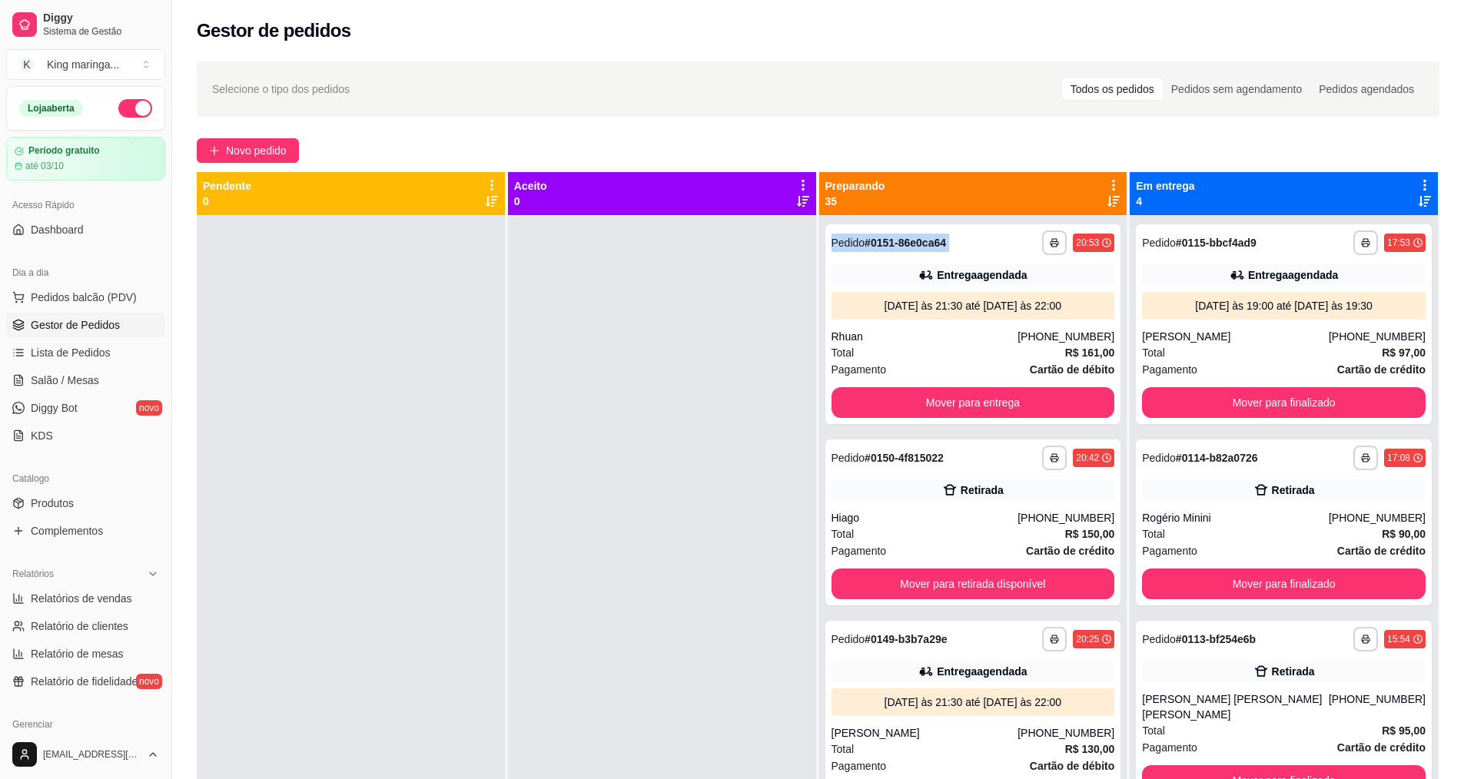
click at [1107, 205] on icon at bounding box center [1113, 201] width 12 height 11
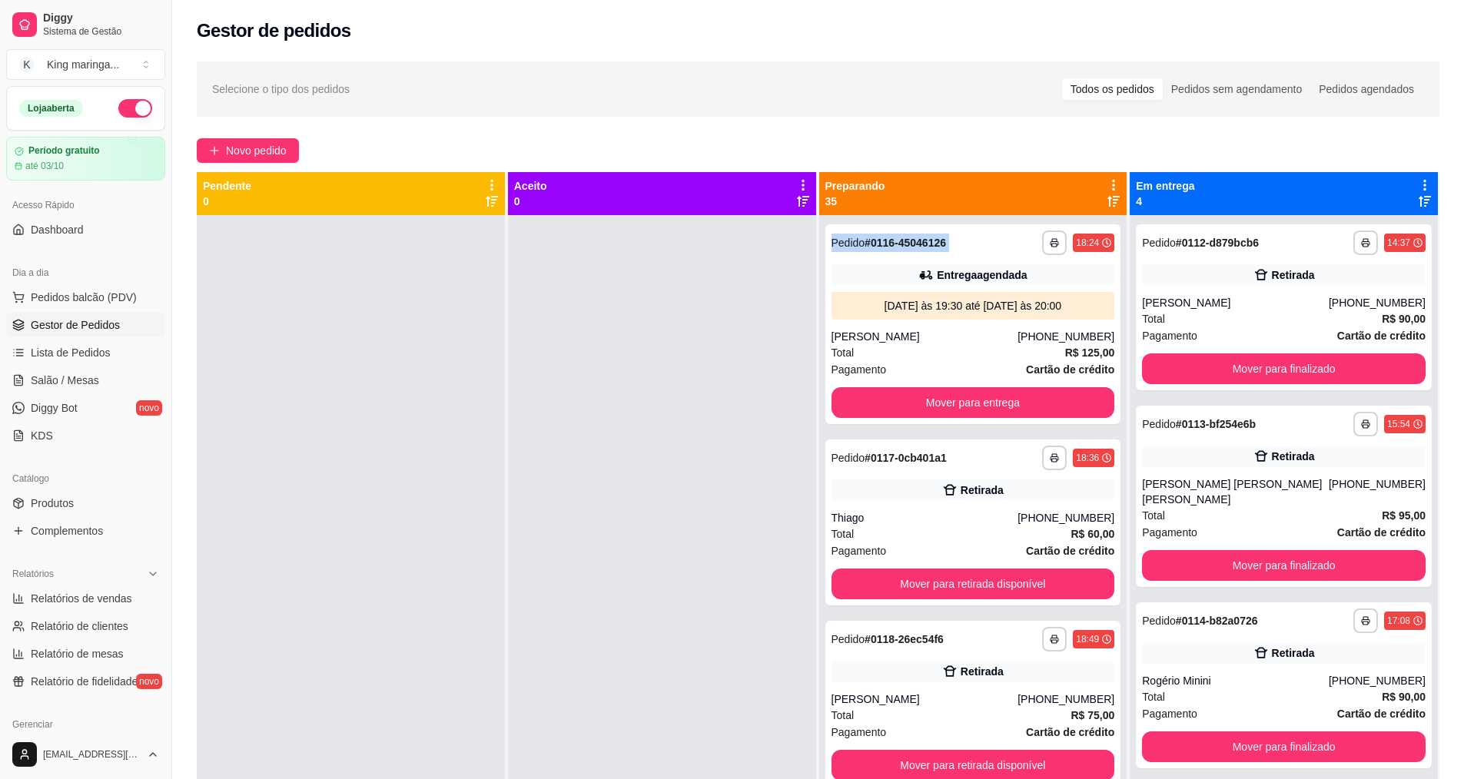
click at [1107, 205] on icon at bounding box center [1113, 201] width 12 height 11
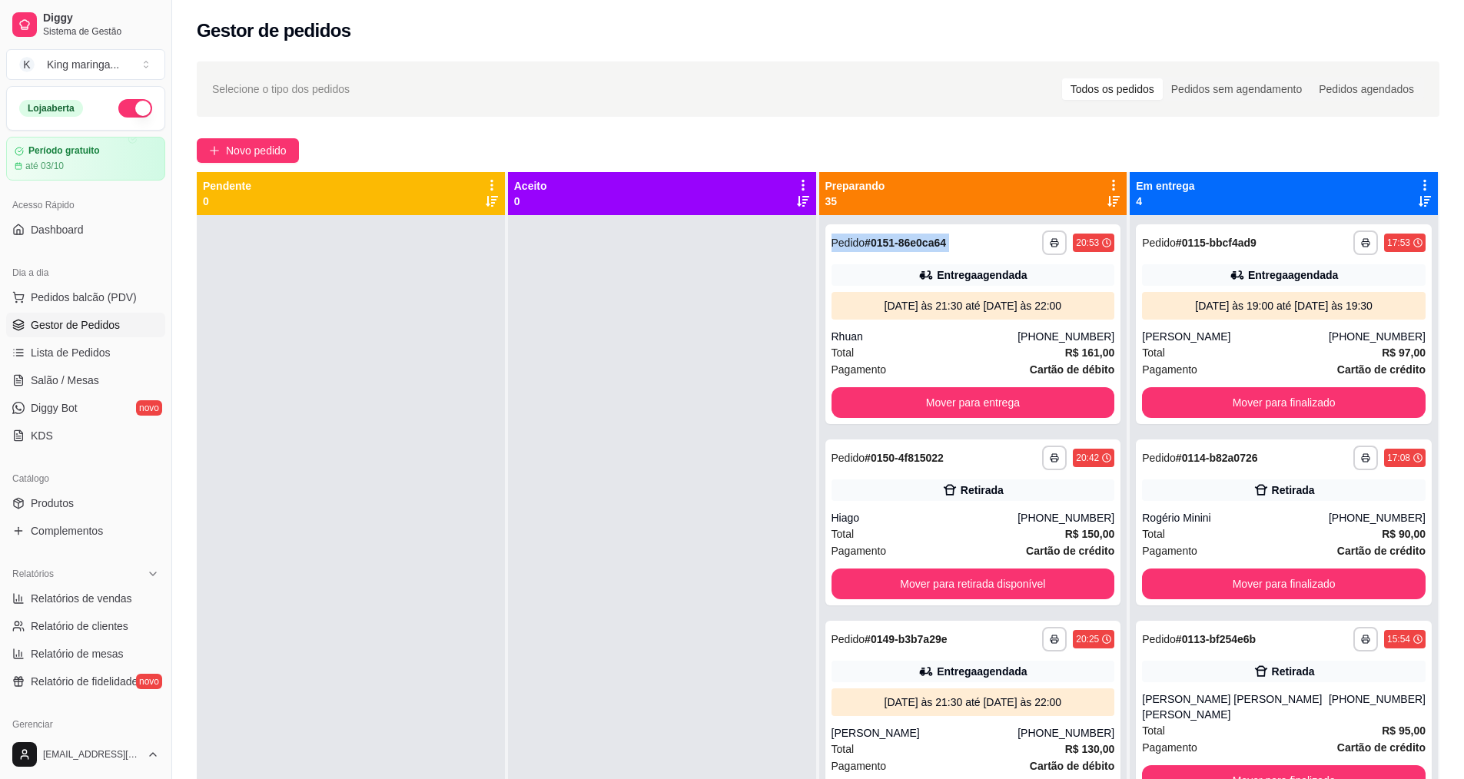
click at [1107, 205] on icon at bounding box center [1113, 201] width 12 height 11
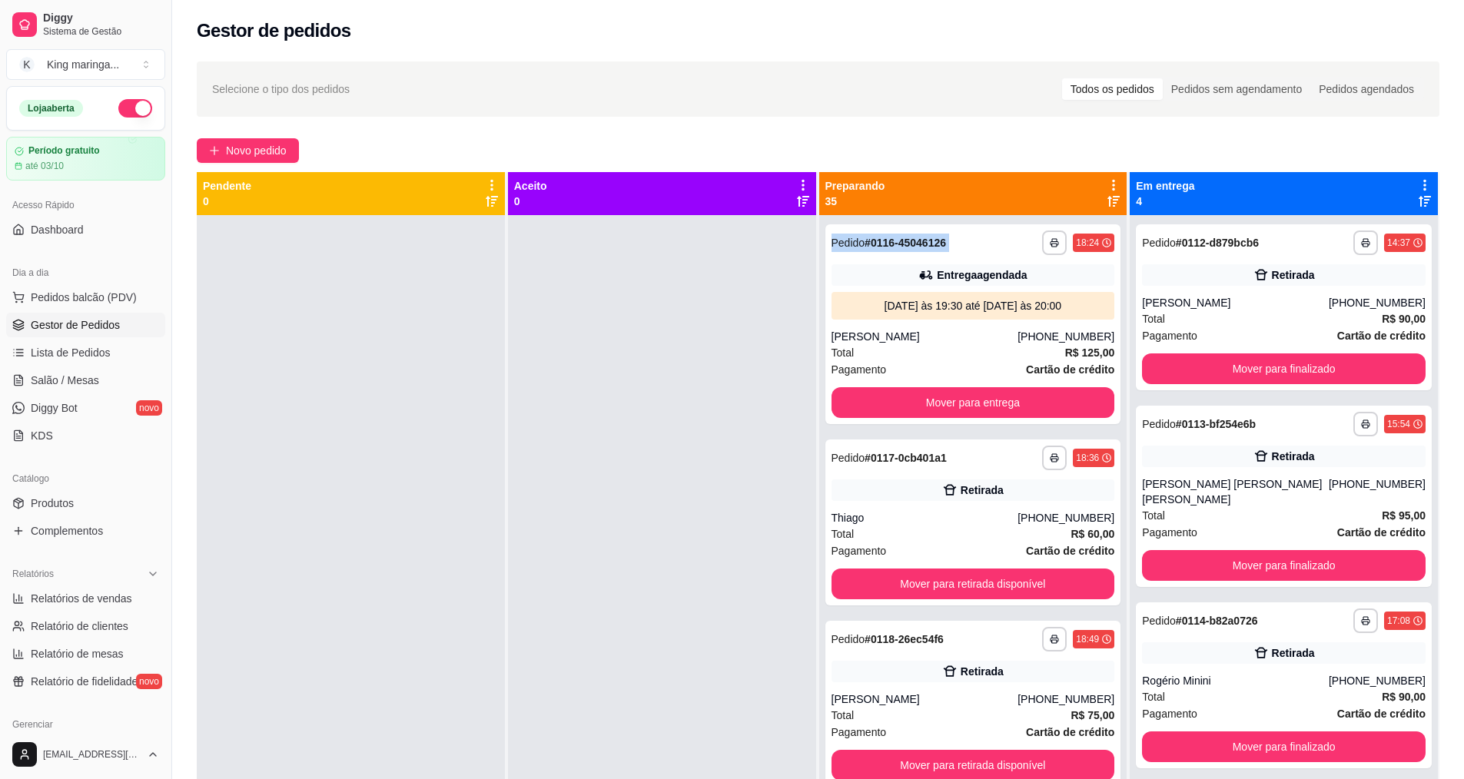
click at [1107, 205] on icon at bounding box center [1113, 201] width 12 height 11
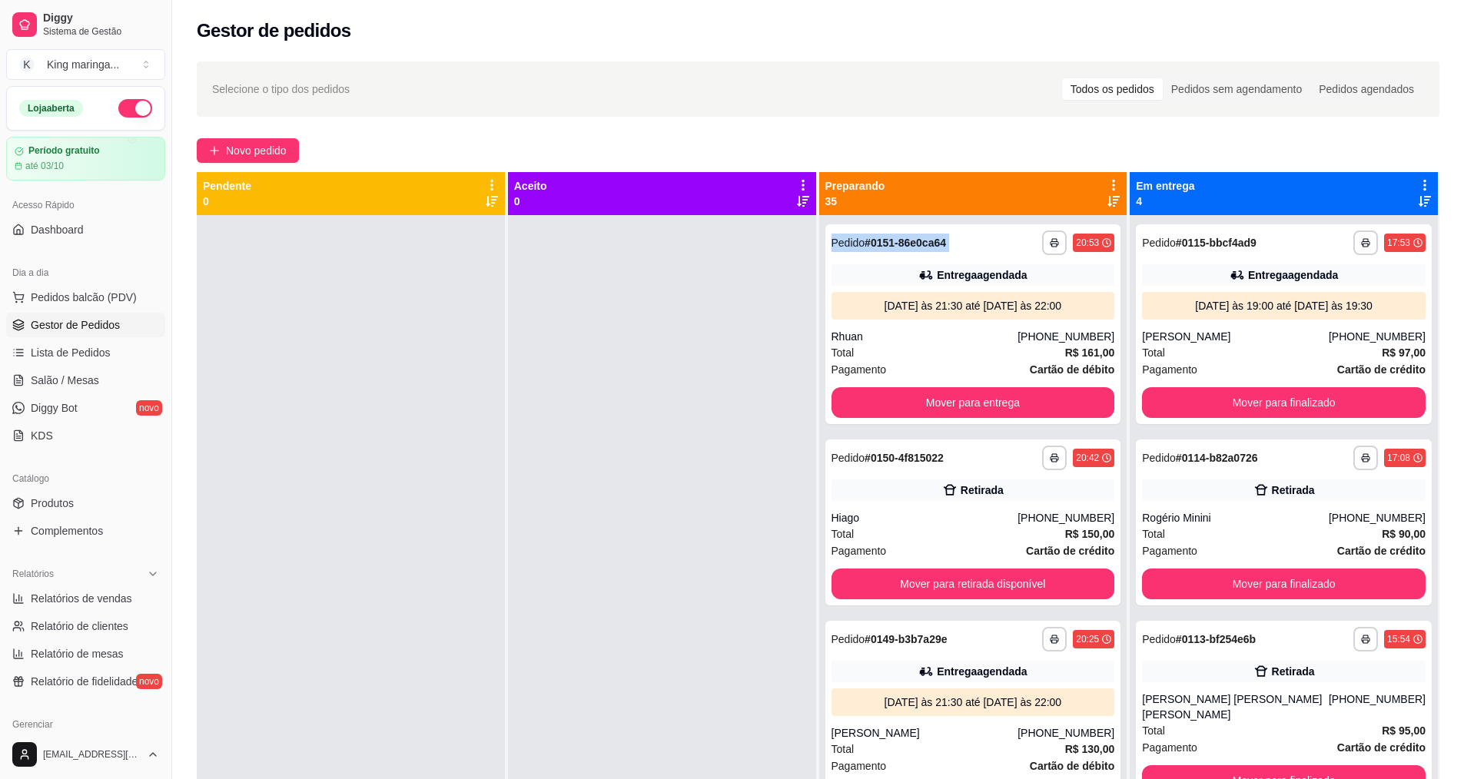
click at [1107, 195] on icon at bounding box center [1113, 201] width 12 height 12
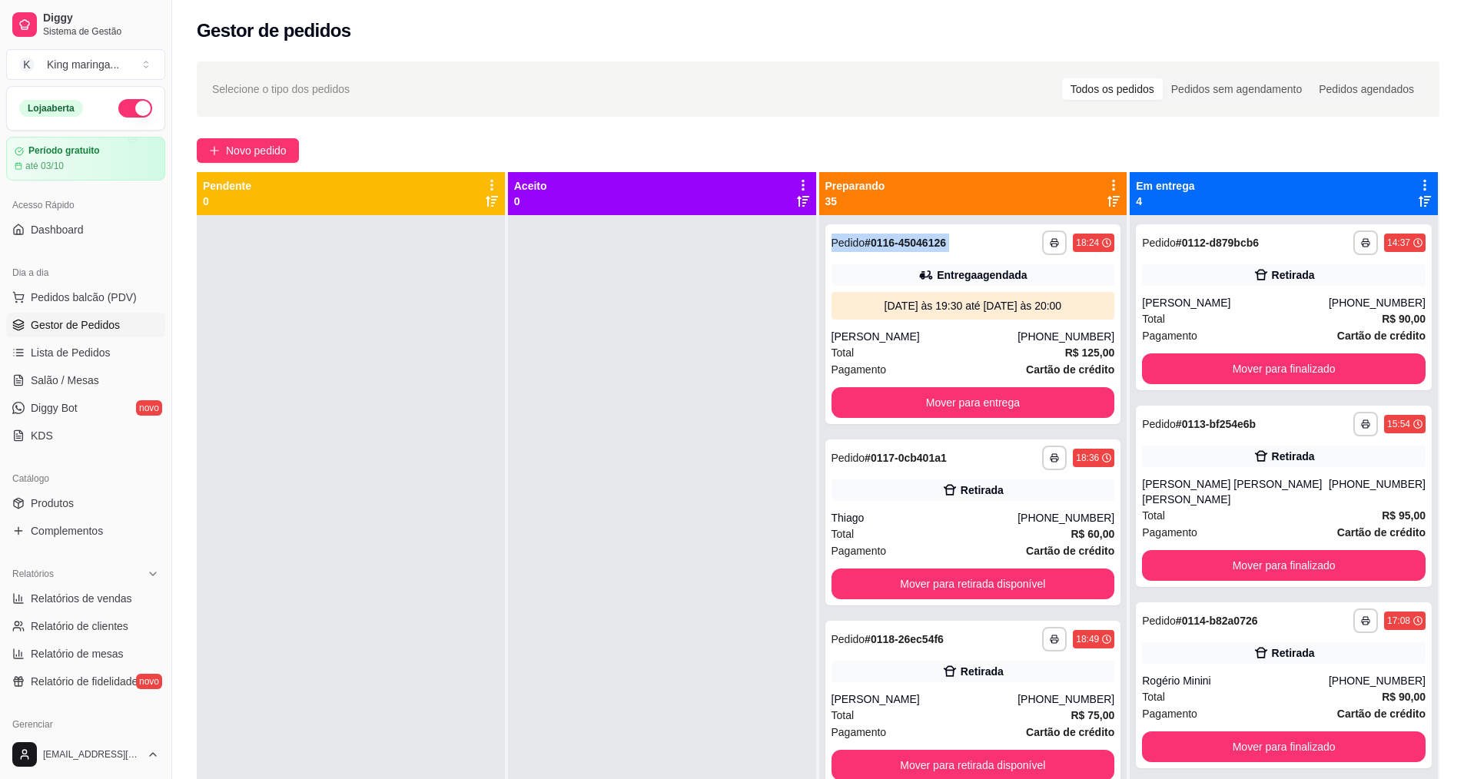
click at [1107, 196] on icon at bounding box center [1113, 201] width 12 height 11
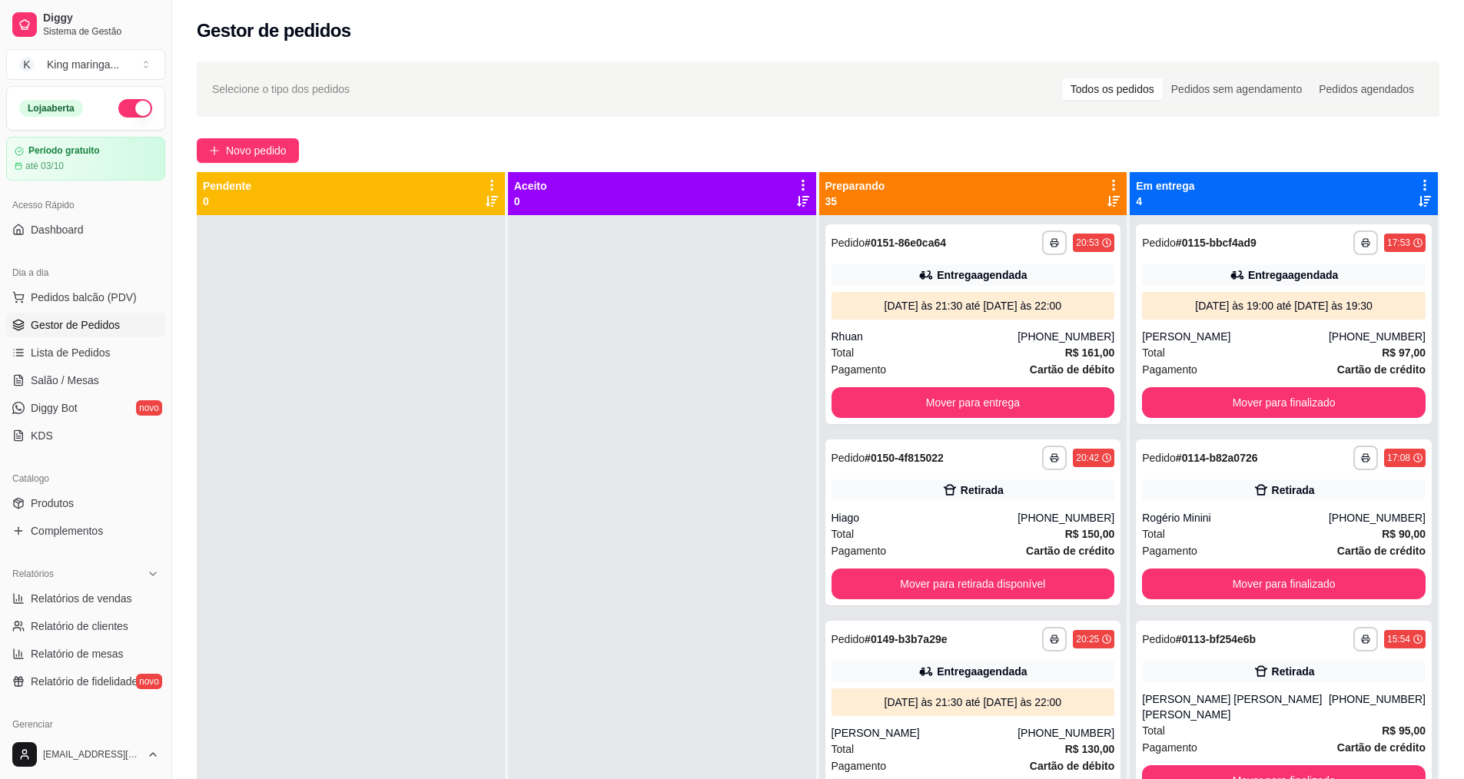
click at [1112, 182] on icon at bounding box center [1113, 185] width 3 height 11
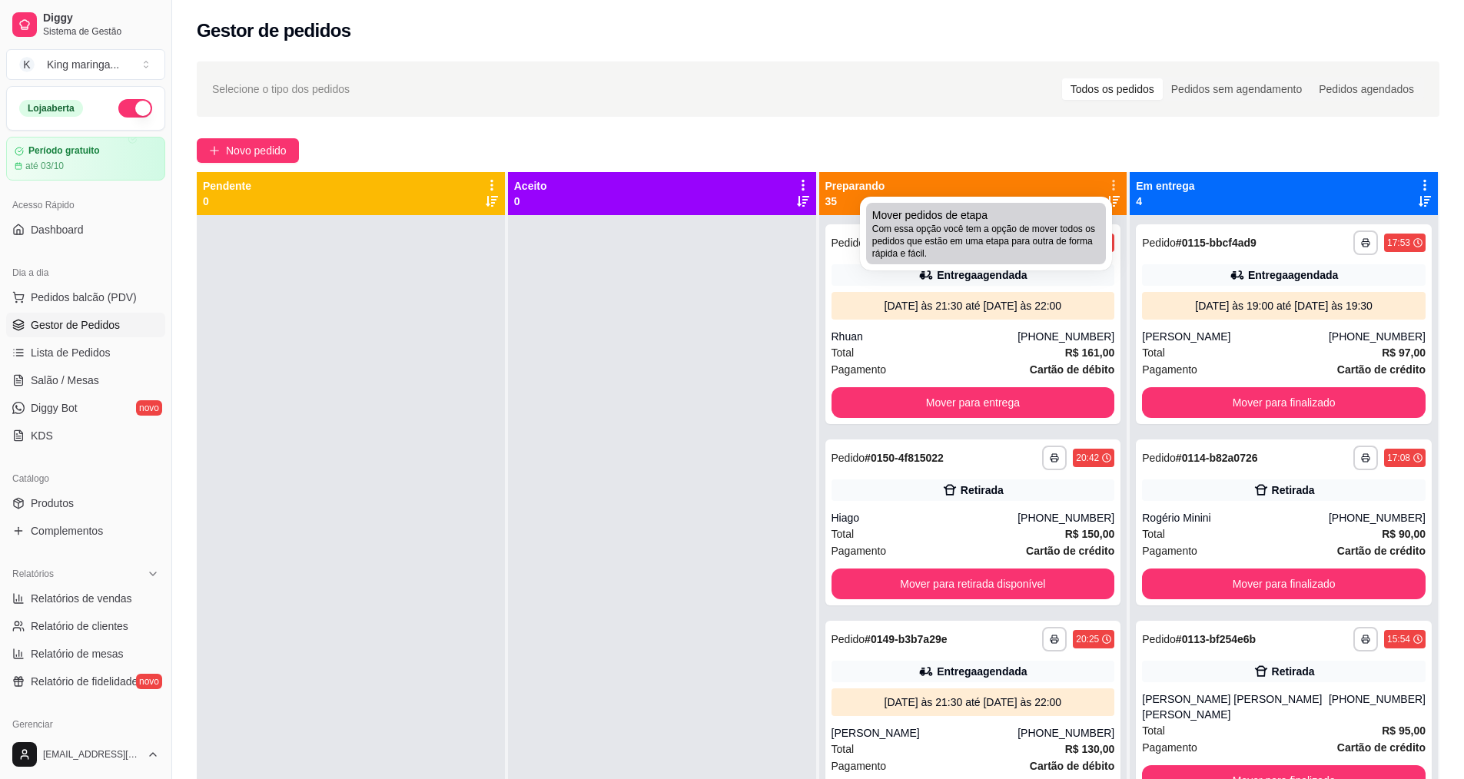
click at [957, 226] on span "Com essa opção você tem a opção de mover todos os pedidos que estão em uma etap…" at bounding box center [985, 241] width 227 height 37
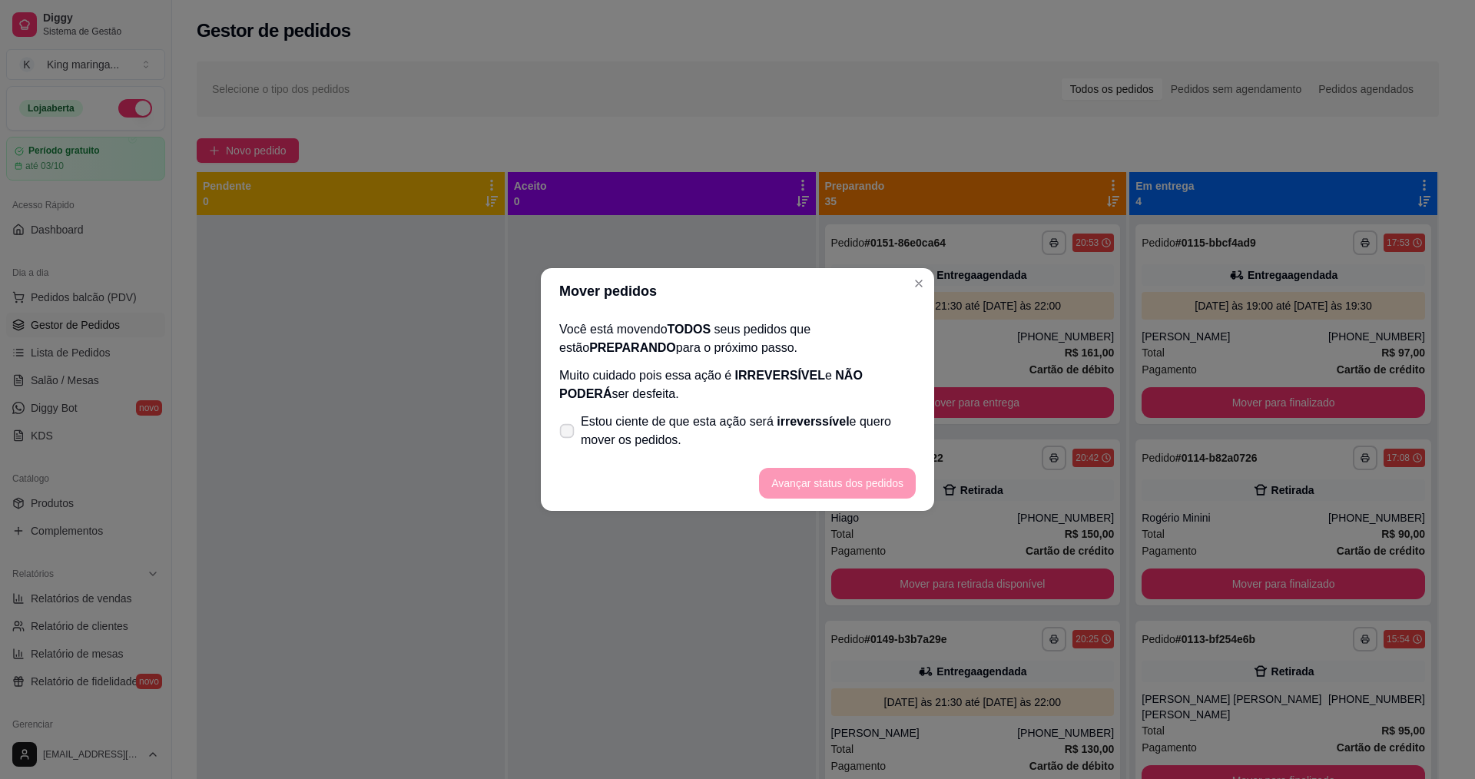
click at [585, 425] on span "Estou ciente de que esta ação será irreverssível e quero mover os pedidos." at bounding box center [748, 431] width 335 height 37
click at [569, 434] on input "Estou ciente de que esta ação será irreverssível e quero mover os pedidos." at bounding box center [564, 439] width 10 height 10
checkbox input "true"
click at [801, 479] on button "Avançar status dos pedidos" at bounding box center [837, 483] width 157 height 31
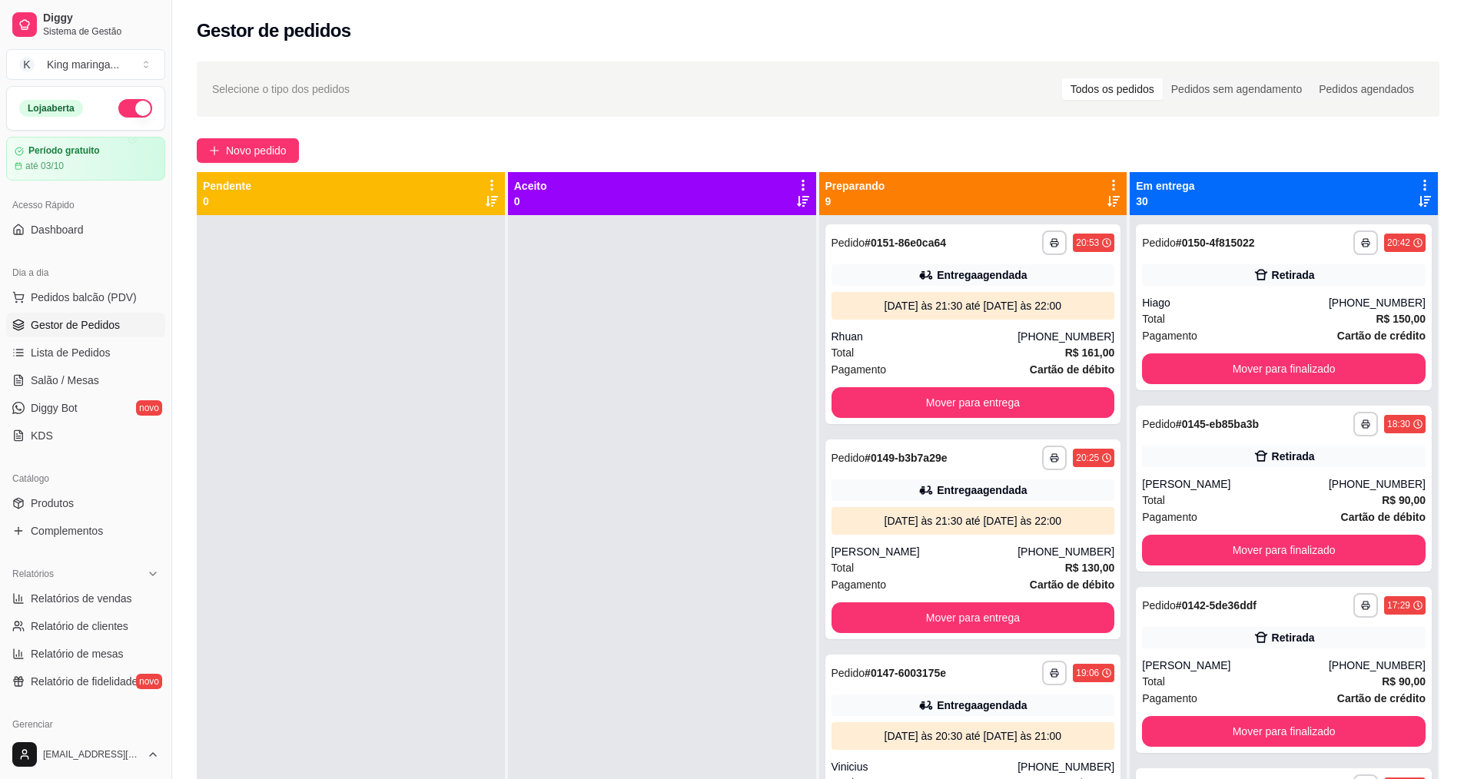
click at [1106, 181] on icon at bounding box center [1113, 185] width 14 height 14
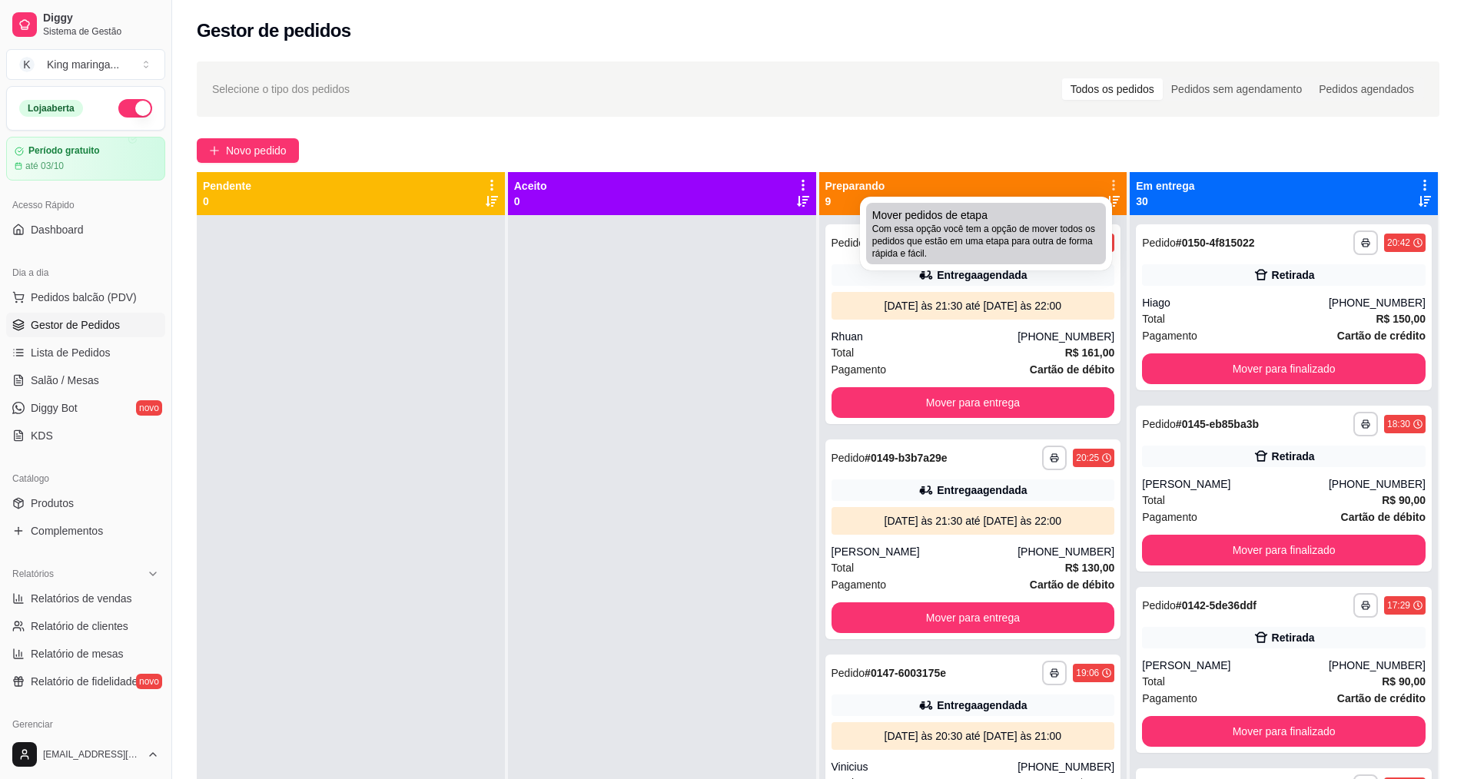
click at [1026, 236] on span "Com essa opção você tem a opção de mover todos os pedidos que estão em uma etap…" at bounding box center [985, 241] width 227 height 37
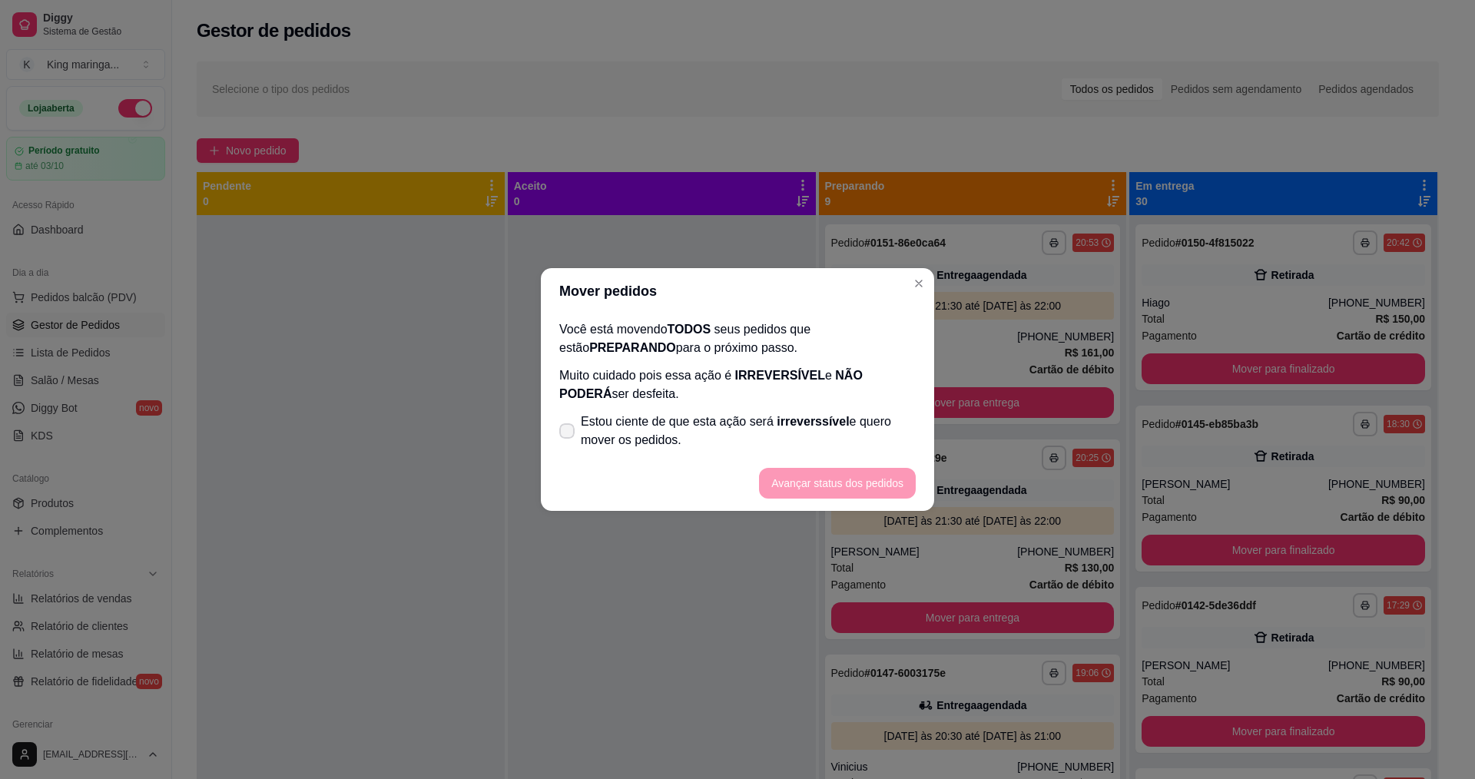
click at [585, 426] on span "Estou ciente de que esta ação será irreverssível e quero mover os pedidos." at bounding box center [748, 431] width 335 height 37
click at [569, 434] on input "Estou ciente de que esta ação será irreverssível e quero mover os pedidos." at bounding box center [564, 439] width 10 height 10
checkbox input "true"
click at [837, 481] on button "Avançar status dos pedidos" at bounding box center [837, 483] width 157 height 31
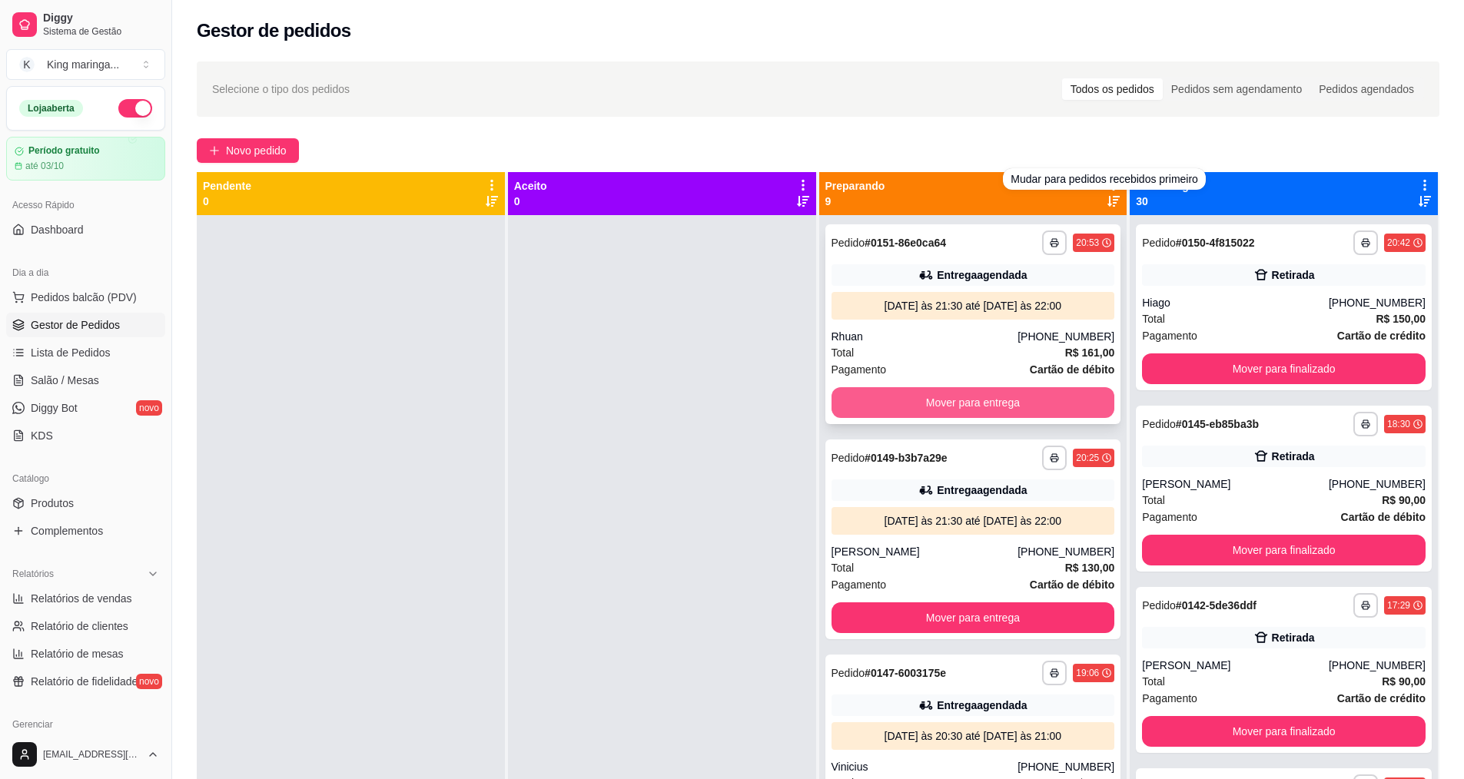
click at [993, 408] on button "Mover para entrega" at bounding box center [973, 402] width 284 height 31
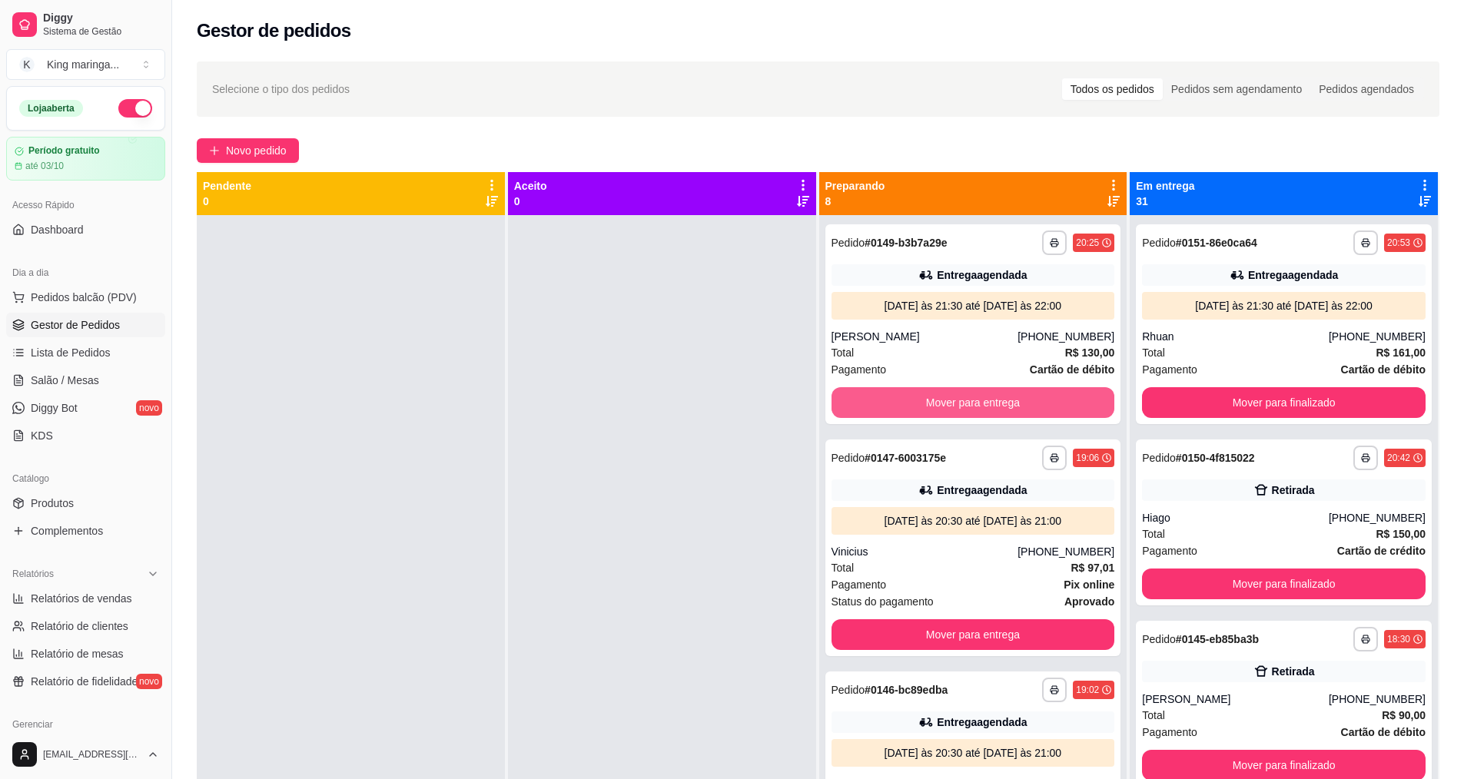
click at [993, 408] on button "Mover para entrega" at bounding box center [973, 402] width 284 height 31
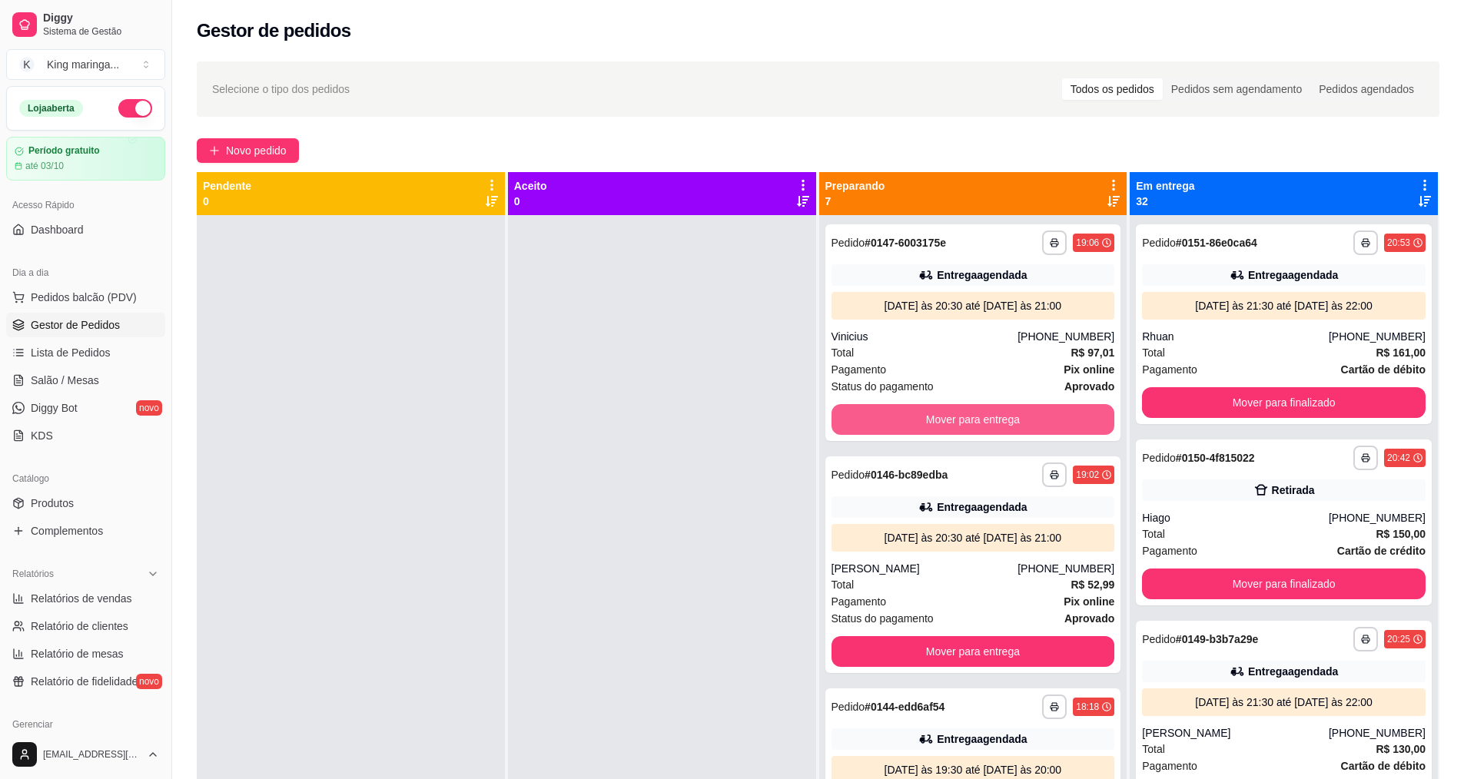
click at [993, 408] on button "Mover para entrega" at bounding box center [973, 419] width 284 height 31
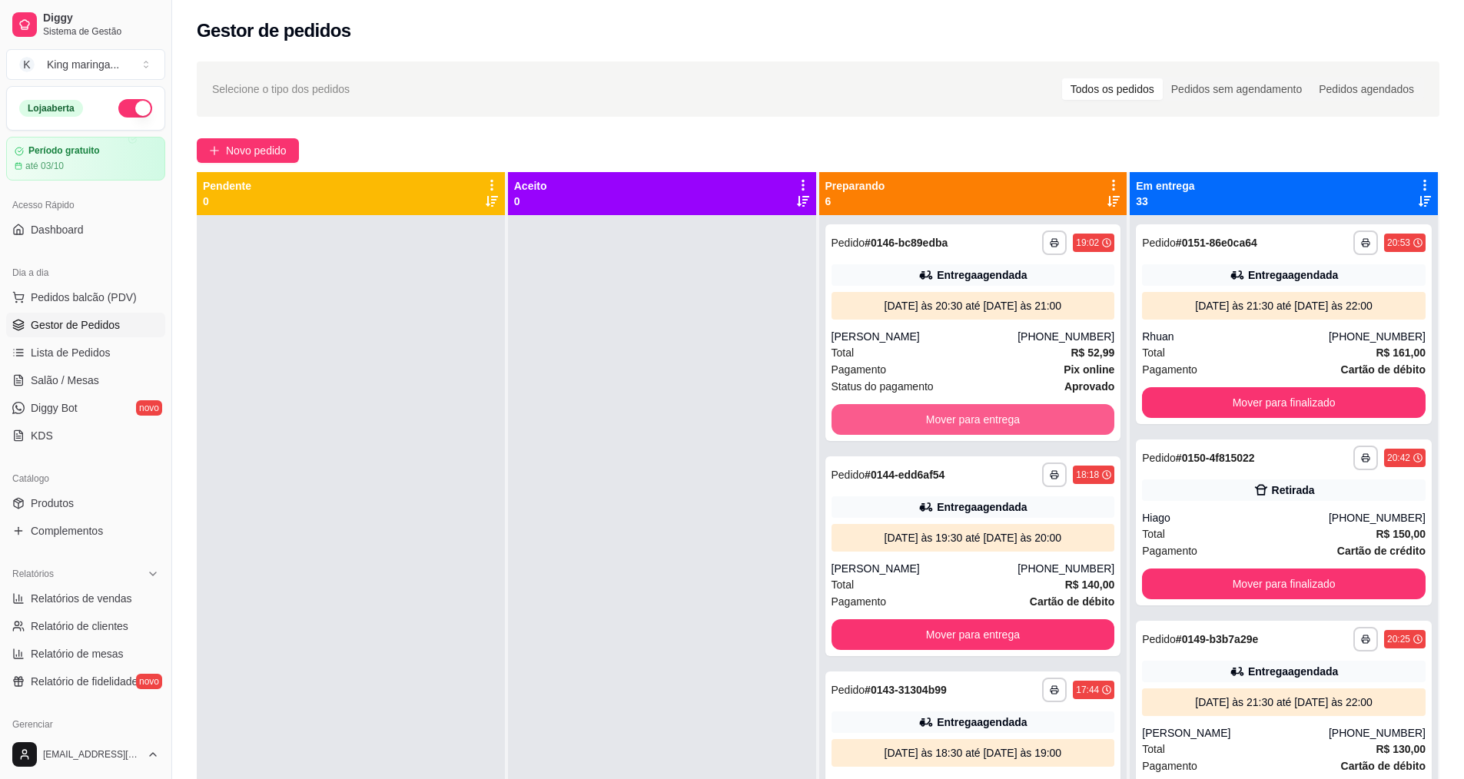
click at [990, 415] on button "Mover para entrega" at bounding box center [973, 419] width 284 height 31
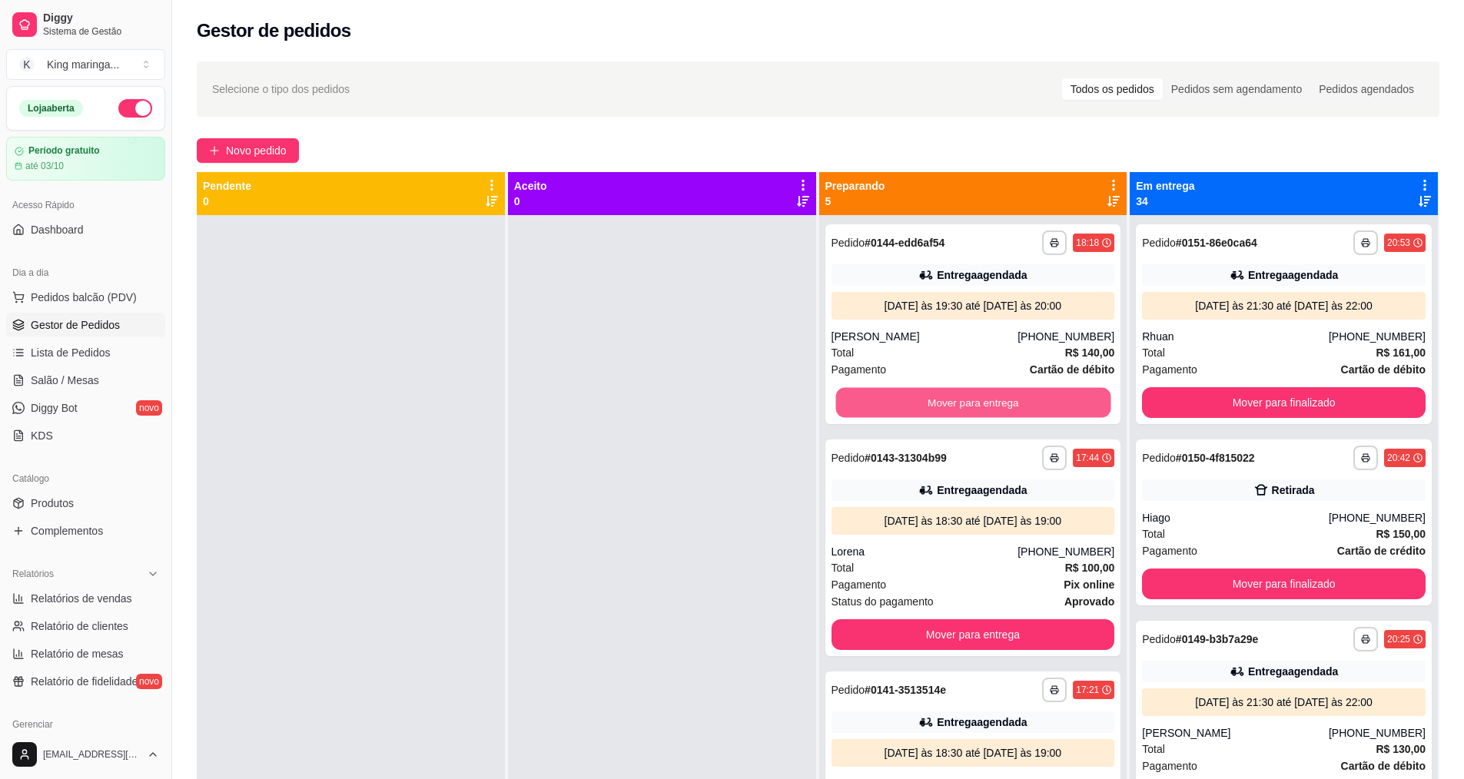
click at [990, 415] on button "Mover para entrega" at bounding box center [972, 403] width 275 height 30
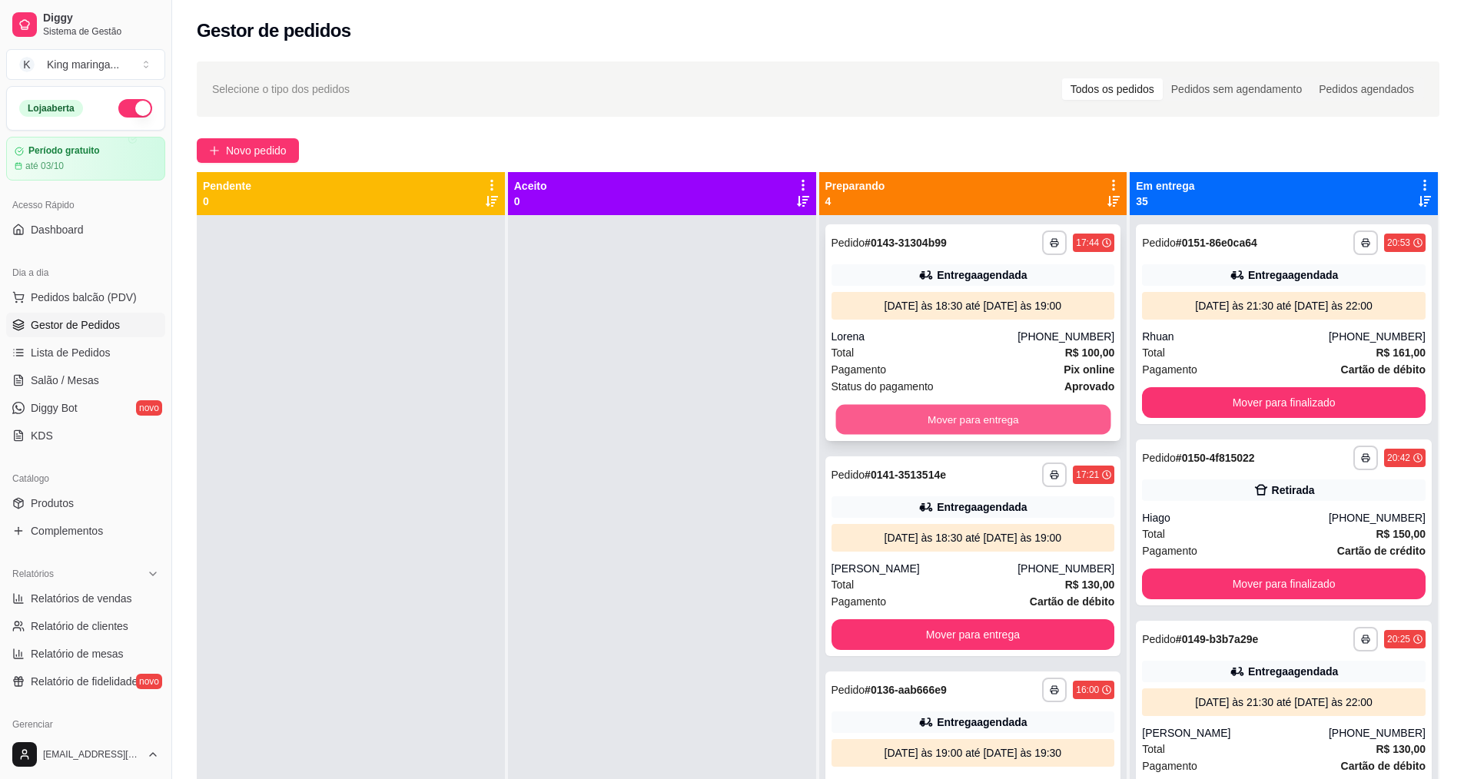
click at [986, 418] on button "Mover para entrega" at bounding box center [972, 420] width 275 height 30
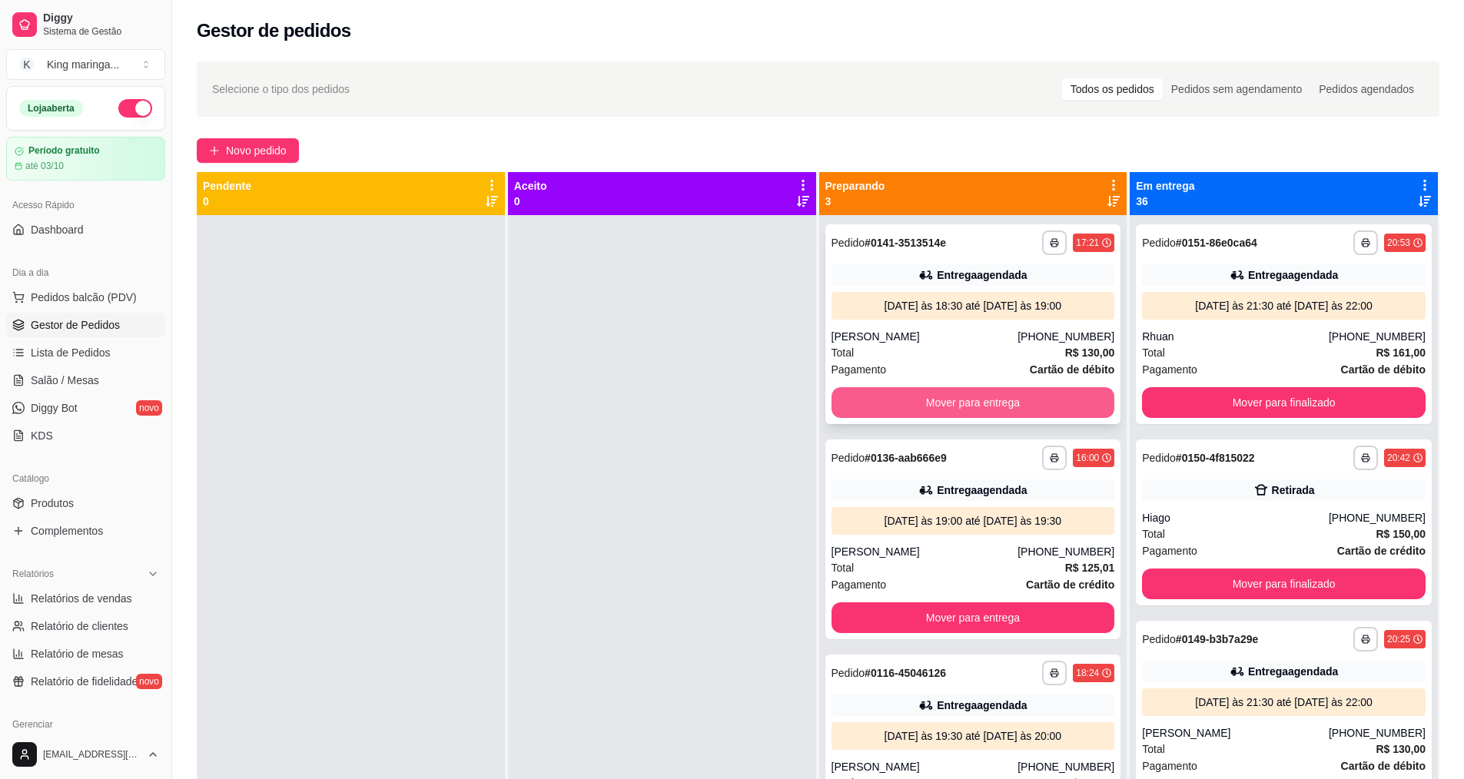
click at [999, 403] on button "Mover para entrega" at bounding box center [973, 402] width 284 height 31
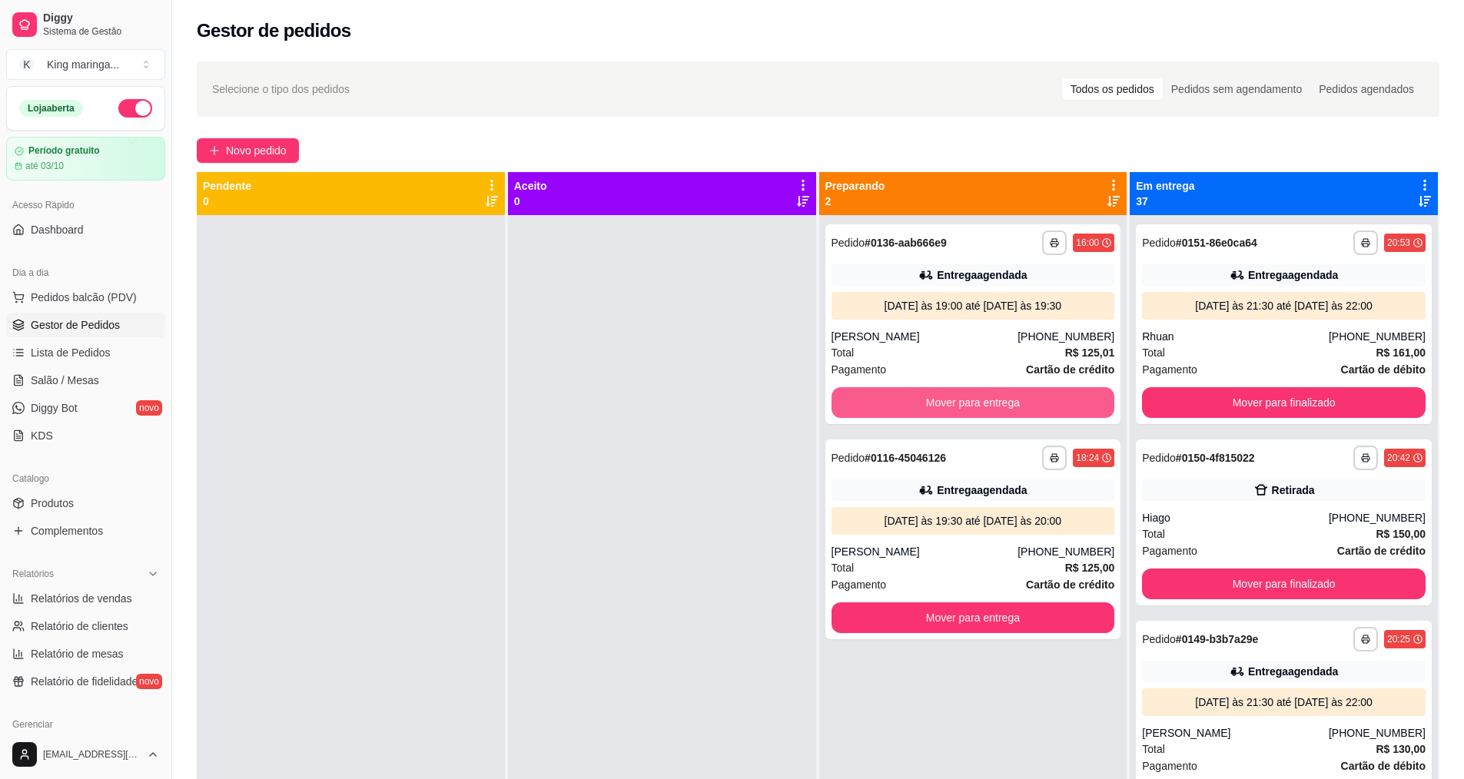
click at [999, 404] on button "Mover para entrega" at bounding box center [973, 402] width 284 height 31
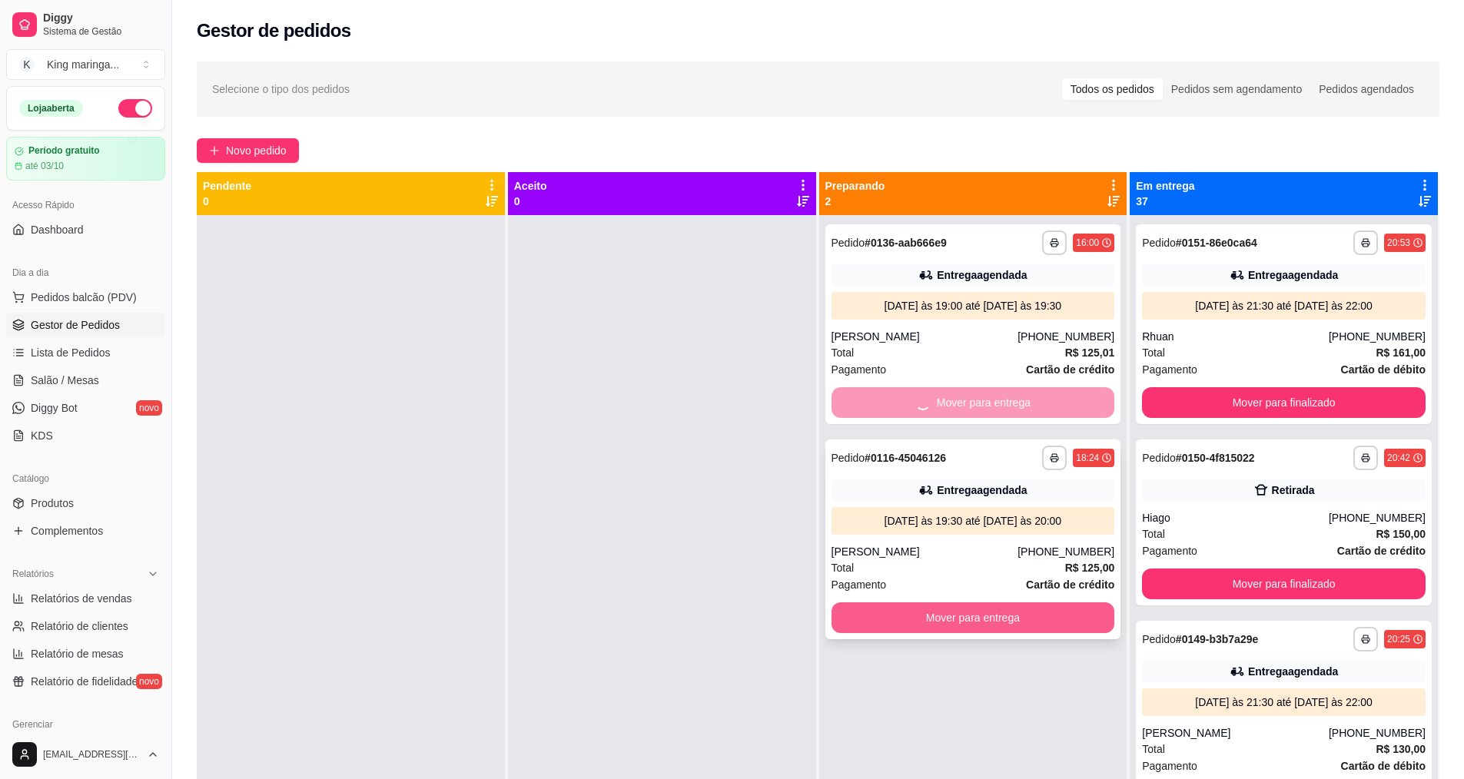
click at [959, 615] on div "**********" at bounding box center [973, 604] width 308 height 779
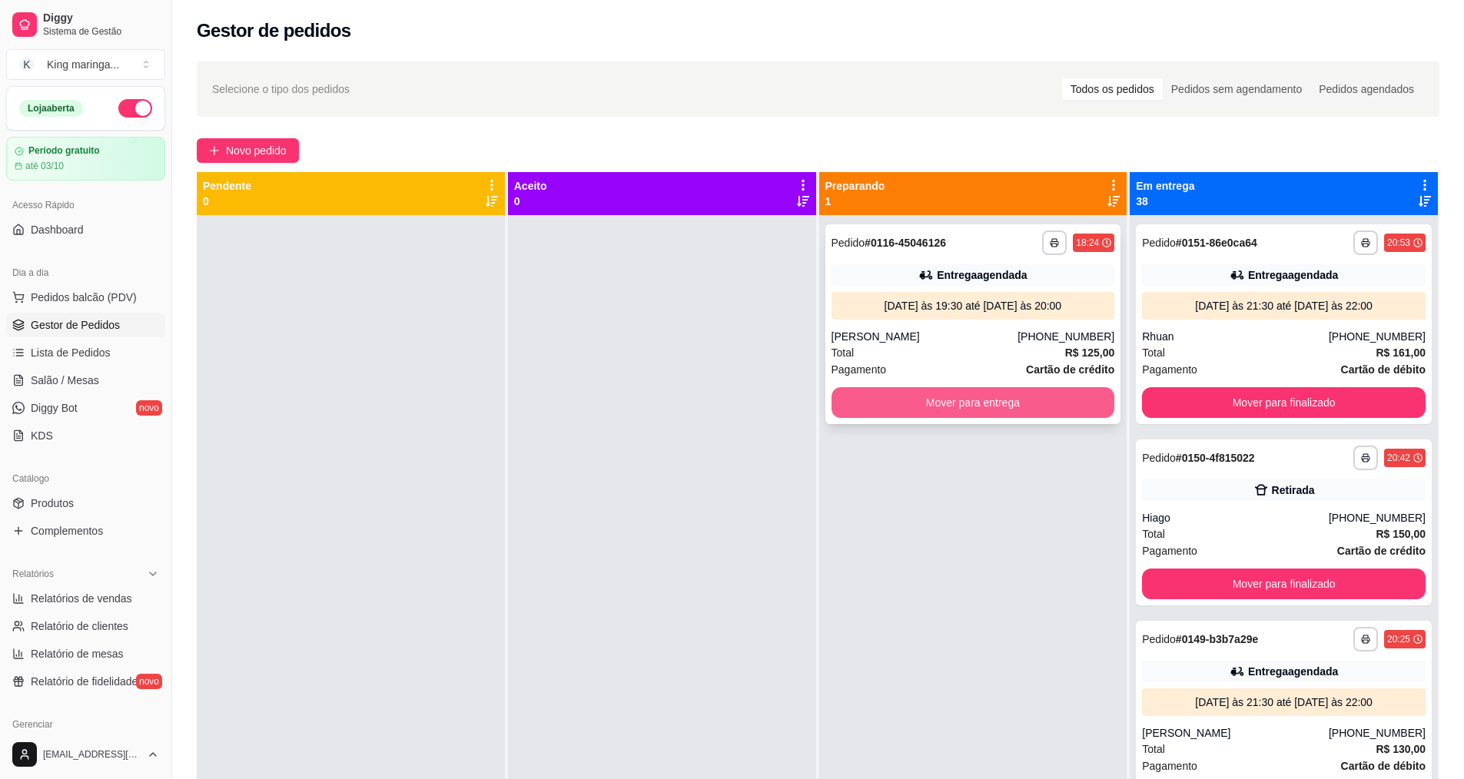
click at [1032, 400] on button "Mover para entrega" at bounding box center [973, 402] width 284 height 31
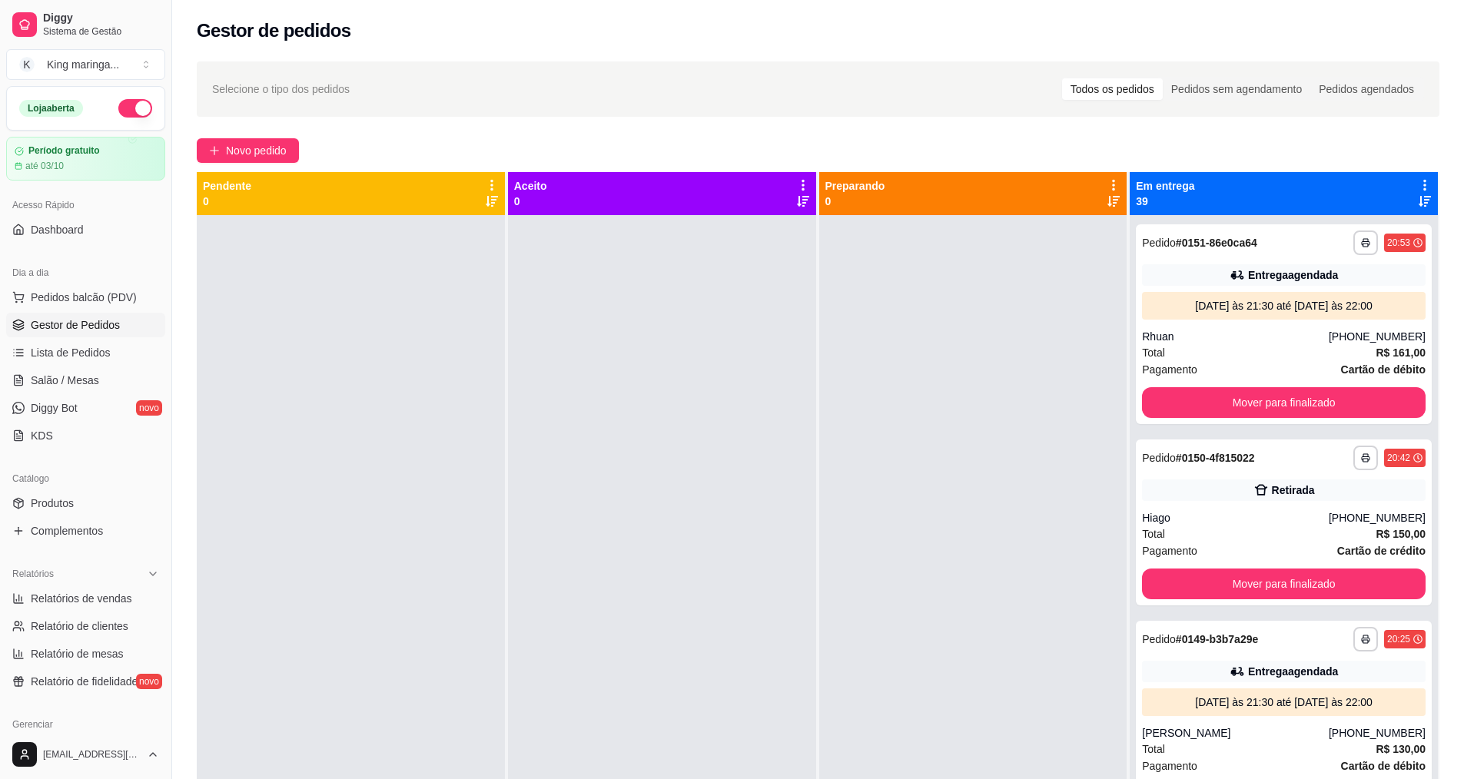
click at [1418, 182] on icon at bounding box center [1425, 185] width 14 height 14
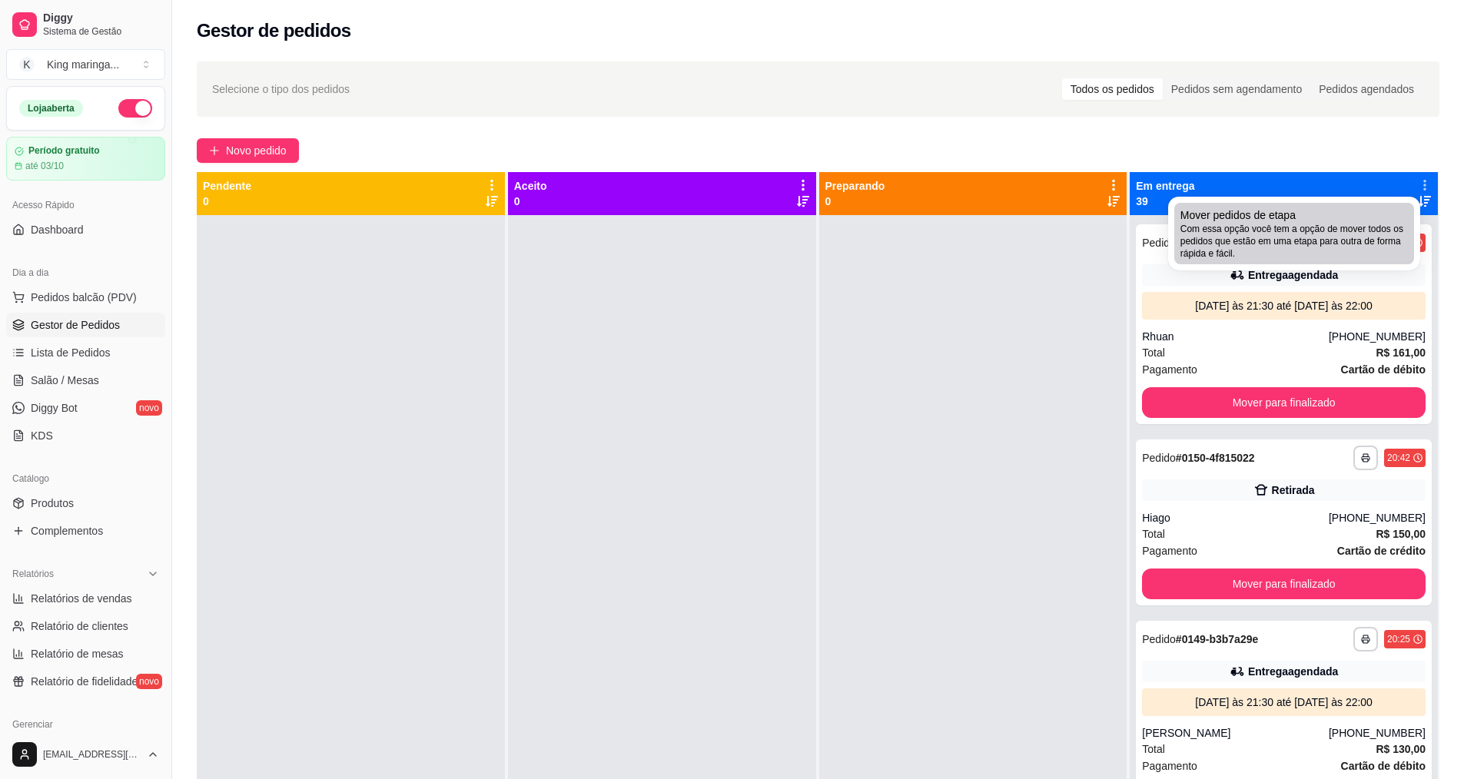
click at [1355, 223] on span "Com essa opção você tem a opção de mover todos os pedidos que estão em uma etap…" at bounding box center [1293, 241] width 227 height 37
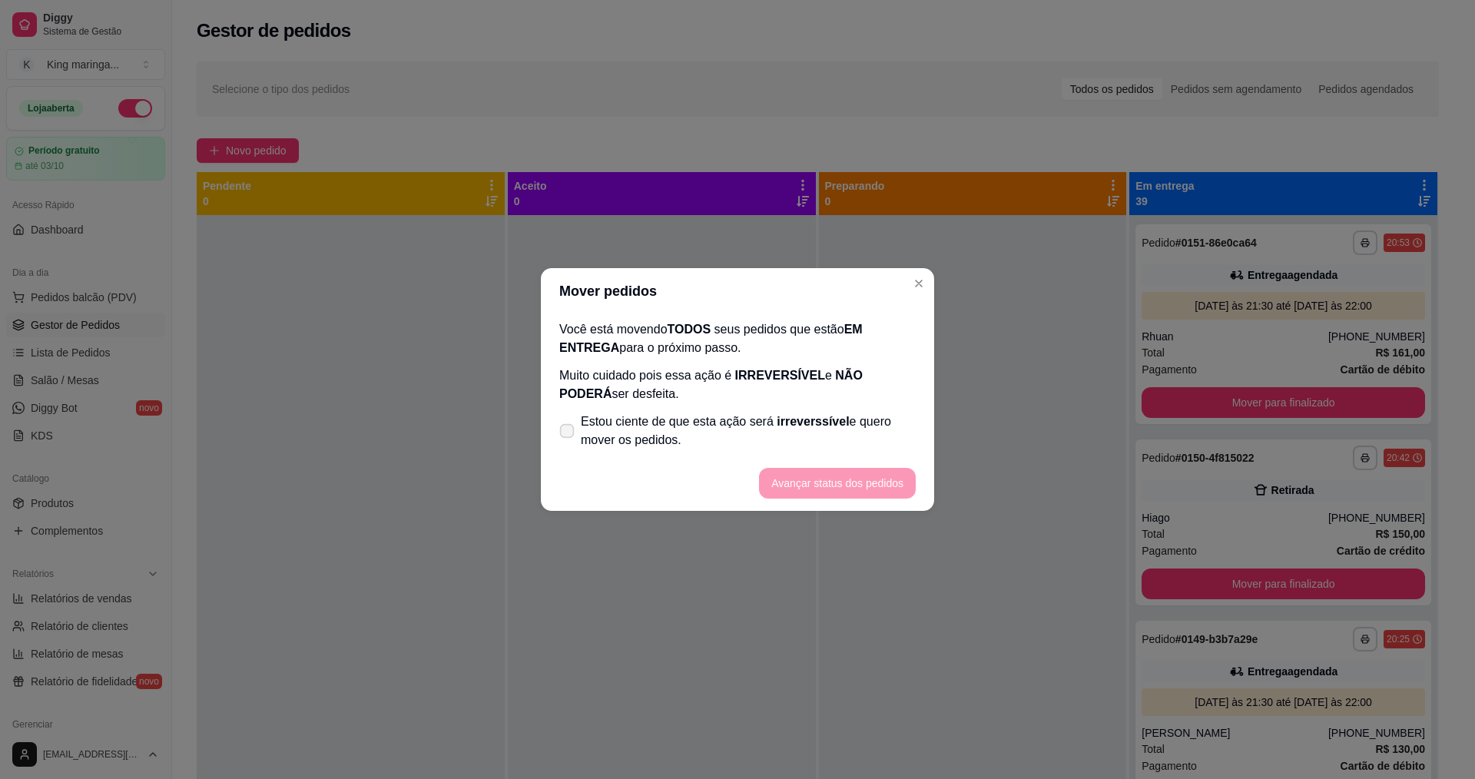
click at [581, 430] on span "Estou ciente de que esta ação será irreverssível e quero mover os pedidos." at bounding box center [748, 431] width 335 height 37
click at [569, 434] on input "Estou ciente de que esta ação será irreverssível e quero mover os pedidos." at bounding box center [564, 439] width 10 height 10
checkbox input "true"
click at [841, 489] on button "Avançar status dos pedidos" at bounding box center [837, 484] width 152 height 30
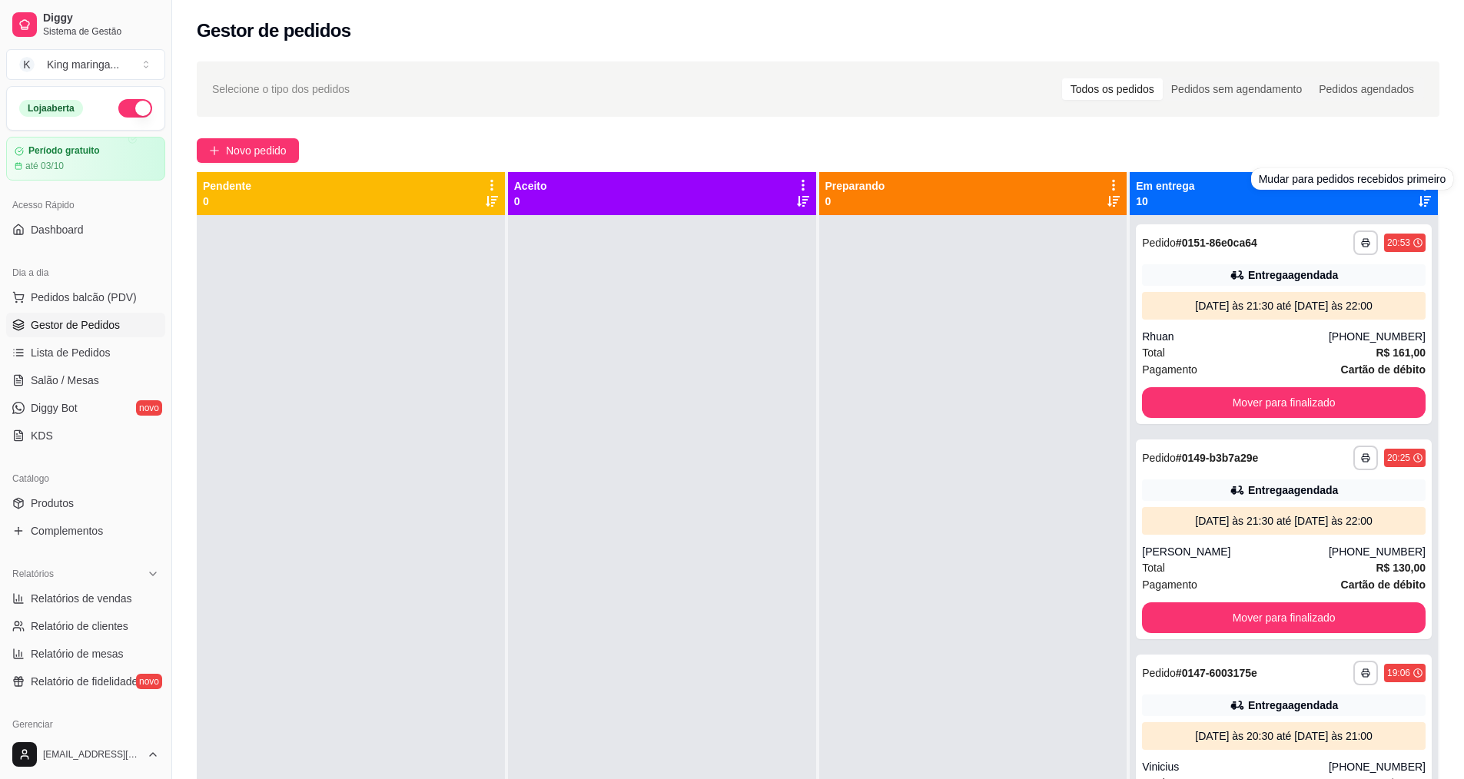
click at [1418, 181] on div "Mudar para pedidos recebidos primeiro" at bounding box center [1352, 179] width 203 height 22
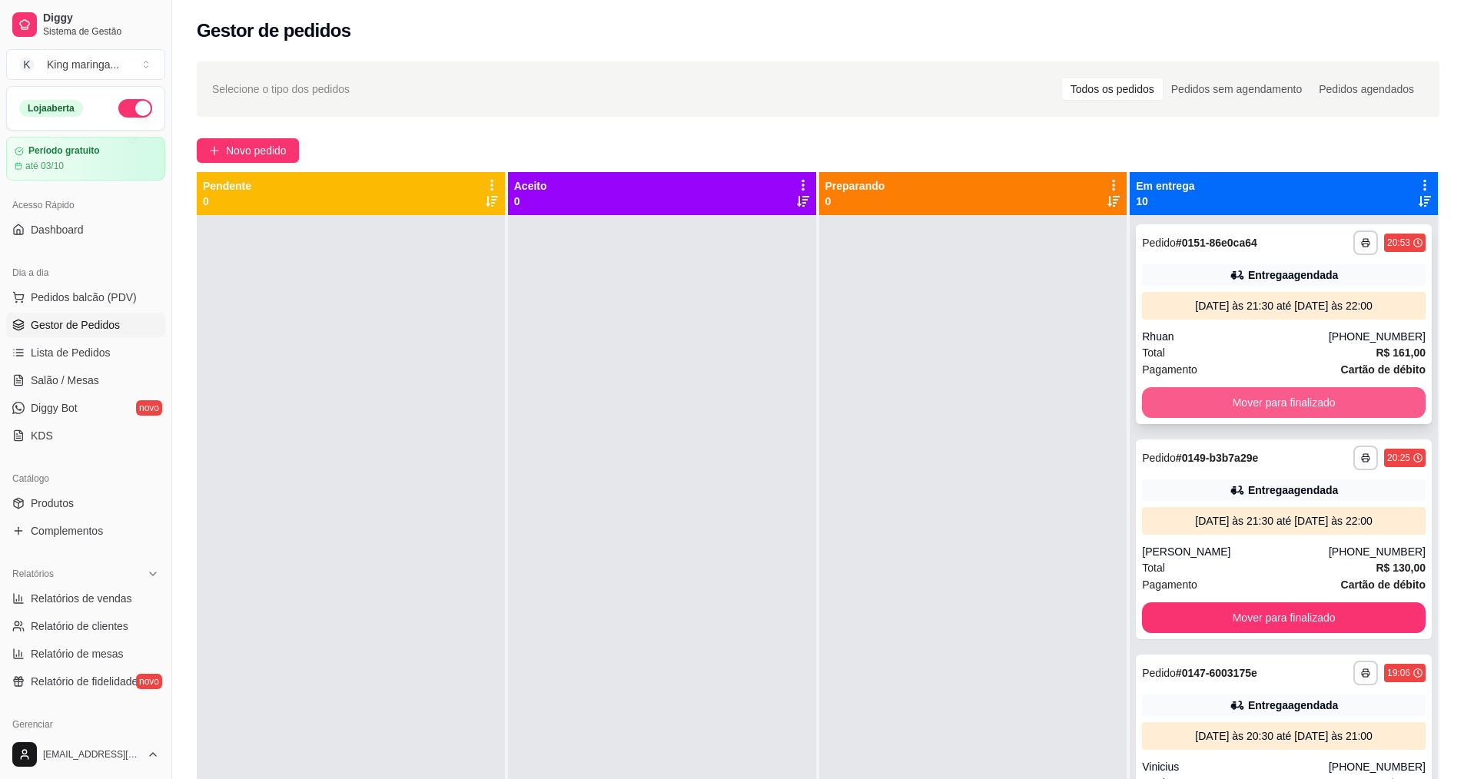
click at [1294, 401] on button "Mover para finalizado" at bounding box center [1284, 402] width 284 height 31
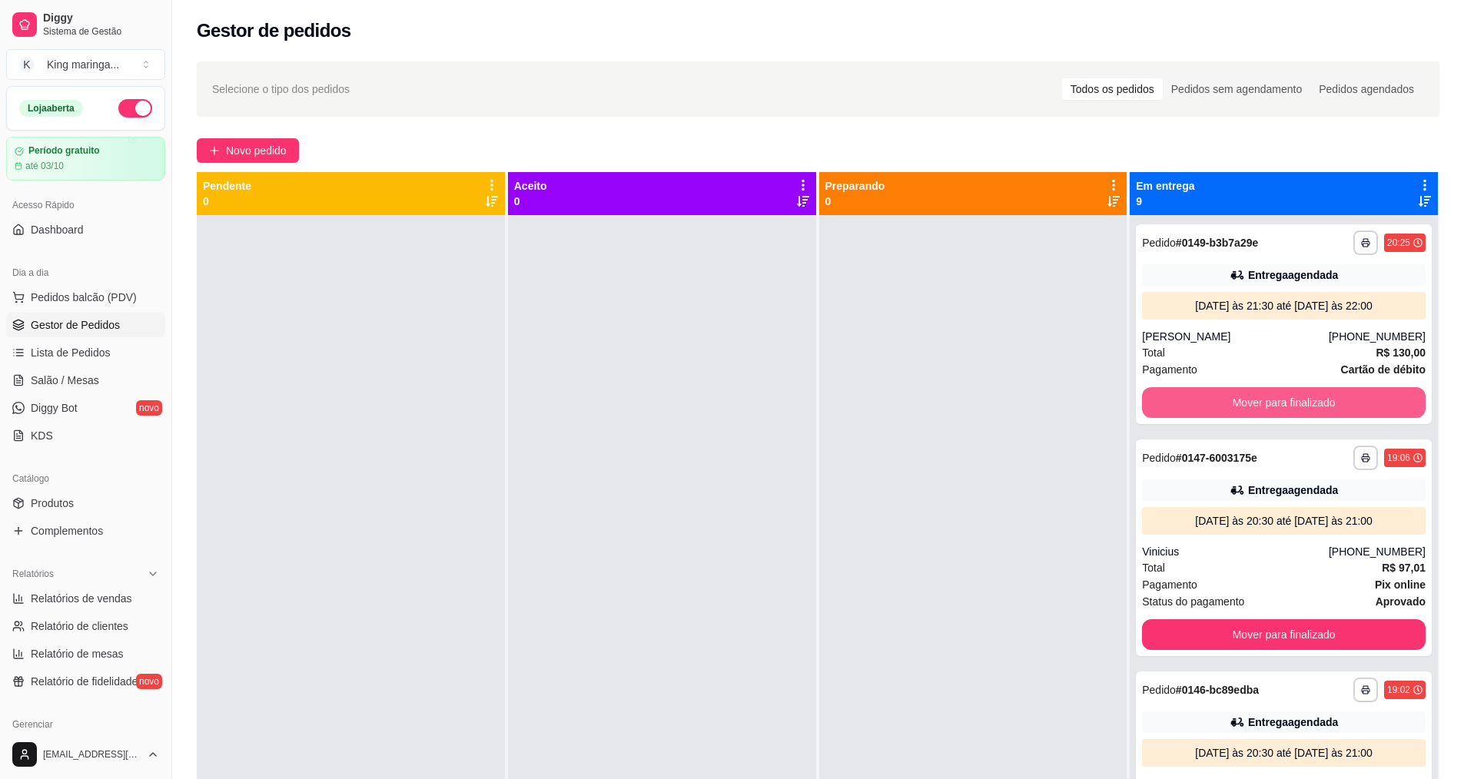
click at [1294, 401] on button "Mover para finalizado" at bounding box center [1284, 402] width 284 height 31
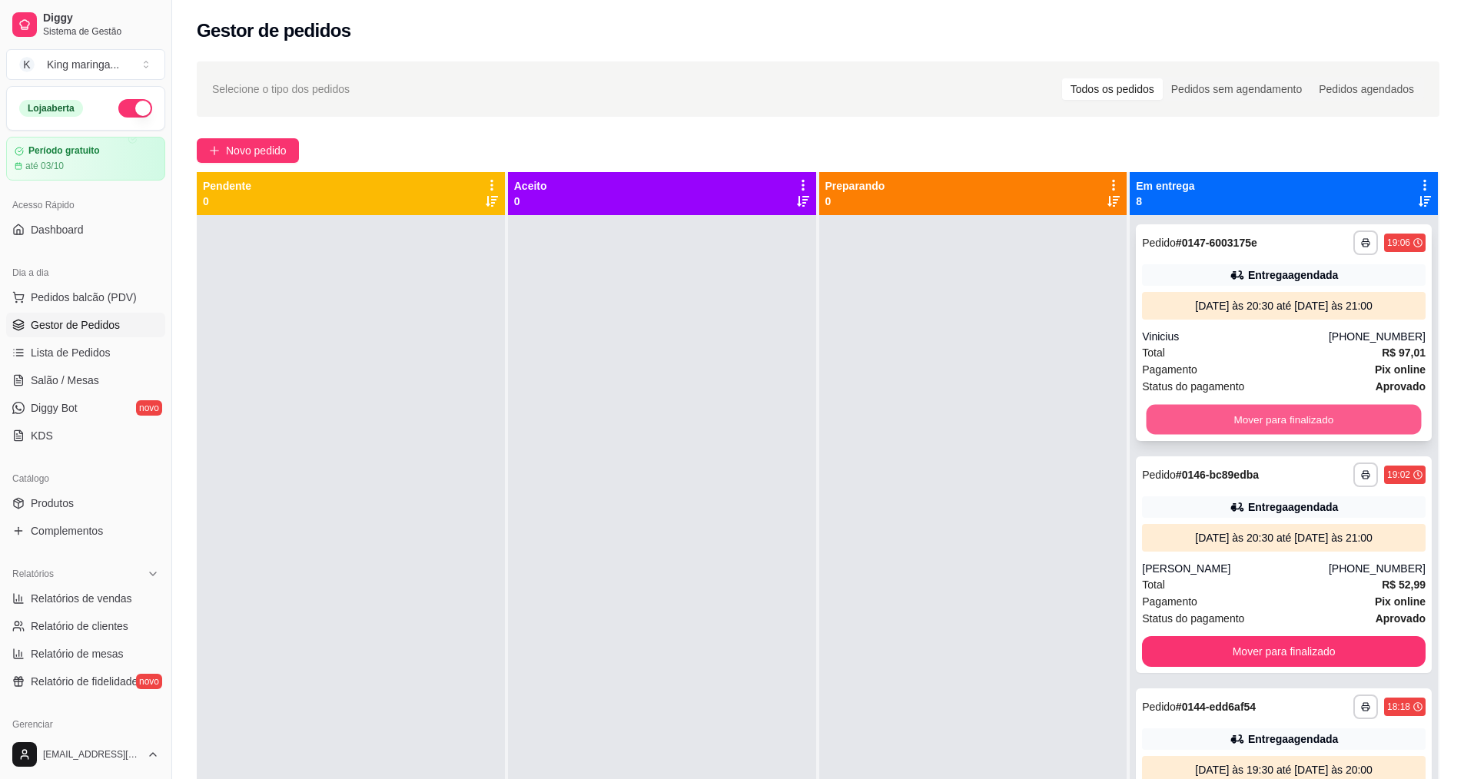
click at [1286, 413] on button "Mover para finalizado" at bounding box center [1283, 420] width 275 height 30
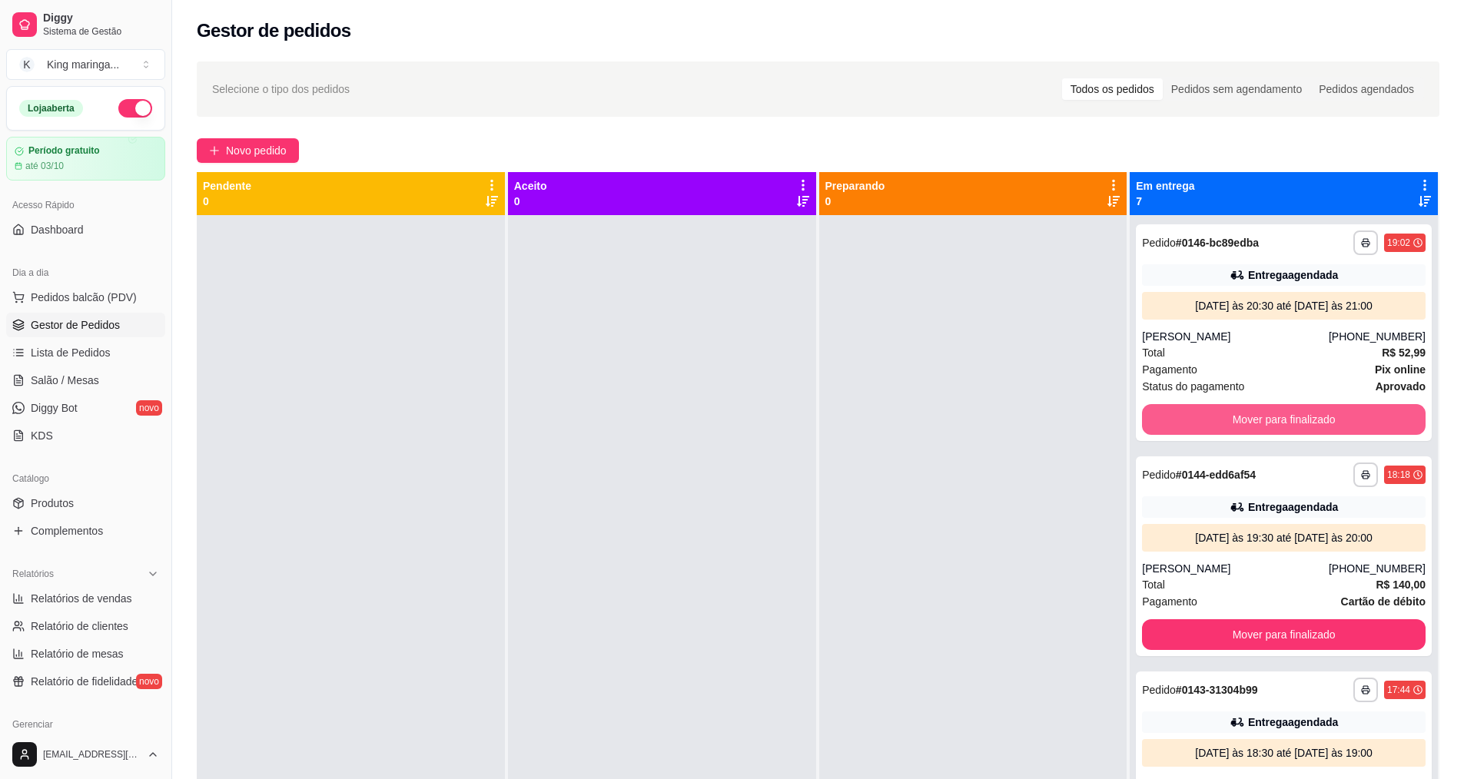
click at [1286, 413] on button "Mover para finalizado" at bounding box center [1284, 419] width 284 height 31
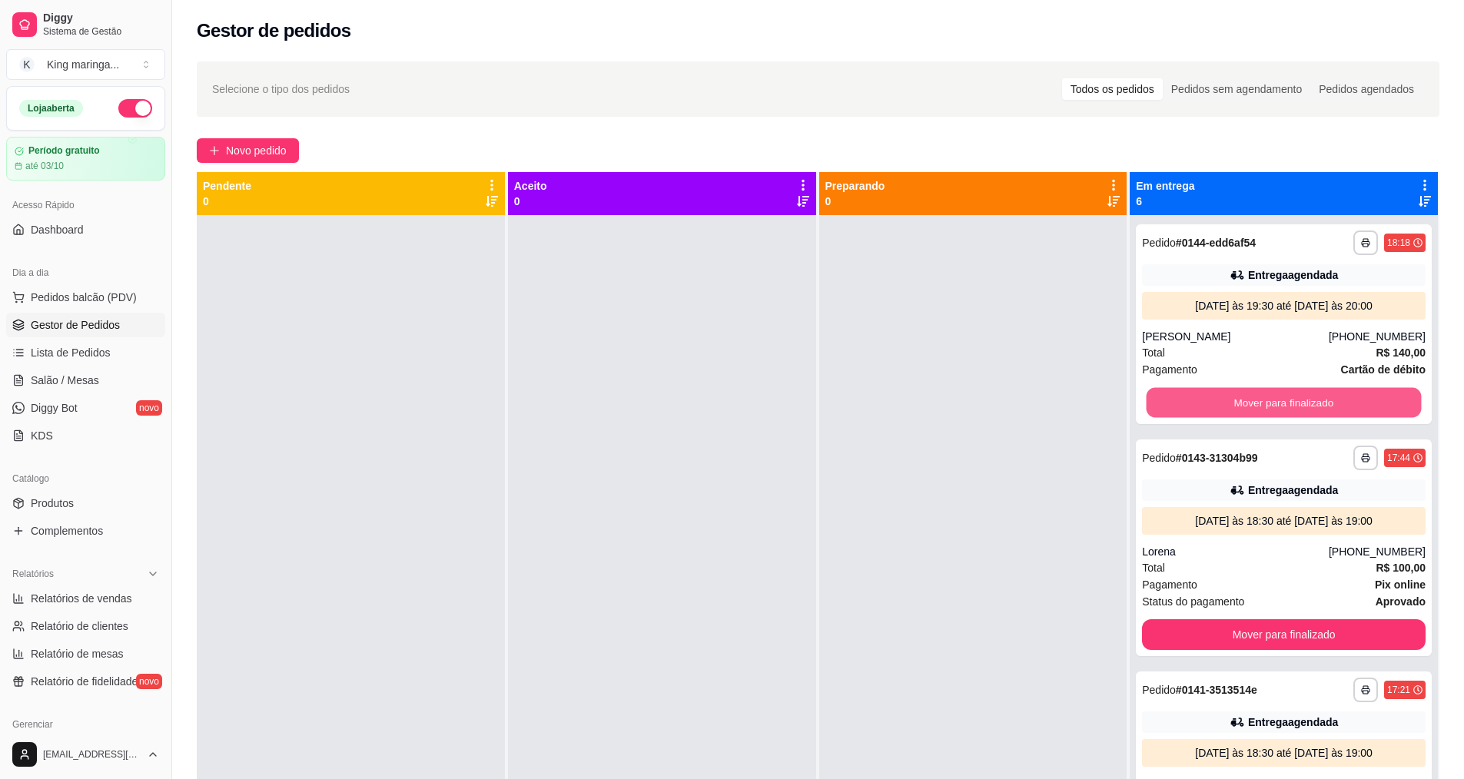
click at [1286, 413] on button "Mover para finalizado" at bounding box center [1283, 403] width 275 height 30
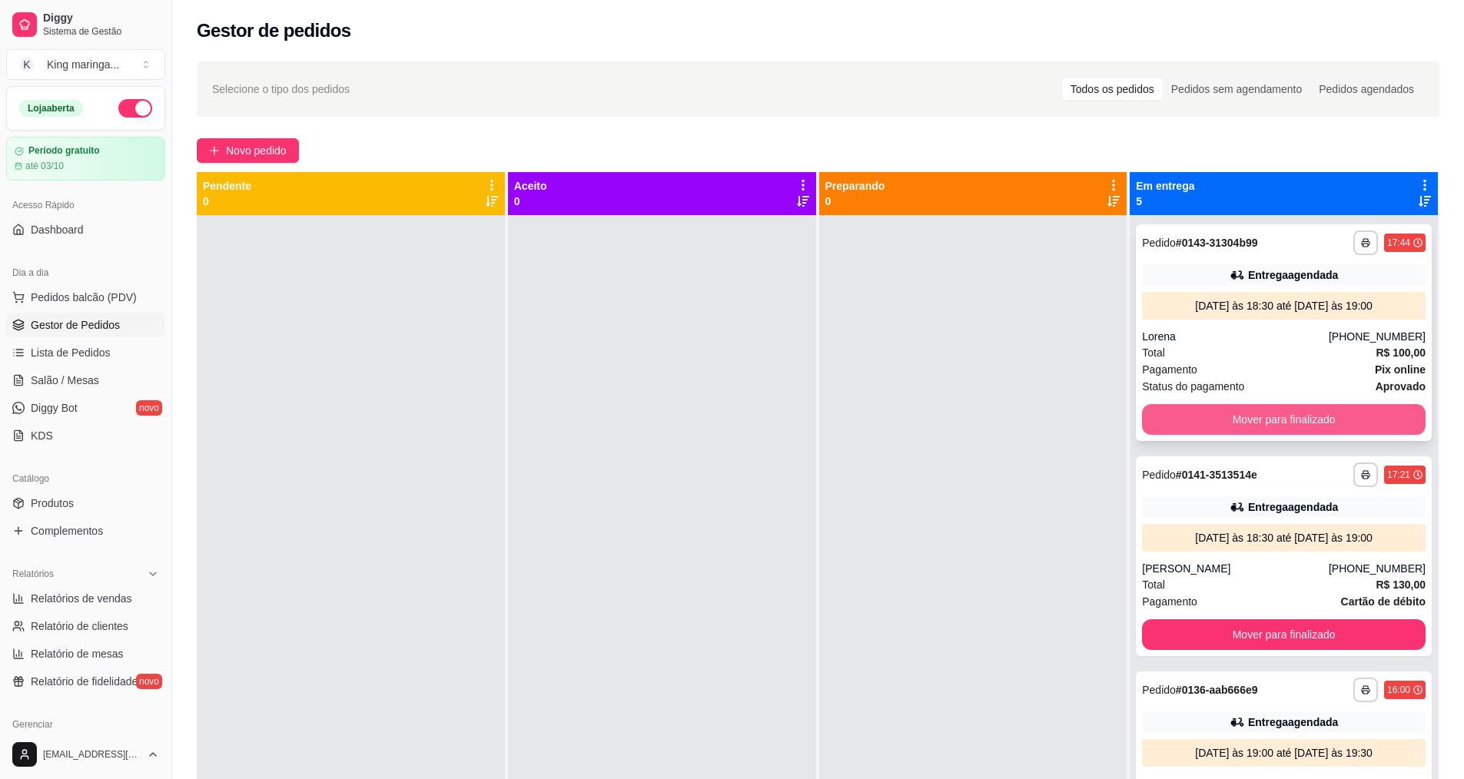
click at [1288, 413] on button "Mover para finalizado" at bounding box center [1284, 419] width 284 height 31
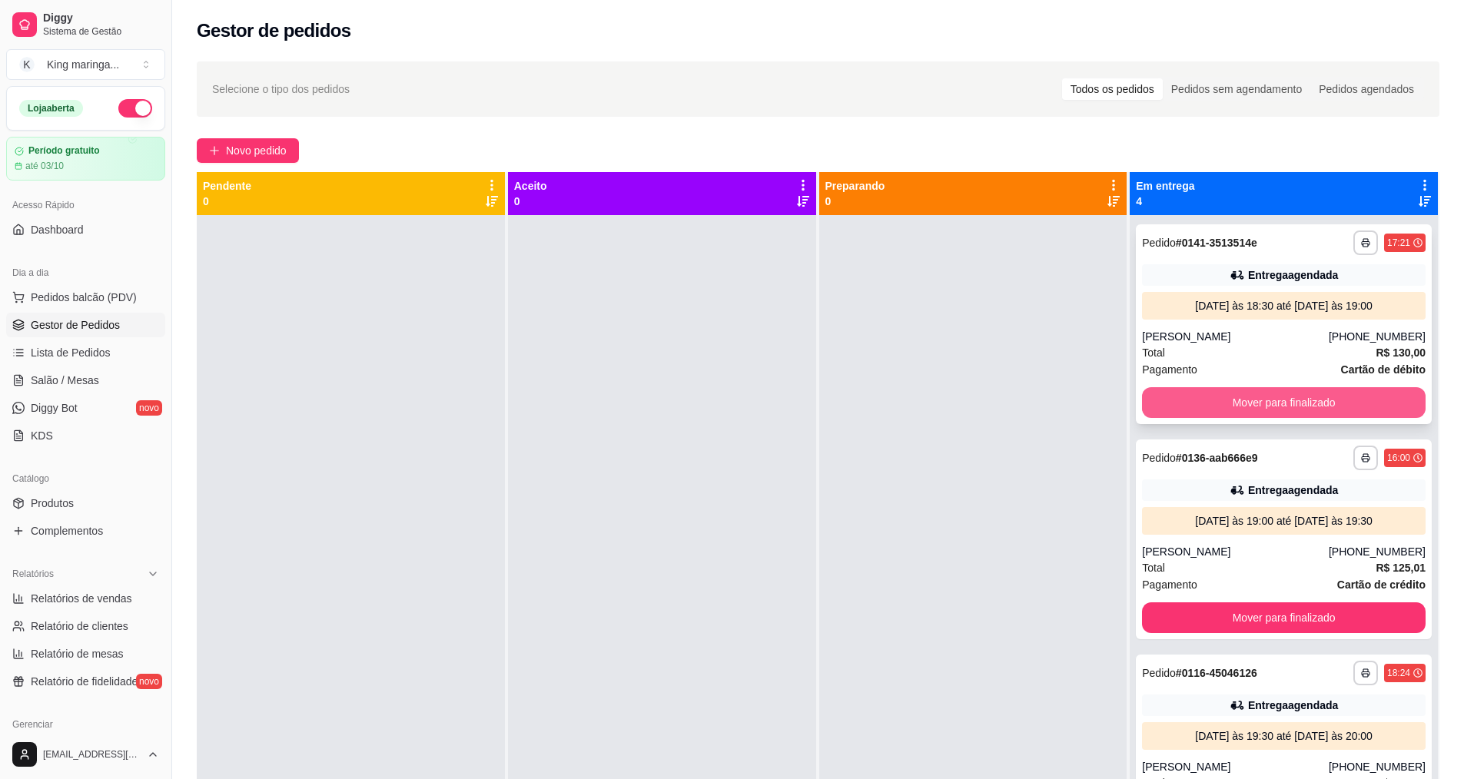
click at [1290, 403] on button "Mover para finalizado" at bounding box center [1284, 402] width 284 height 31
click at [1285, 404] on button "Mover para finalizado" at bounding box center [1283, 403] width 275 height 30
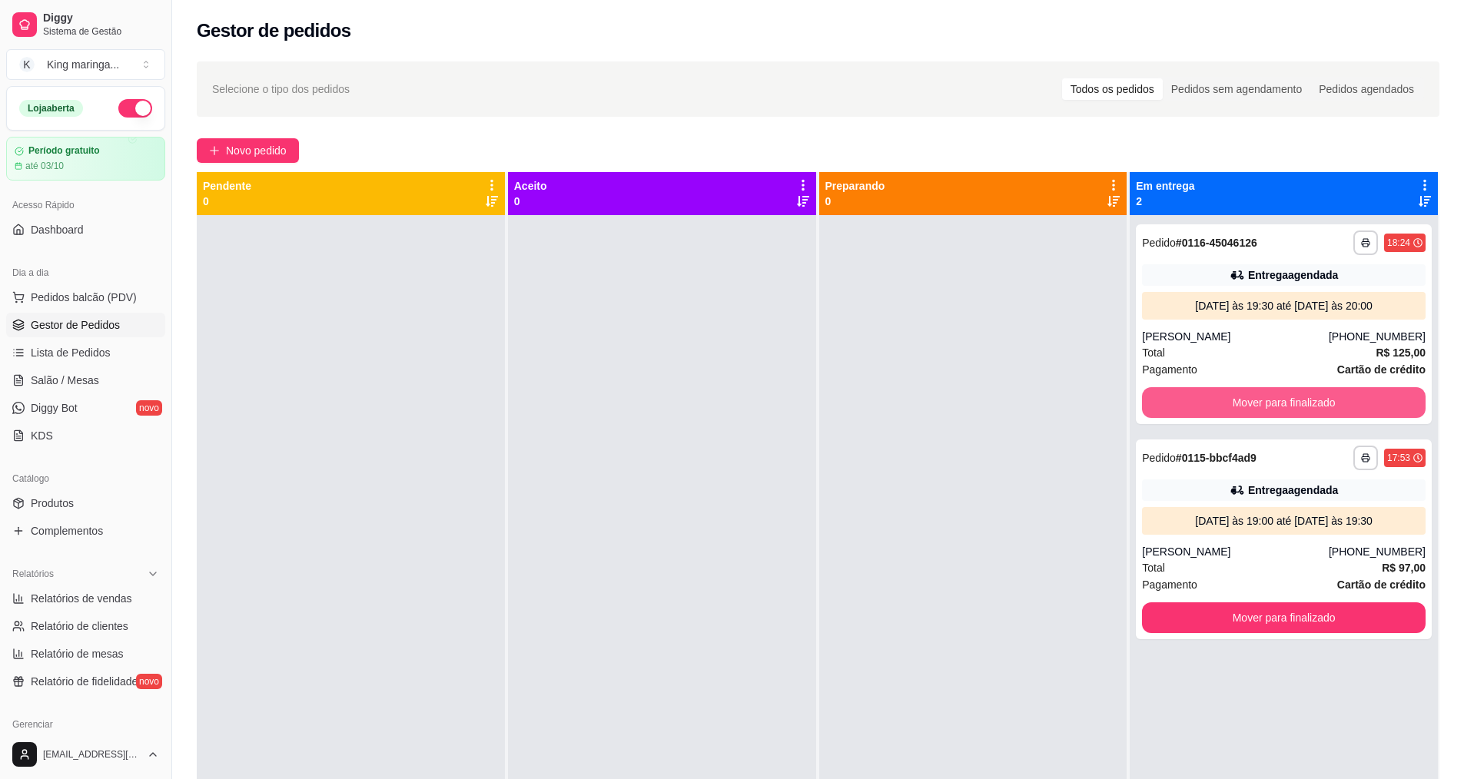
click at [1285, 404] on button "Mover para finalizado" at bounding box center [1284, 402] width 284 height 31
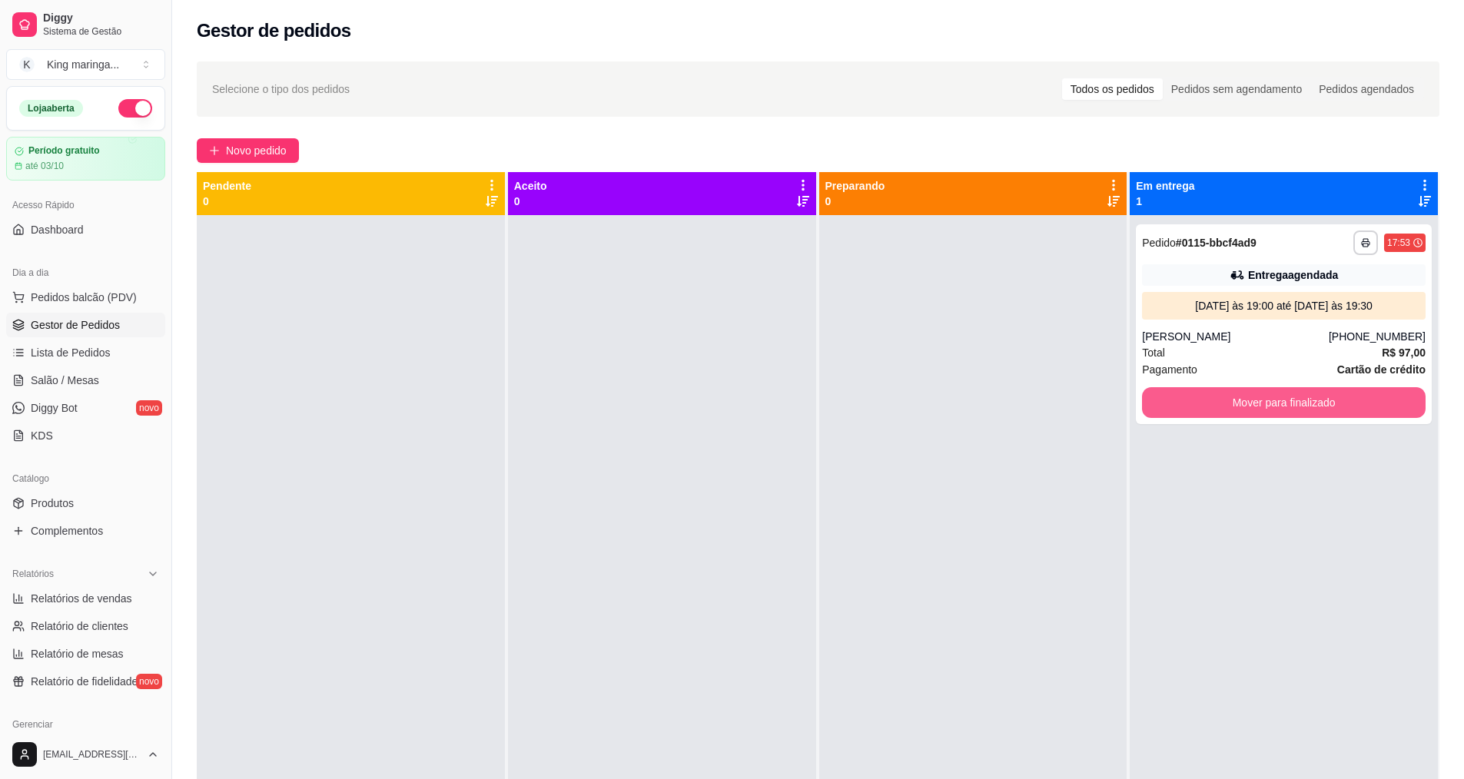
click at [1285, 404] on button "Mover para finalizado" at bounding box center [1284, 402] width 284 height 31
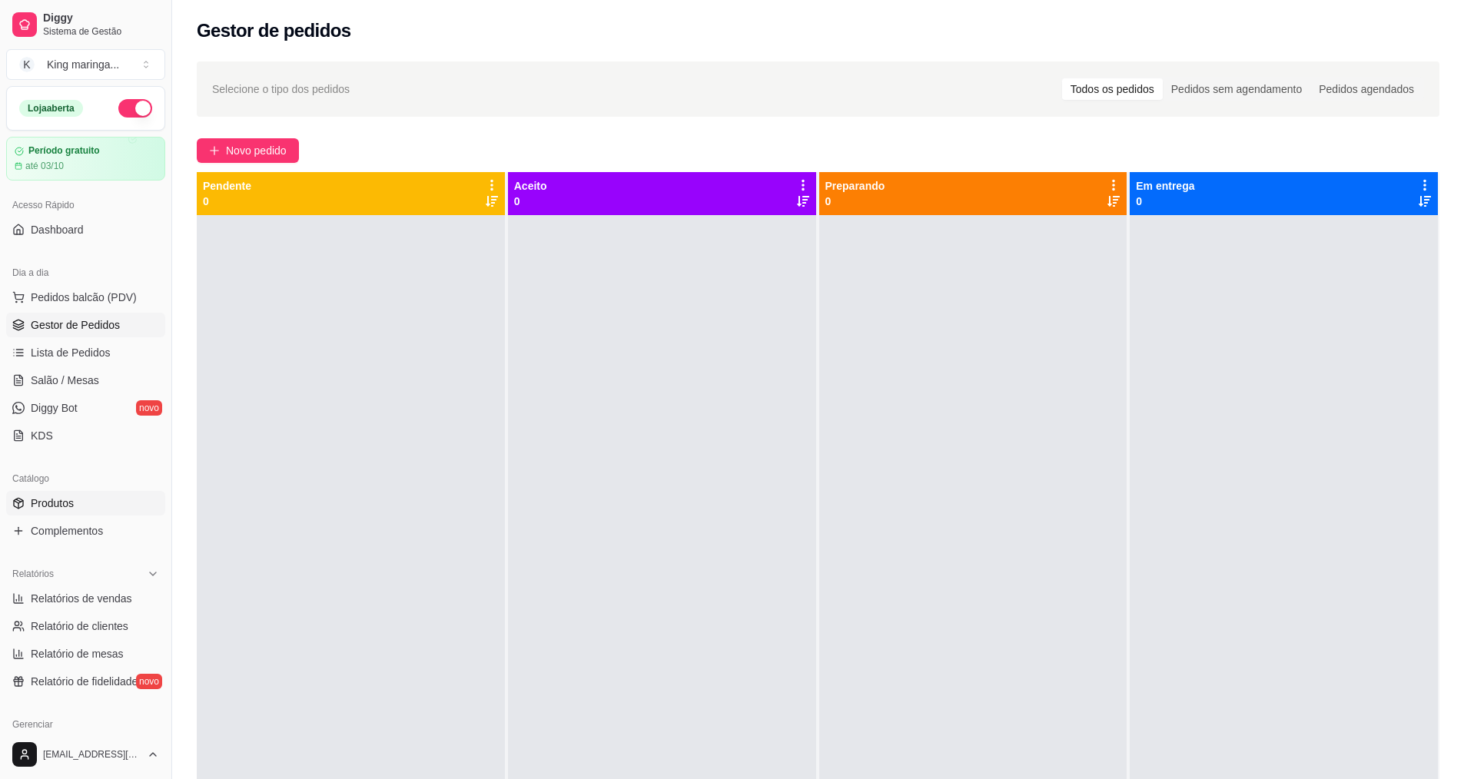
click at [38, 506] on span "Produtos" at bounding box center [52, 503] width 43 height 15
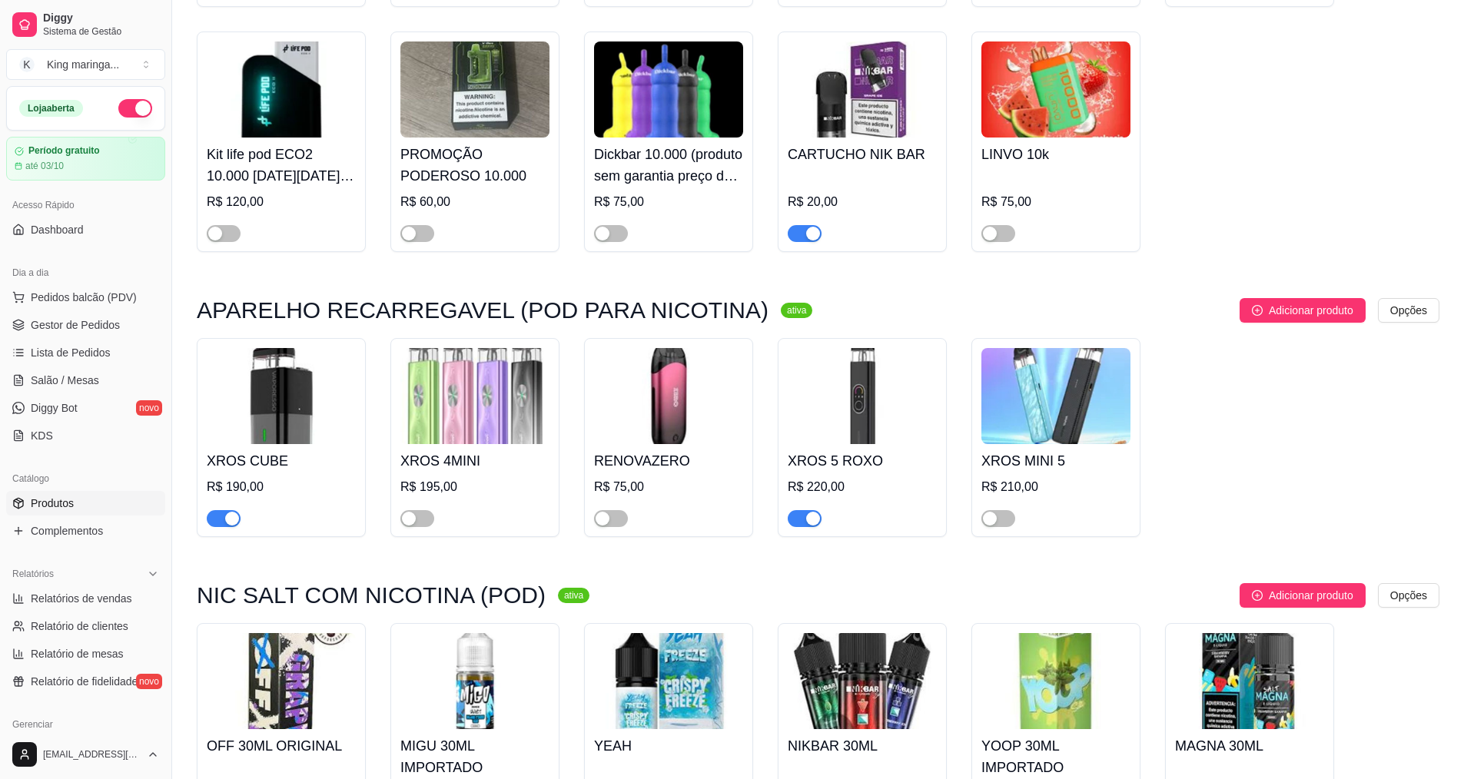
scroll to position [2074, 0]
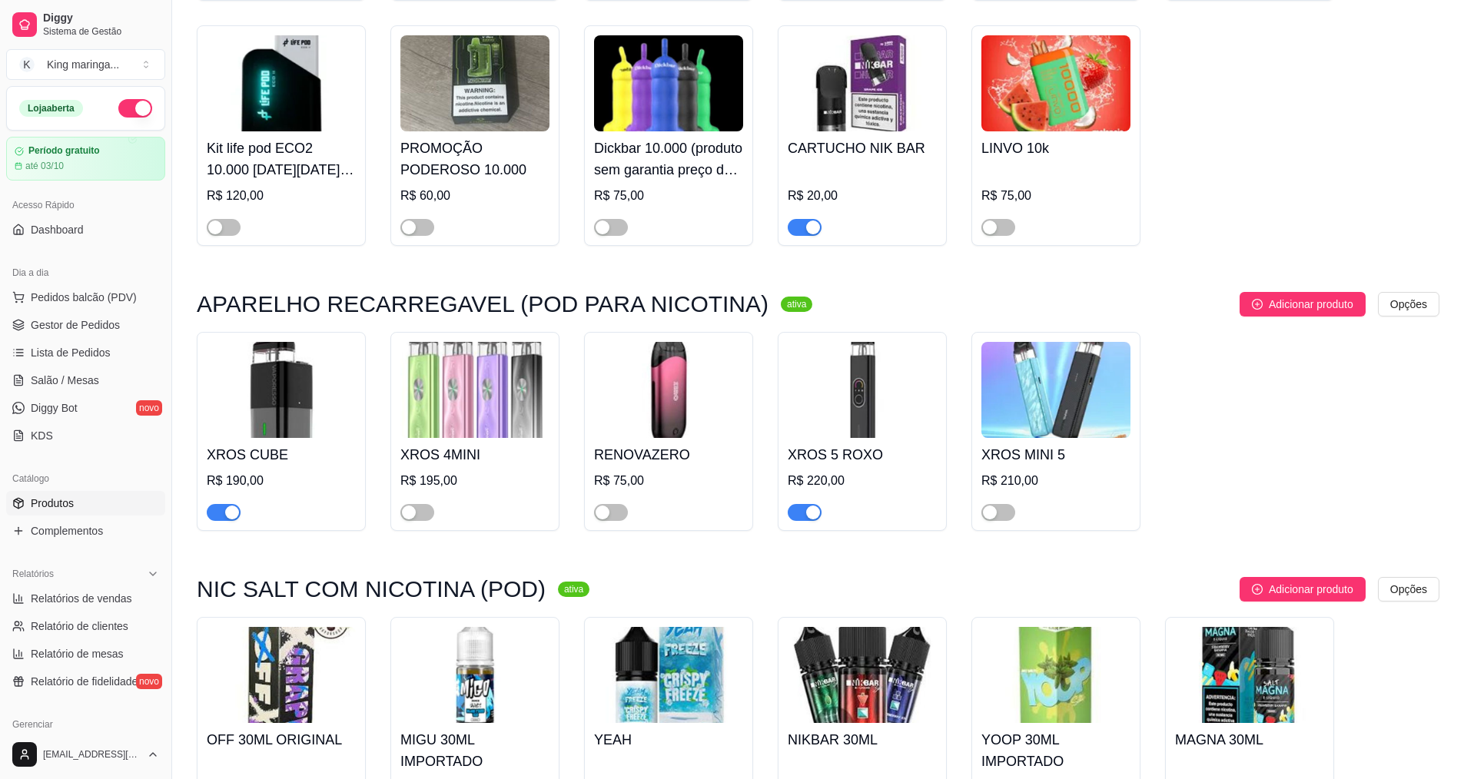
click at [891, 380] on img at bounding box center [862, 390] width 149 height 96
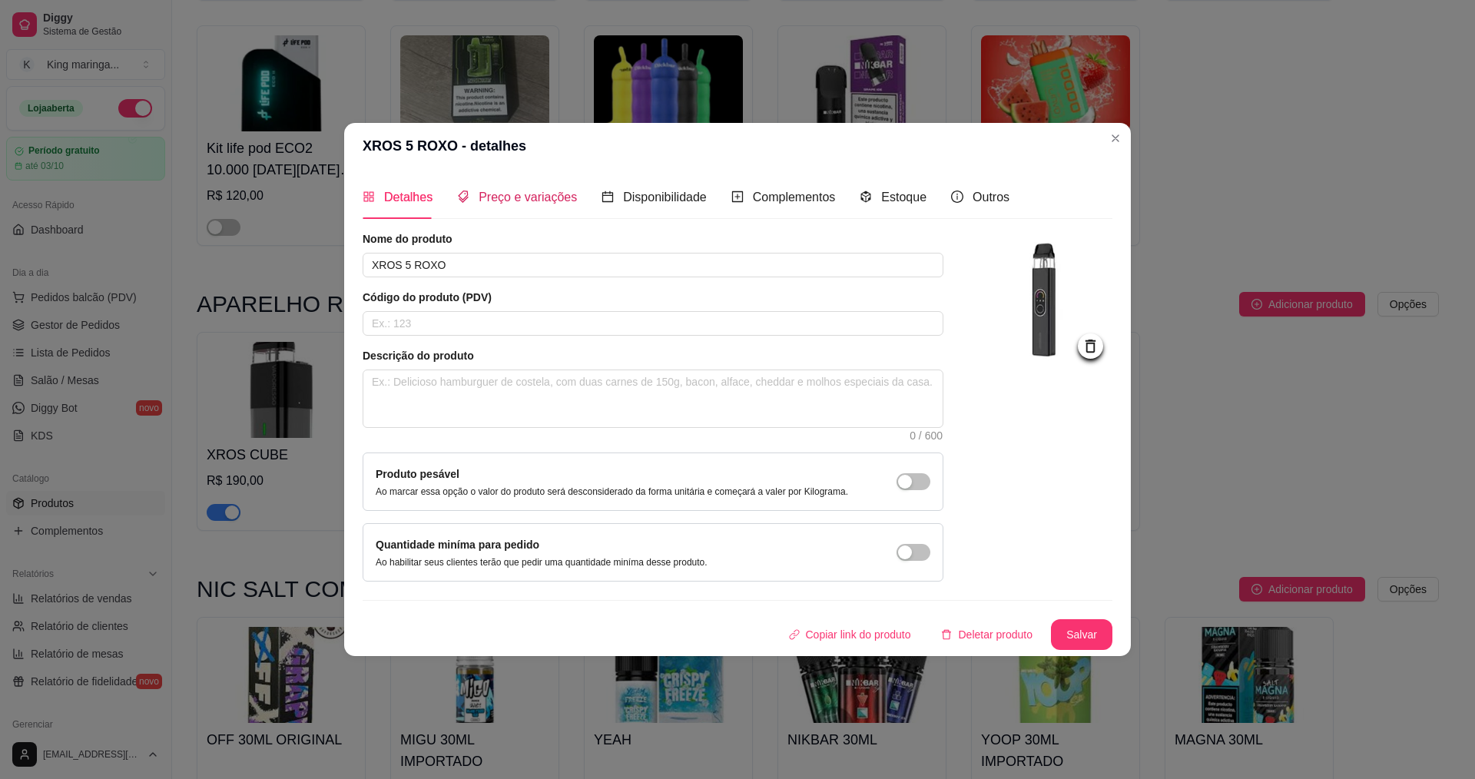
click at [509, 195] on span "Preço e variações" at bounding box center [528, 197] width 98 height 13
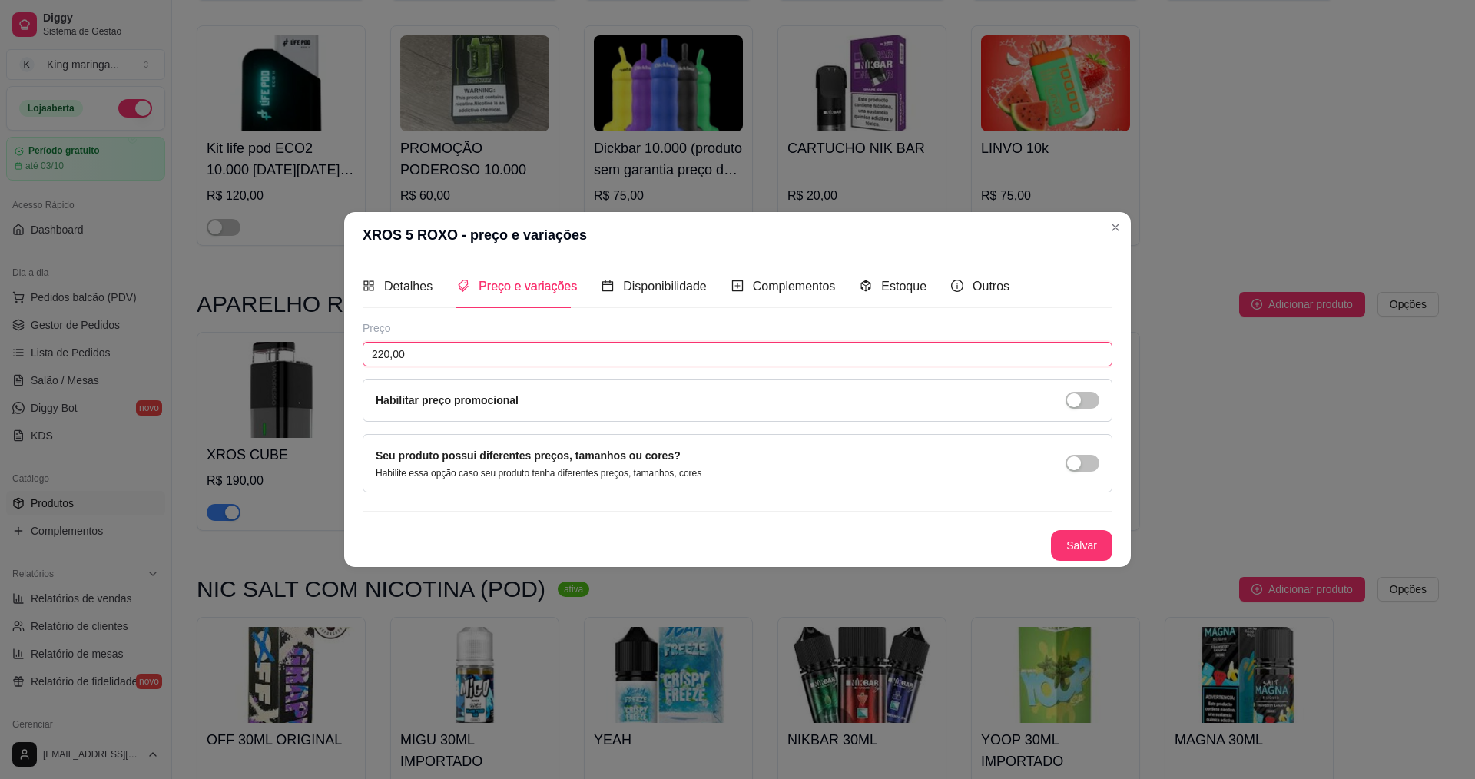
click at [382, 355] on input "220,00" at bounding box center [738, 354] width 750 height 25
type input "250,00"
click at [1069, 532] on button "Salvar" at bounding box center [1082, 546] width 60 height 30
click at [1088, 546] on button "Salvar" at bounding box center [1081, 545] width 61 height 31
drag, startPoint x: 1087, startPoint y: 522, endPoint x: 1086, endPoint y: 551, distance: 28.4
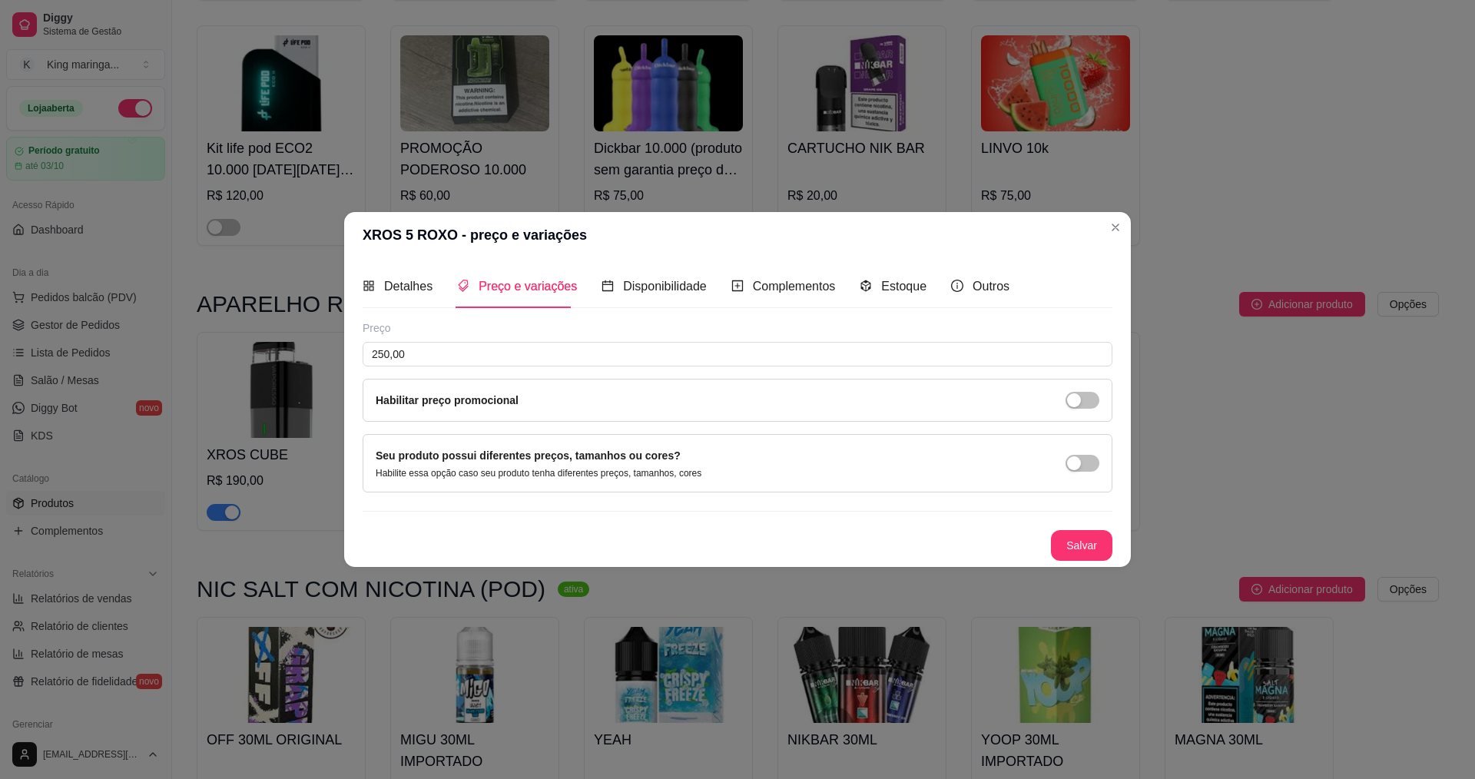
click at [1086, 550] on div "Preço 250,00 Habilitar preço promocional Seu produto possui diferentes preços, …" at bounding box center [738, 440] width 750 height 240
click at [1086, 550] on button "Salvar" at bounding box center [1082, 546] width 60 height 30
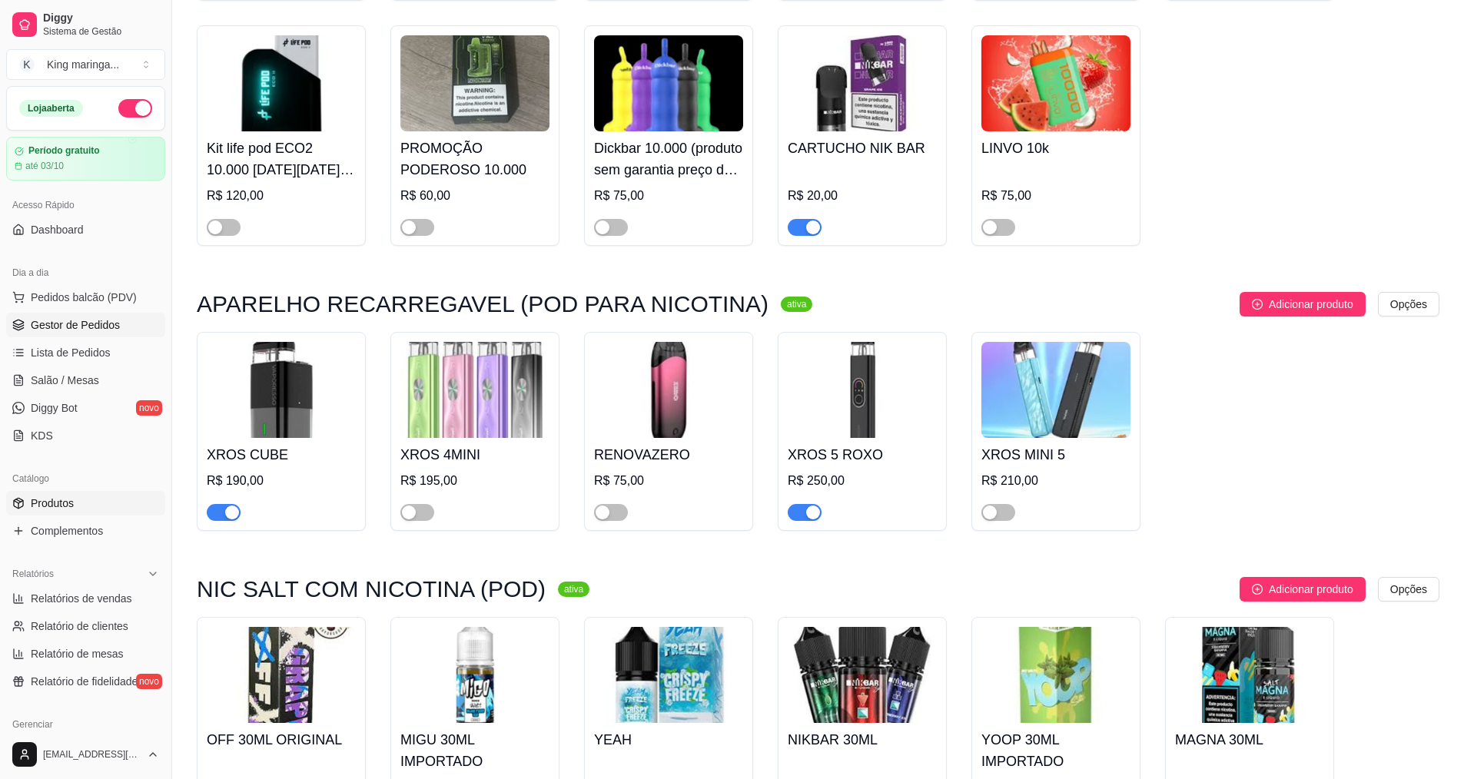
click at [98, 317] on link "Gestor de Pedidos" at bounding box center [85, 325] width 159 height 25
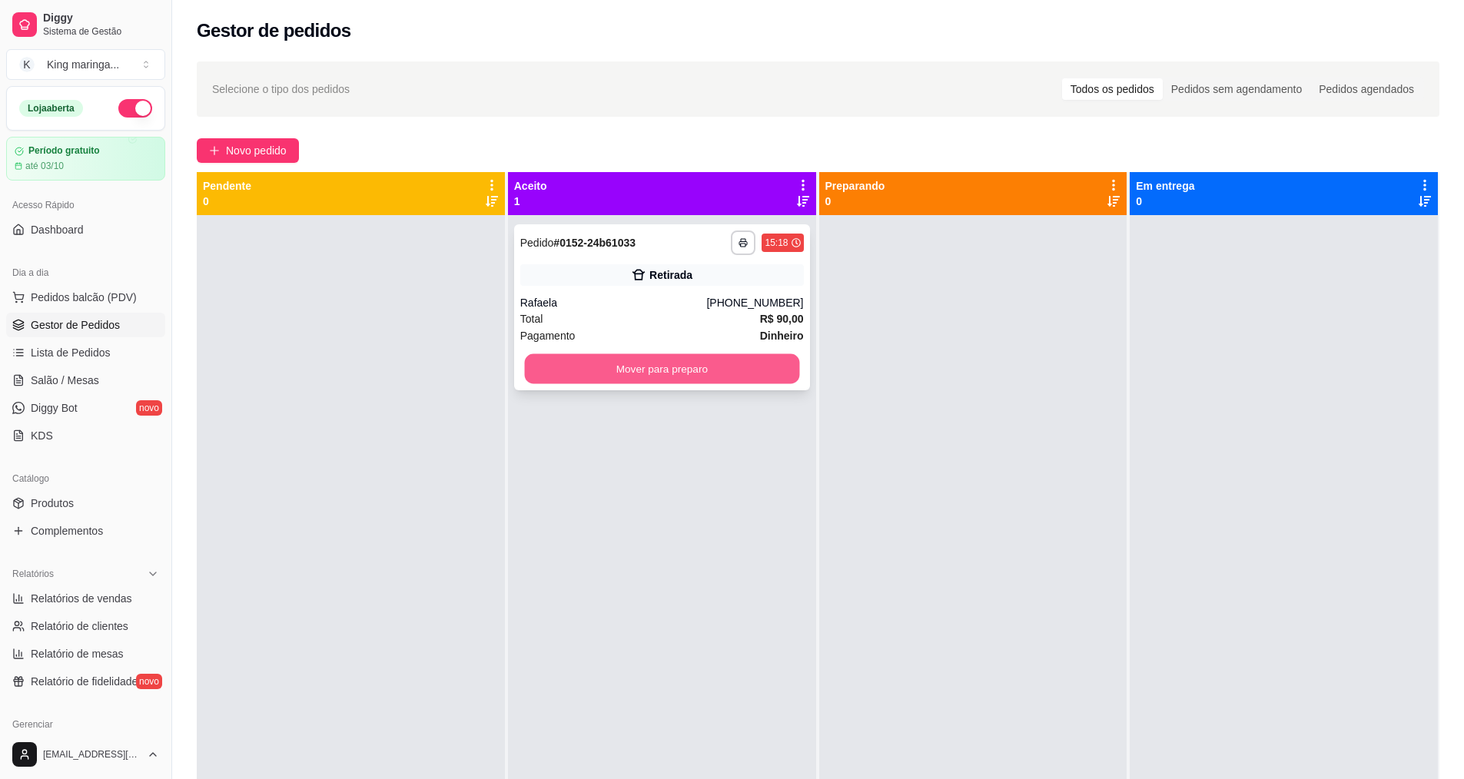
click at [638, 363] on button "Mover para preparo" at bounding box center [661, 369] width 275 height 30
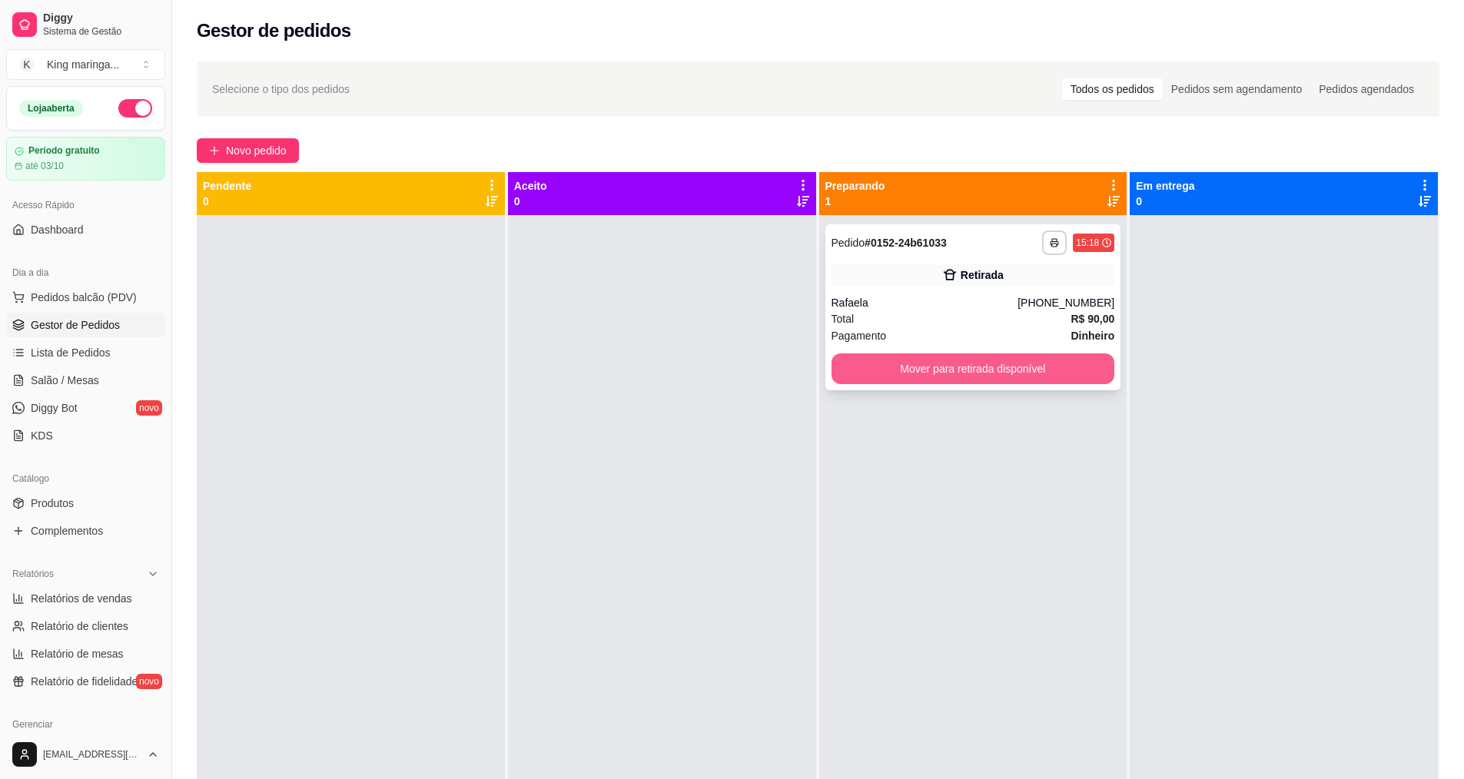
click at [1036, 370] on button "Mover para retirada disponível" at bounding box center [973, 368] width 284 height 31
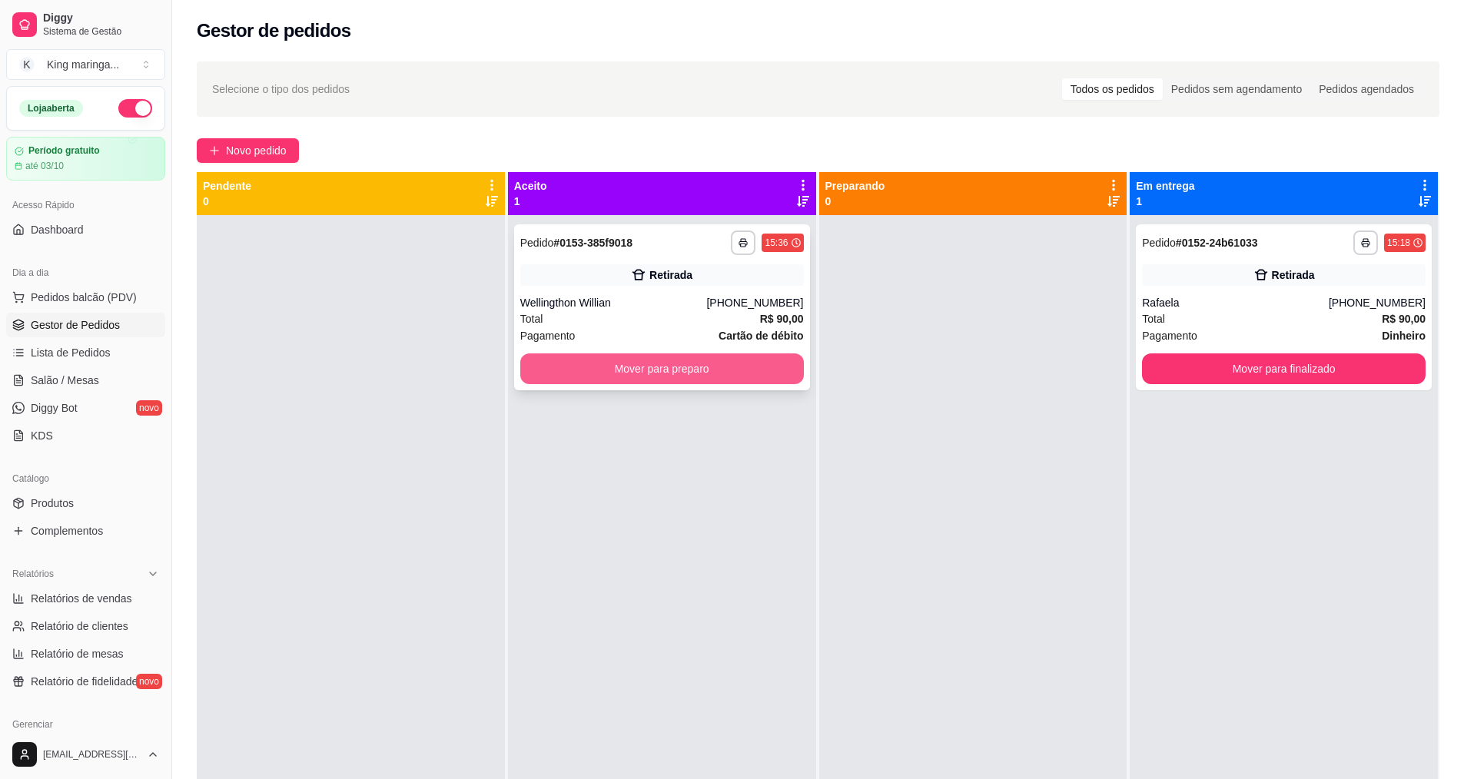
click at [691, 369] on button "Mover para preparo" at bounding box center [662, 368] width 284 height 31
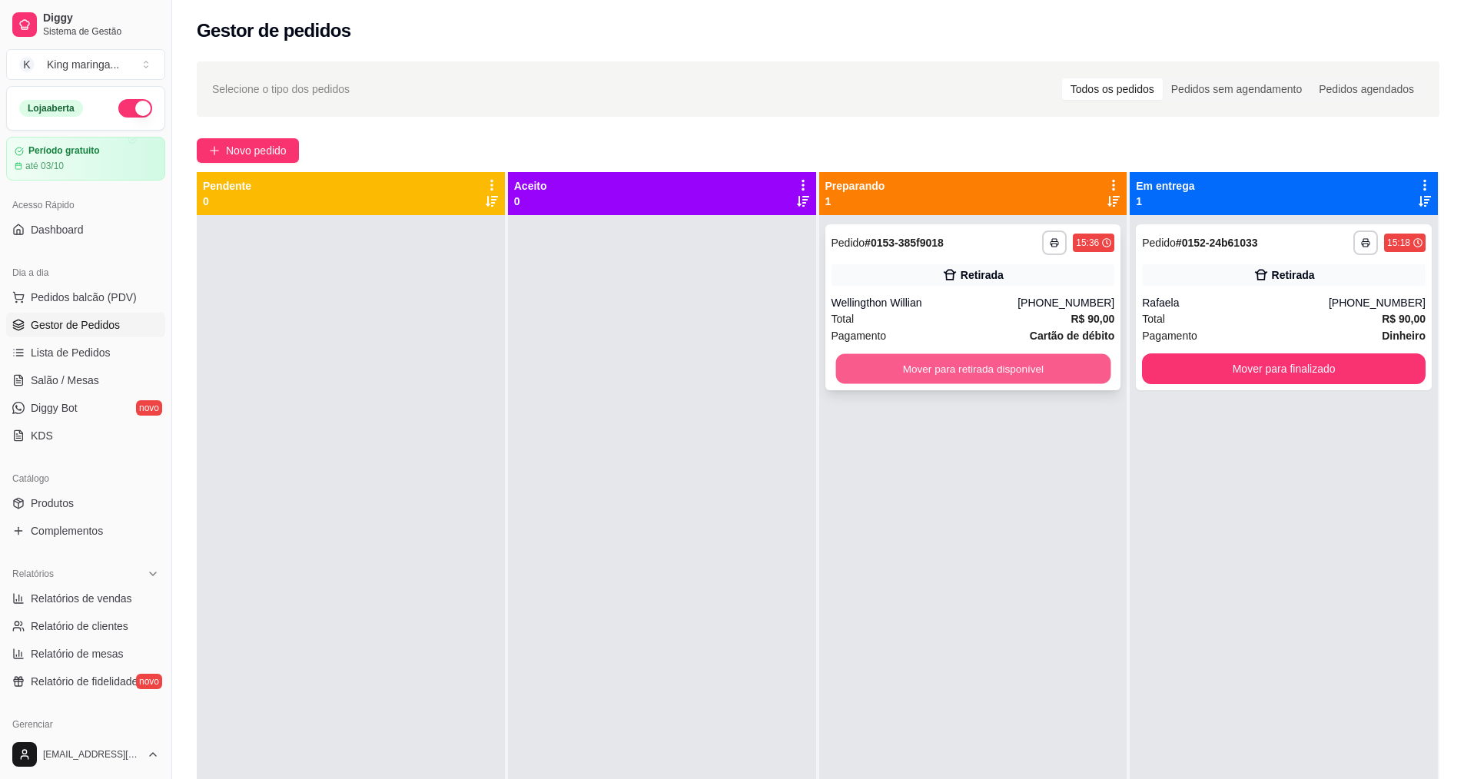
click at [933, 365] on button "Mover para retirada disponível" at bounding box center [972, 369] width 275 height 30
